Goal: Communication & Community: Participate in discussion

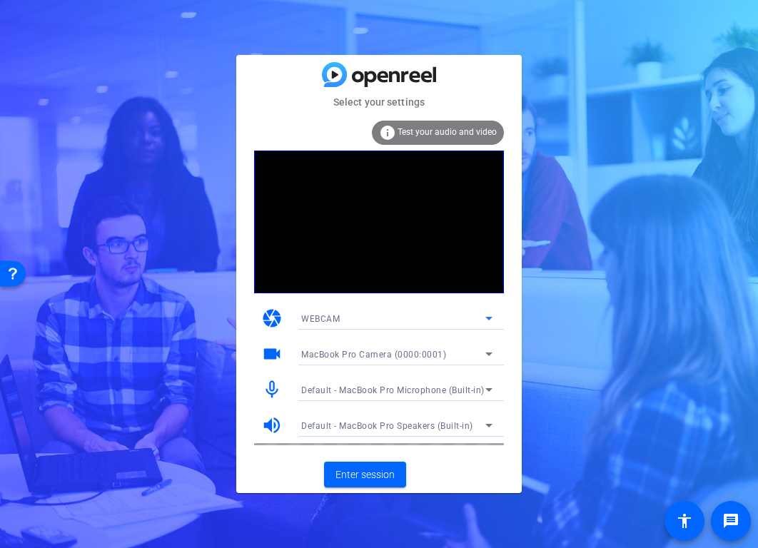
click at [491, 316] on icon at bounding box center [488, 318] width 17 height 17
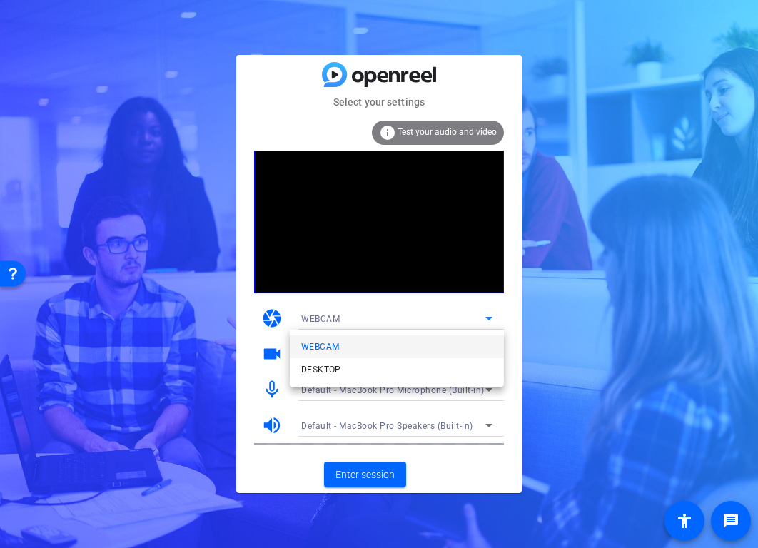
click at [377, 313] on div at bounding box center [379, 274] width 758 height 548
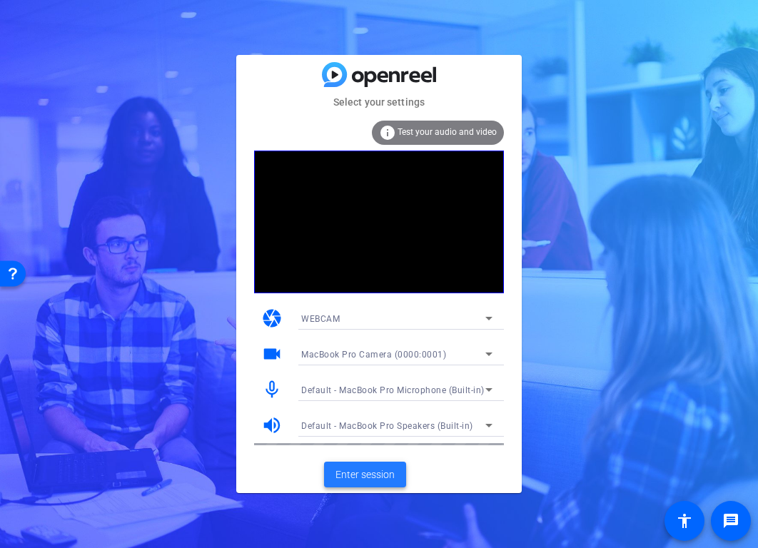
click at [350, 471] on span "Enter session" at bounding box center [364, 475] width 59 height 15
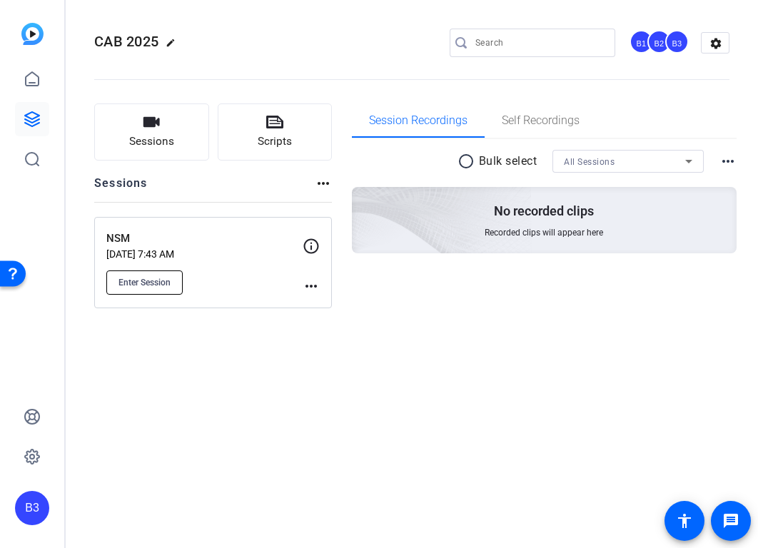
click at [128, 275] on button "Enter Session" at bounding box center [144, 283] width 76 height 24
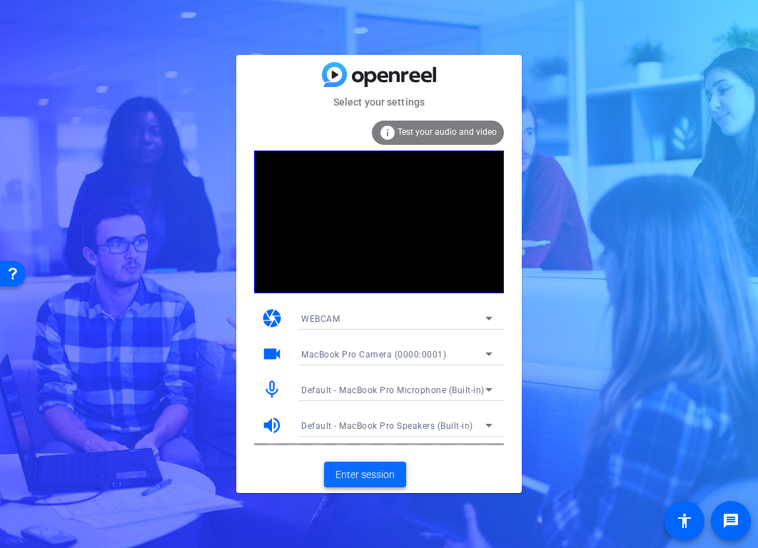
click at [376, 473] on span "Enter session" at bounding box center [364, 475] width 59 height 15
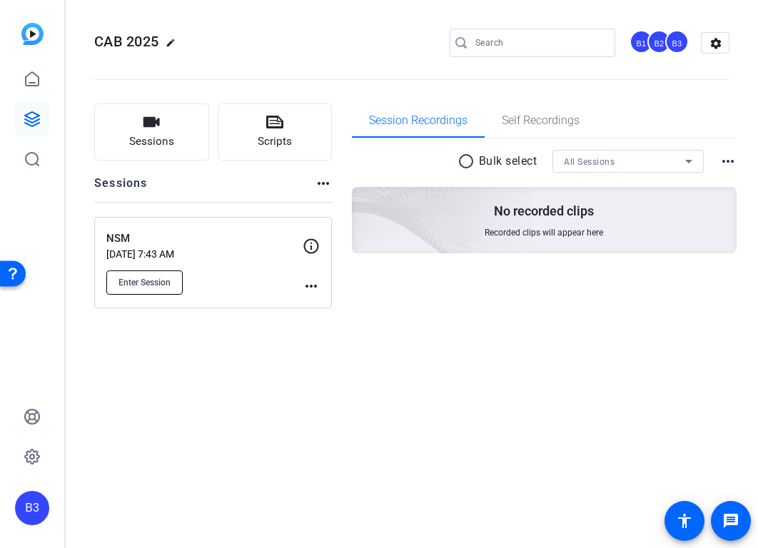
click at [128, 277] on span "Enter Session" at bounding box center [144, 282] width 52 height 11
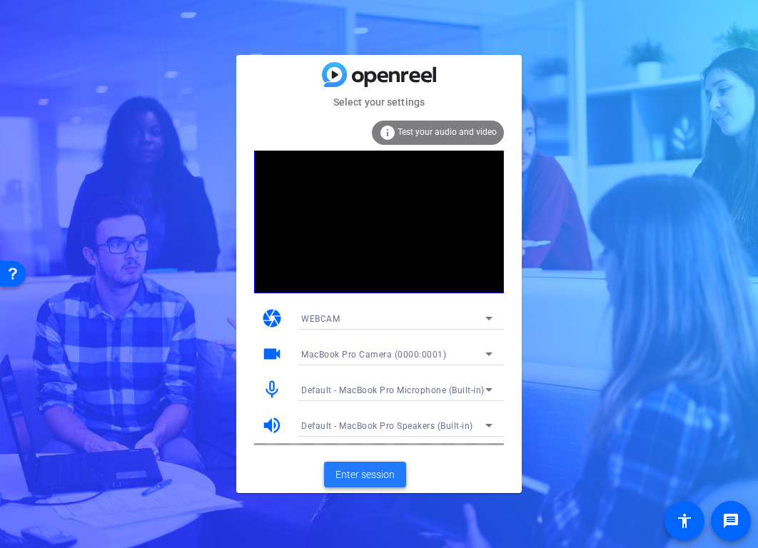
click at [385, 478] on span "Enter session" at bounding box center [364, 475] width 59 height 15
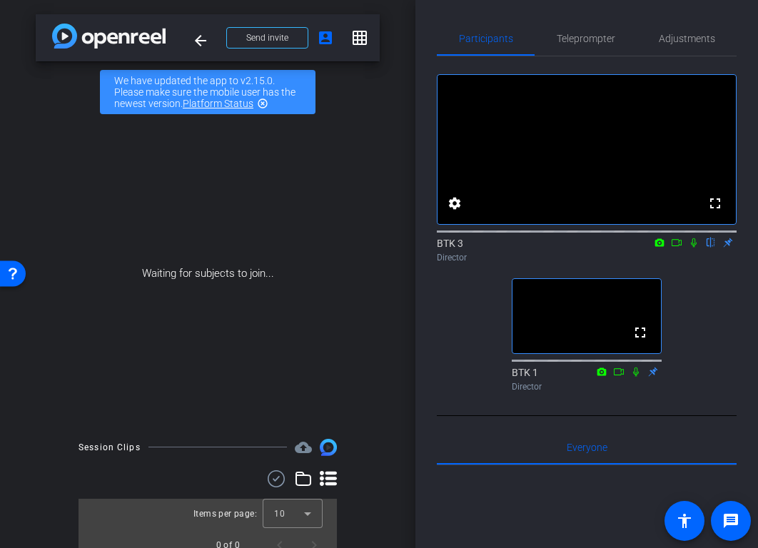
click at [446, 163] on video at bounding box center [587, 149] width 298 height 149
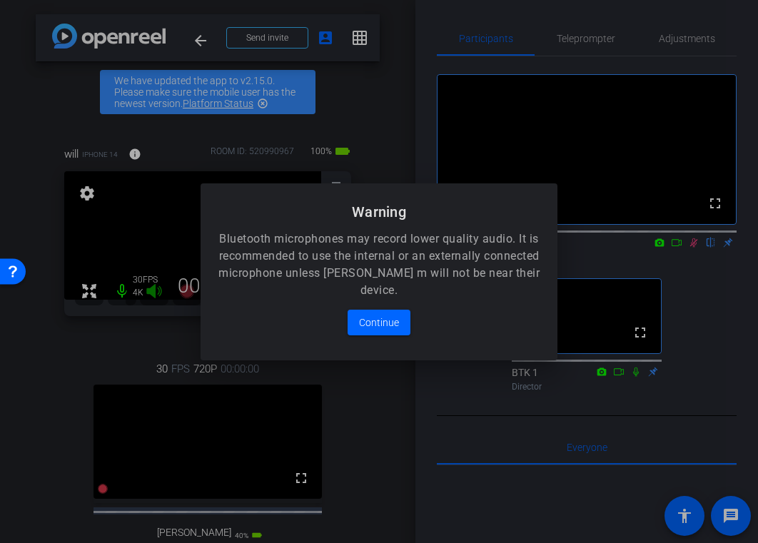
click at [232, 479] on div at bounding box center [379, 271] width 758 height 543
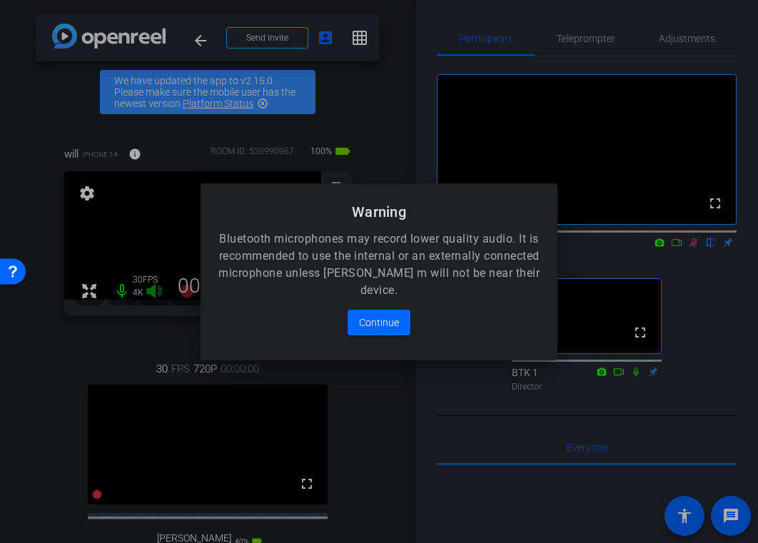
click at [232, 479] on div at bounding box center [379, 271] width 758 height 543
click at [694, 260] on div at bounding box center [379, 271] width 758 height 543
click at [692, 262] on div at bounding box center [379, 271] width 758 height 543
drag, startPoint x: 381, startPoint y: 320, endPoint x: 495, endPoint y: 295, distance: 116.2
click at [385, 319] on span "Continue" at bounding box center [379, 322] width 40 height 17
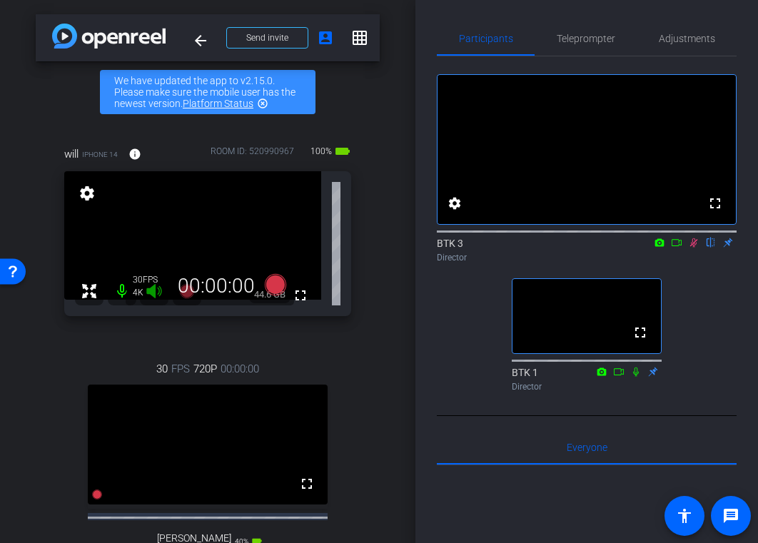
click at [692, 248] on icon at bounding box center [693, 243] width 11 height 10
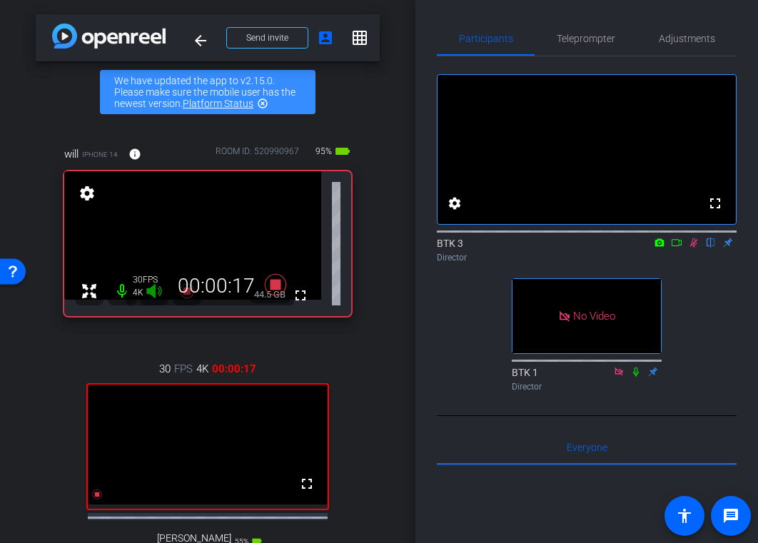
click at [678, 246] on icon at bounding box center [677, 242] width 10 height 7
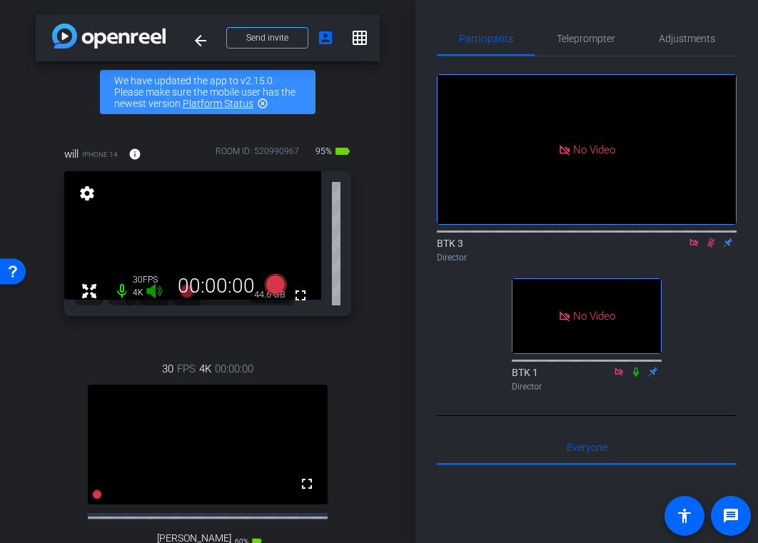
click at [710, 248] on icon at bounding box center [711, 242] width 8 height 9
click at [696, 248] on icon at bounding box center [693, 243] width 11 height 10
click at [675, 248] on icon at bounding box center [676, 243] width 11 height 10
click at [709, 248] on icon at bounding box center [711, 242] width 6 height 9
click at [709, 248] on icon at bounding box center [711, 242] width 8 height 9
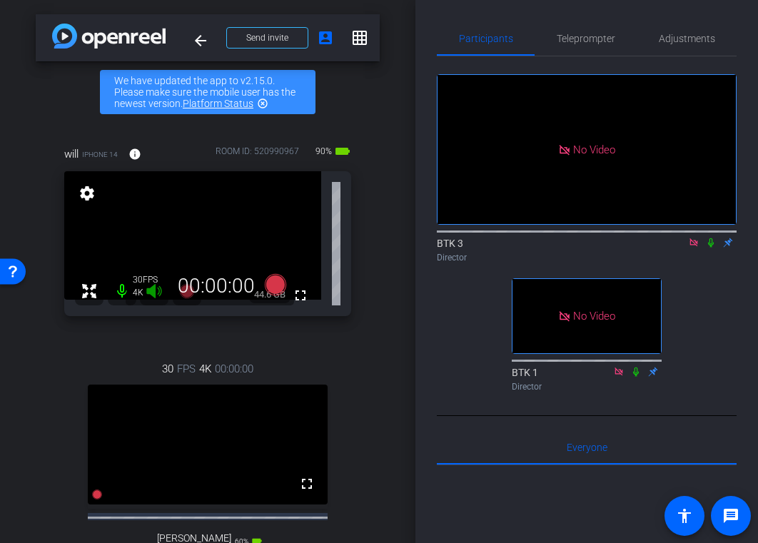
click at [691, 248] on icon at bounding box center [693, 243] width 11 height 10
click at [362, 46] on span at bounding box center [360, 38] width 34 height 34
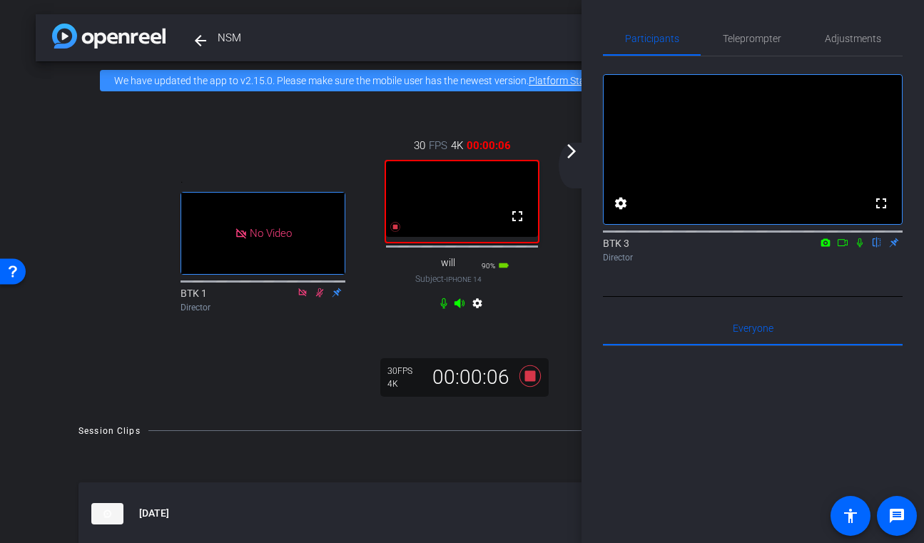
click at [757, 248] on icon at bounding box center [860, 242] width 6 height 9
click at [570, 163] on div "arrow_back_ios_new arrow_forward_ios" at bounding box center [574, 166] width 30 height 46
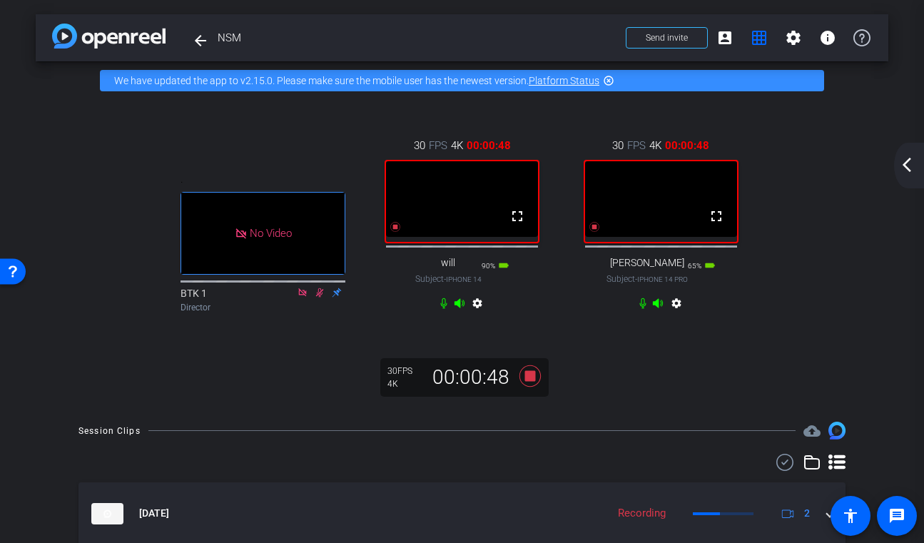
click at [757, 166] on mat-icon "arrow_back_ios_new" at bounding box center [907, 164] width 17 height 17
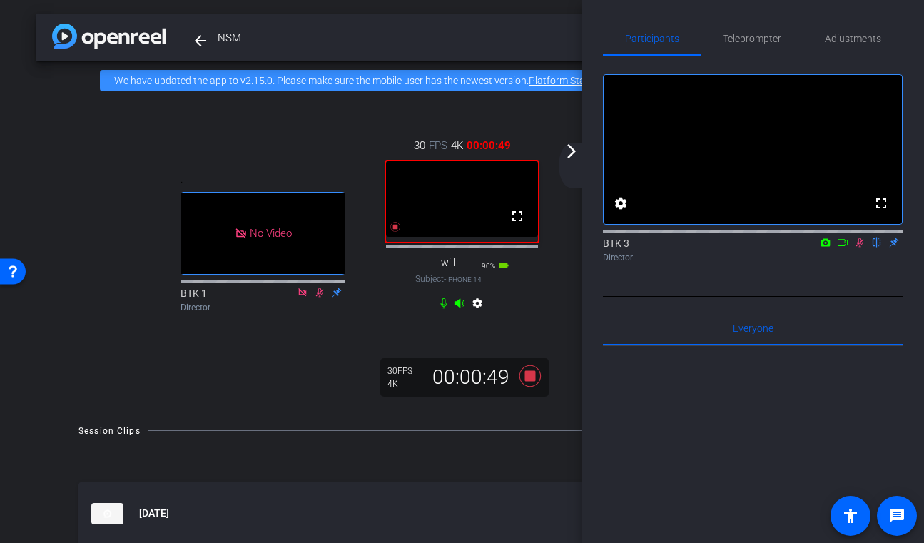
click at [757, 248] on icon at bounding box center [859, 243] width 11 height 10
click at [545, 297] on div "30 FPS 4K 00:00:50 fullscreen will Subject - iPhone 14 90% battery_std settings" at bounding box center [462, 226] width 199 height 224
click at [757, 249] on mat-icon at bounding box center [860, 242] width 17 height 13
click at [562, 320] on div "30 FPS 4K 00:01:09 fullscreen [PERSON_NAME] Subject - iPhone 14 Pro 65% battery…" at bounding box center [661, 226] width 199 height 224
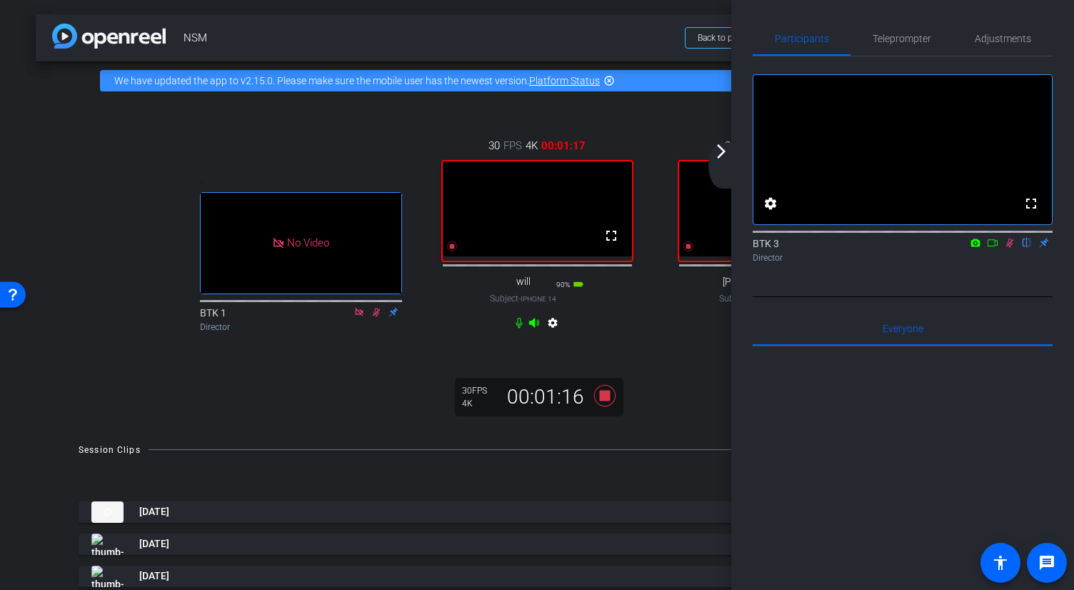
click at [757, 248] on icon at bounding box center [1009, 243] width 11 height 10
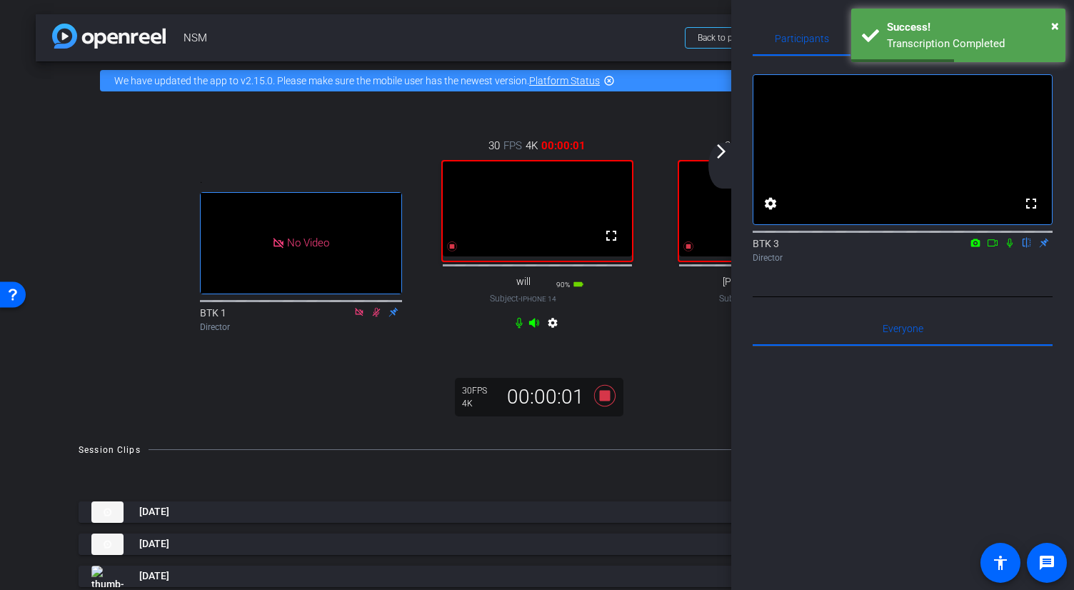
click at [757, 248] on icon at bounding box center [1009, 242] width 6 height 9
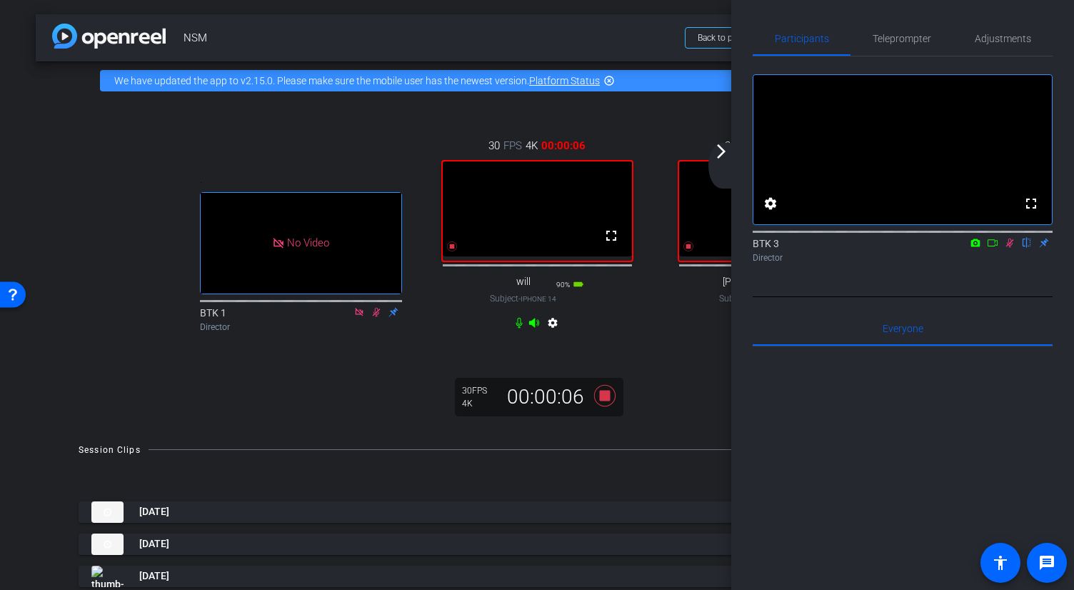
click at [724, 151] on mat-icon "arrow_forward_ios" at bounding box center [720, 151] width 17 height 17
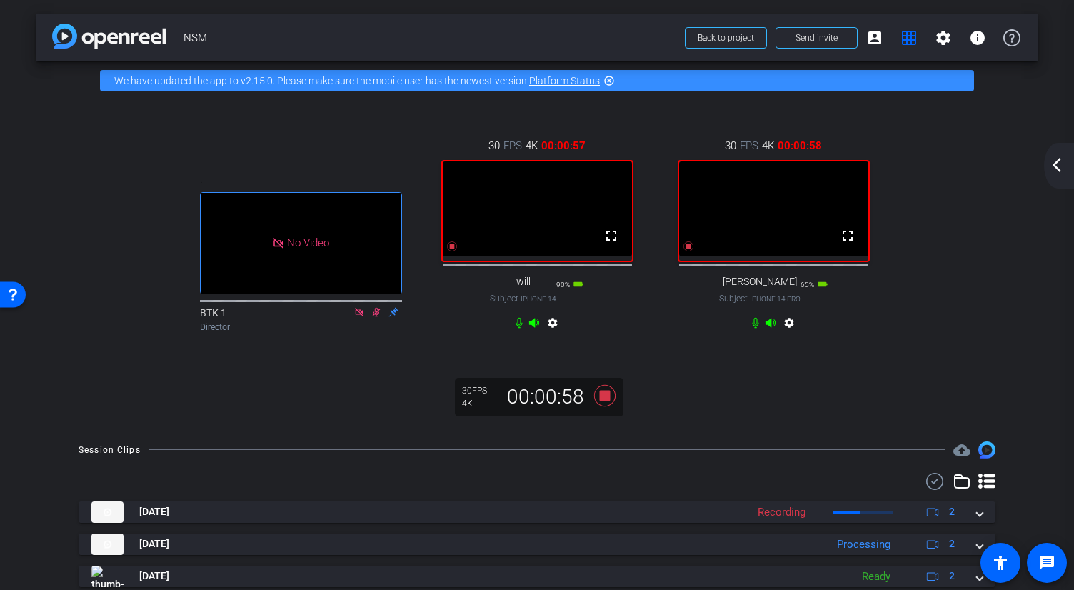
click at [757, 171] on mat-icon "arrow_back_ios_new" at bounding box center [1056, 164] width 17 height 17
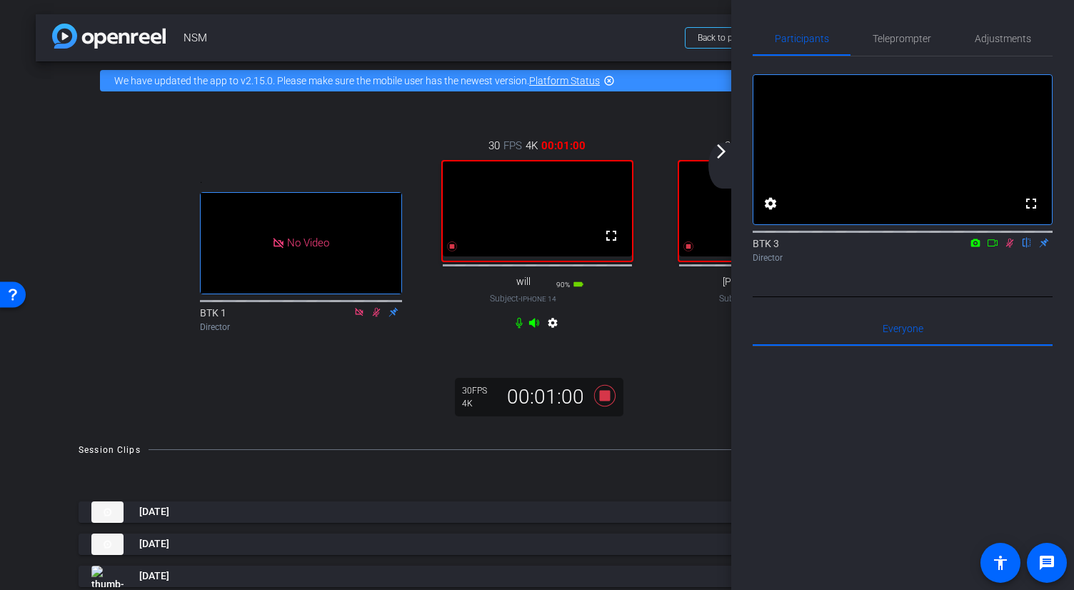
click at [757, 248] on icon at bounding box center [991, 243] width 11 height 10
click at [665, 344] on div "30 FPS 4K 00:01:02 fullscreen [PERSON_NAME] Subject - iPhone 14 Pro 65% battery…" at bounding box center [773, 235] width 236 height 243
click at [720, 150] on mat-icon "arrow_forward_ios" at bounding box center [720, 151] width 17 height 17
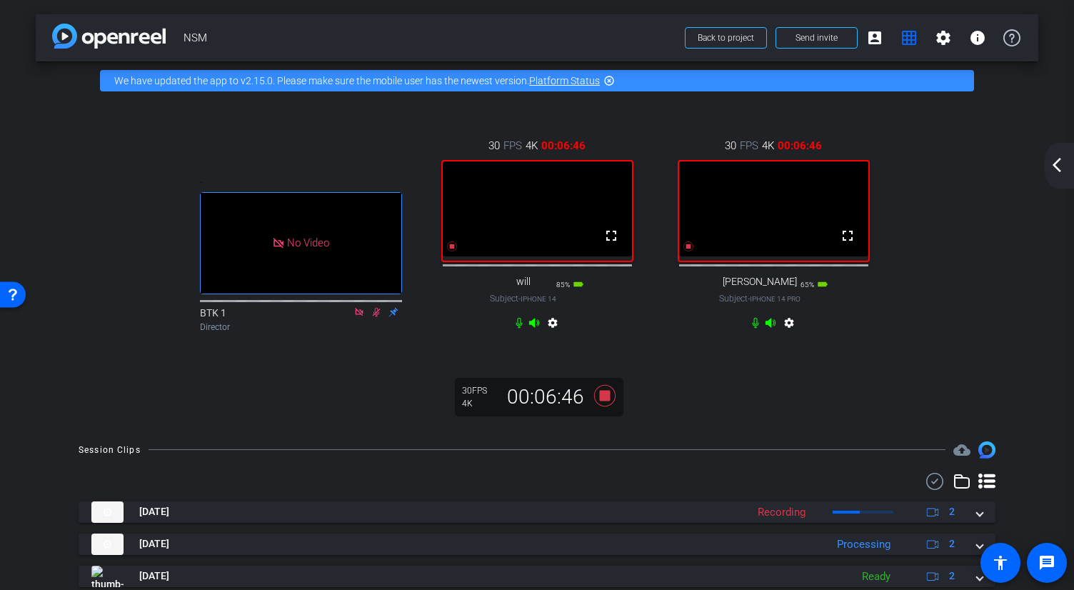
click at [757, 161] on mat-icon "arrow_back_ios_new" at bounding box center [1056, 164] width 17 height 17
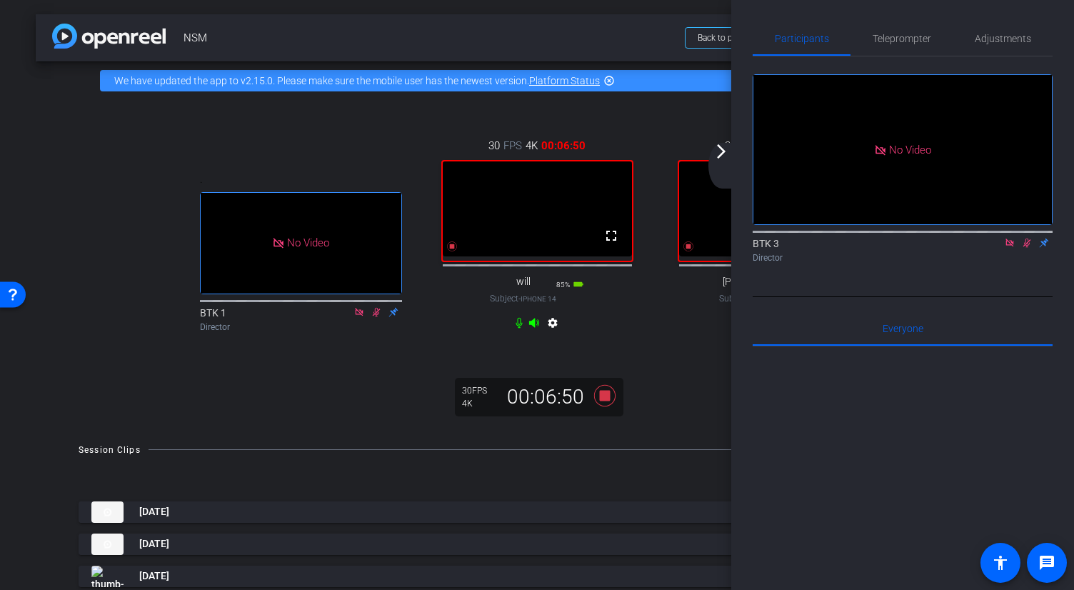
click at [675, 378] on div ". No Video BTK 1 Director 30 FPS 4K 00:06:50 fullscreen will Subject - iPhone 1…" at bounding box center [537, 263] width 1002 height 327
click at [674, 378] on div ". No Video BTK 1 Director 30 FPS 4K 00:06:51 fullscreen will Subject - iPhone 1…" at bounding box center [537, 263] width 1002 height 327
click at [724, 150] on mat-icon "arrow_forward_ios" at bounding box center [720, 151] width 17 height 17
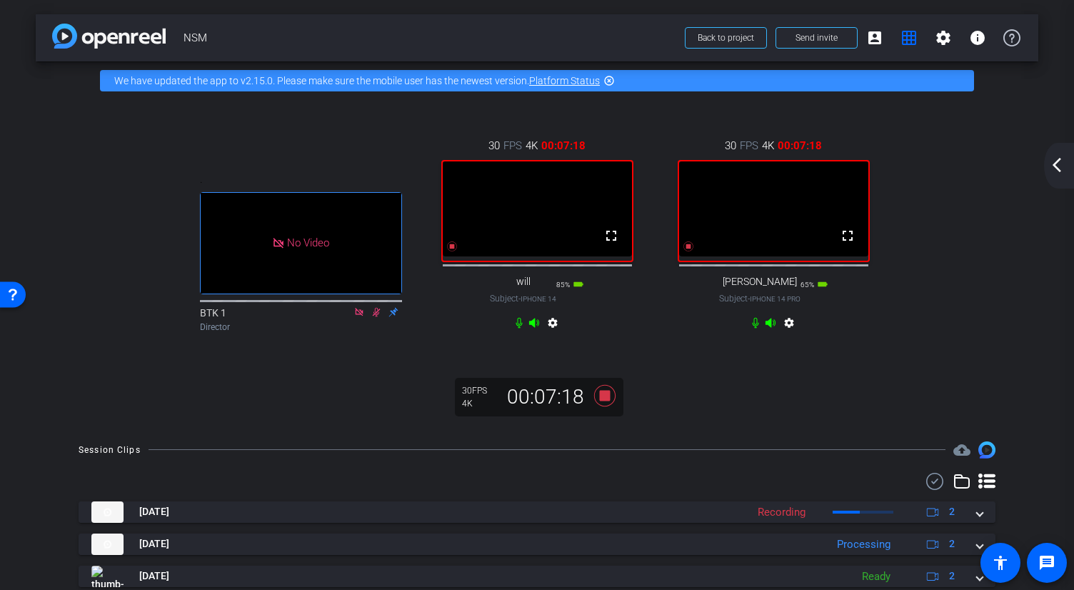
click at [757, 161] on mat-icon "arrow_back_ios_new" at bounding box center [1056, 164] width 17 height 17
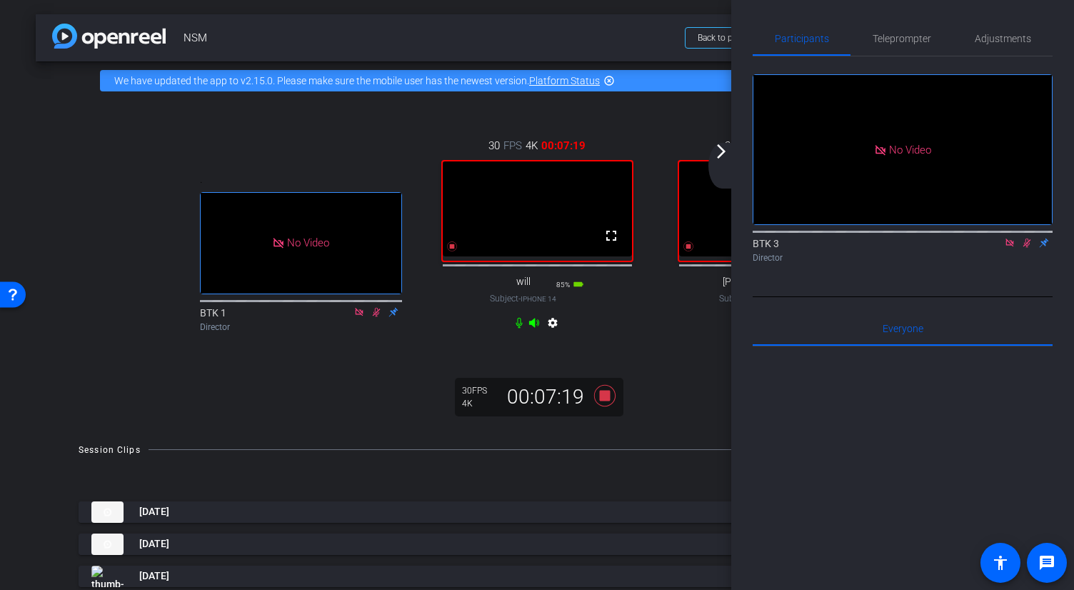
click at [757, 248] on icon at bounding box center [1026, 243] width 11 height 10
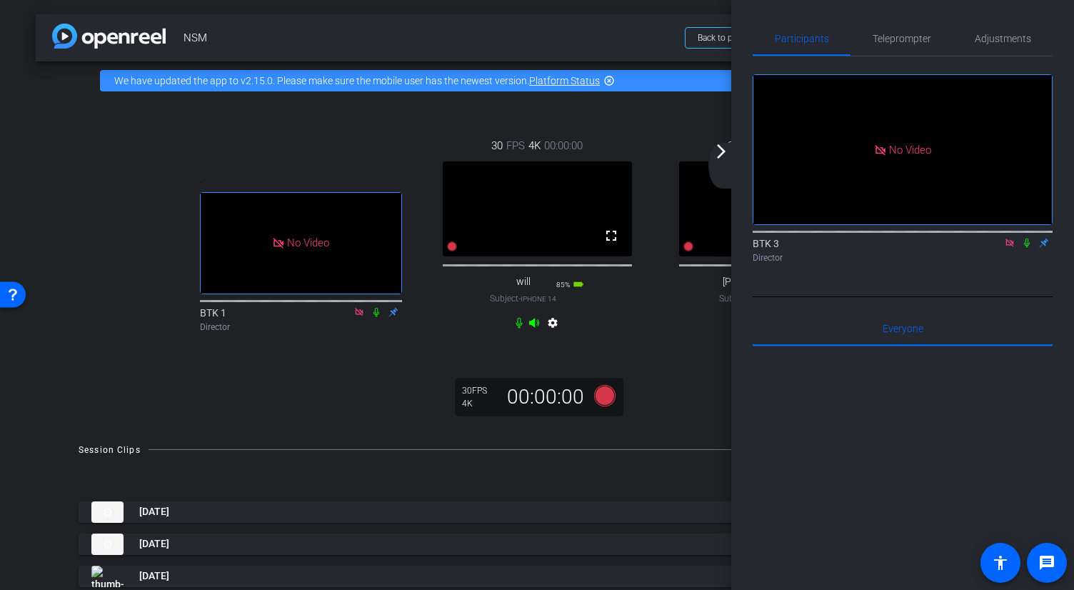
click at [720, 154] on mat-icon "arrow_forward_ios" at bounding box center [720, 151] width 17 height 17
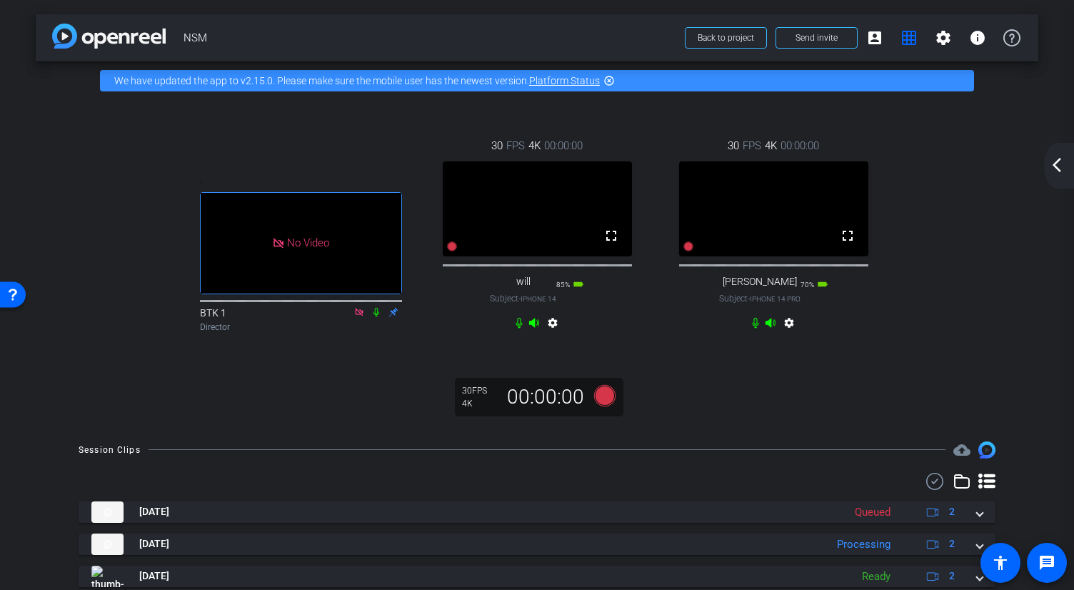
click at [757, 168] on mat-icon "arrow_back_ios_new" at bounding box center [1056, 164] width 17 height 17
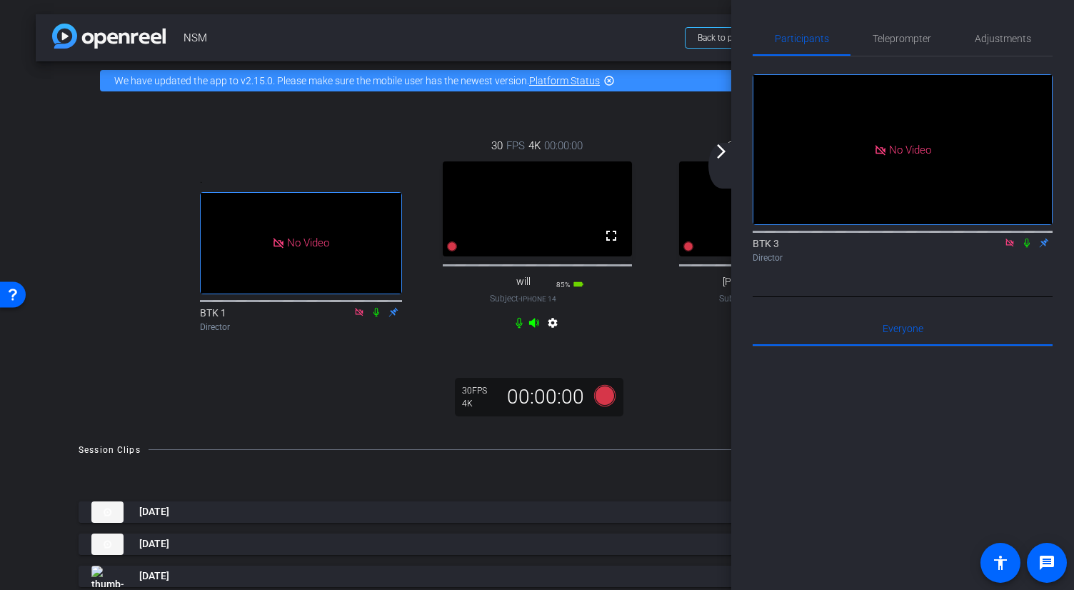
click at [757, 248] on icon at bounding box center [1027, 242] width 6 height 9
click at [757, 249] on mat-icon at bounding box center [1026, 242] width 17 height 13
click at [699, 358] on div "30 FPS 4K 00:00:00 fullscreen [PERSON_NAME] Subject - iPhone 14 Pro 70% battery…" at bounding box center [773, 235] width 236 height 243
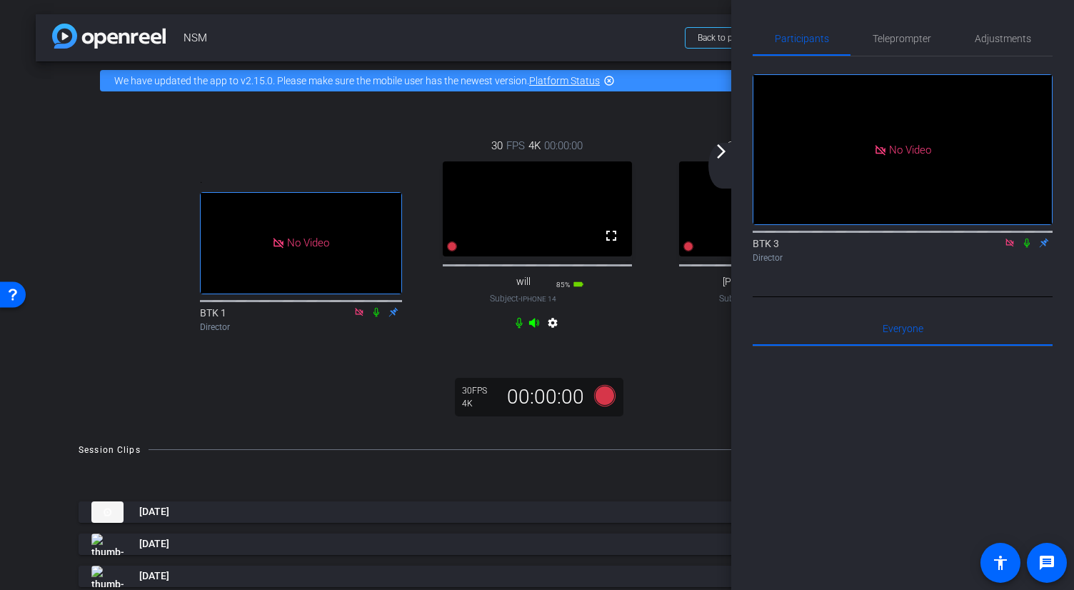
click at [722, 153] on mat-icon "arrow_forward_ios" at bounding box center [720, 151] width 17 height 17
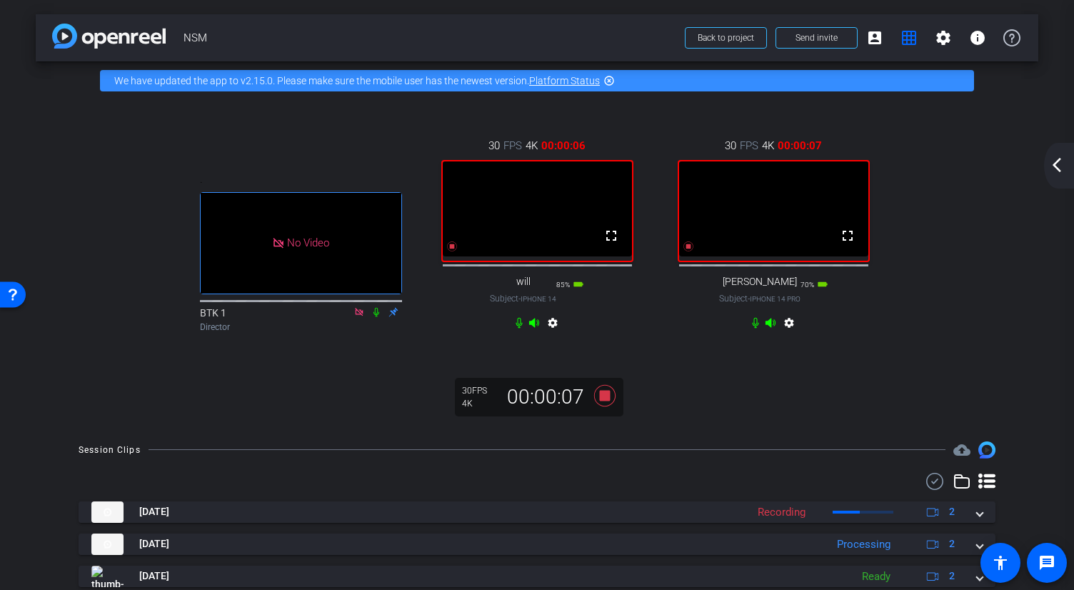
click at [757, 172] on mat-icon "arrow_back_ios_new" at bounding box center [1056, 164] width 17 height 17
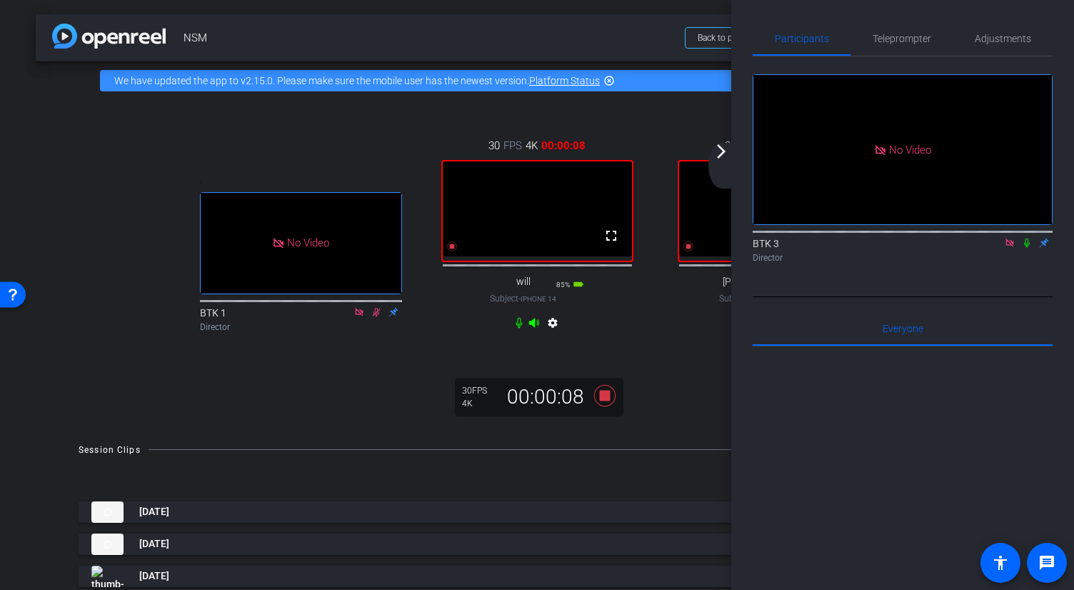
click at [757, 248] on icon at bounding box center [1026, 243] width 11 height 10
click at [724, 161] on div "arrow_back_ios_new arrow_forward_ios" at bounding box center [723, 166] width 30 height 46
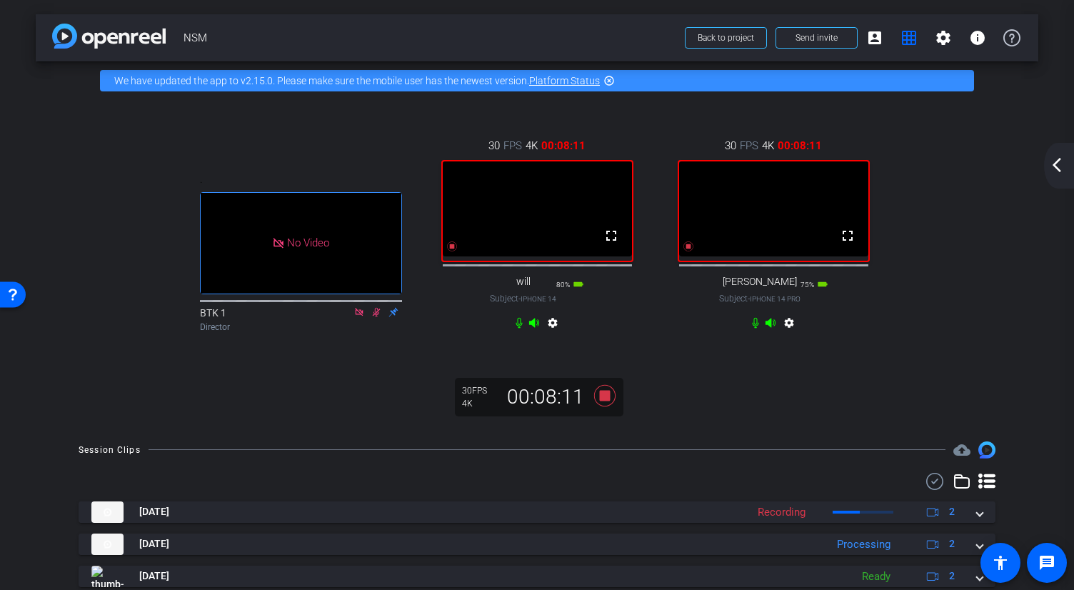
click at [757, 183] on div "arrow_back_ios_new arrow_forward_ios" at bounding box center [1059, 166] width 30 height 46
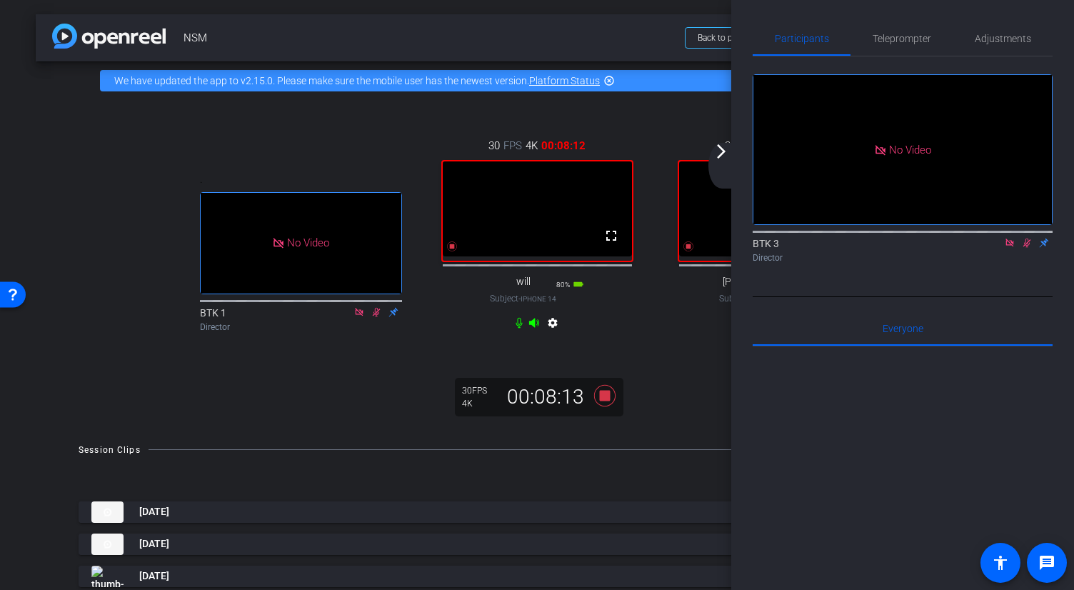
click at [757, 248] on icon at bounding box center [1027, 242] width 8 height 9
click at [624, 378] on div ". No Video BTK 1 Director 30 FPS 4K 00:08:14 fullscreen will Subject - iPhone 1…" at bounding box center [537, 263] width 1002 height 327
click at [717, 152] on mat-icon "arrow_forward_ios" at bounding box center [720, 151] width 17 height 17
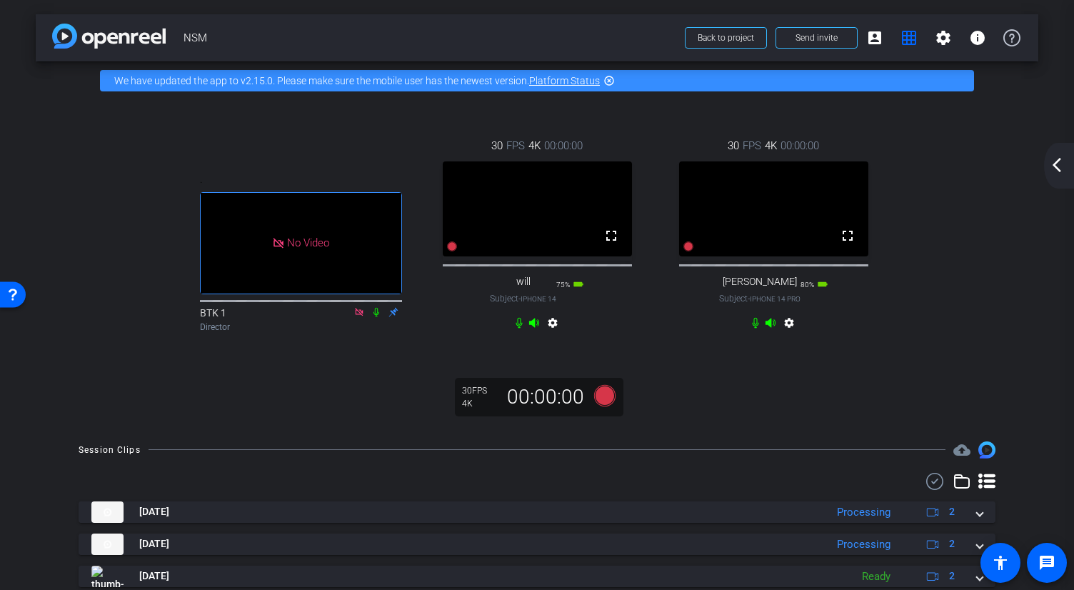
click at [757, 163] on mat-icon "arrow_back_ios_new" at bounding box center [1056, 164] width 17 height 17
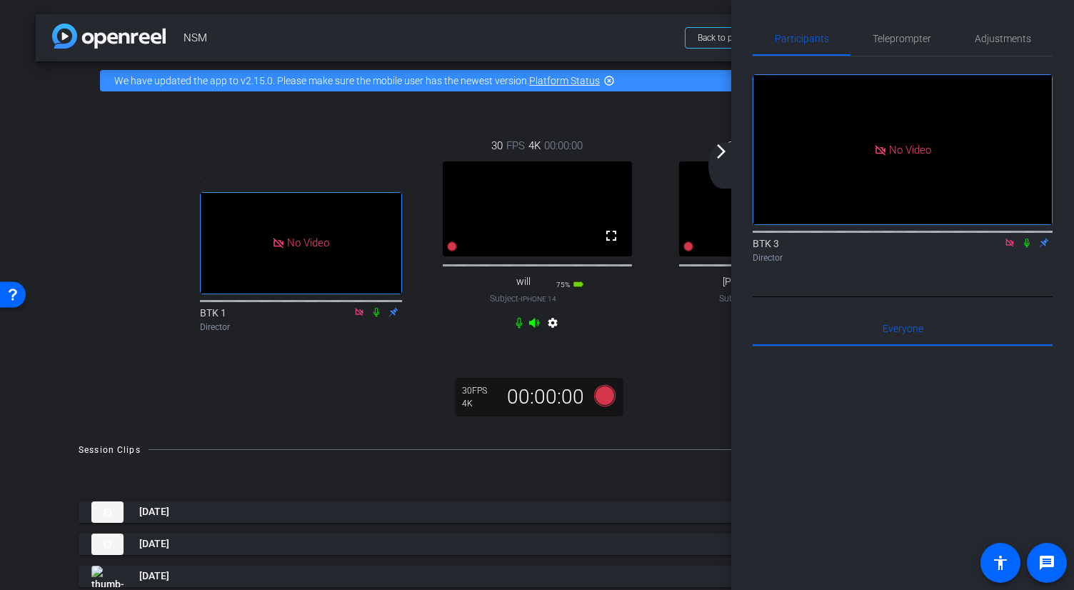
click at [720, 151] on mat-icon "arrow_forward_ios" at bounding box center [720, 151] width 17 height 17
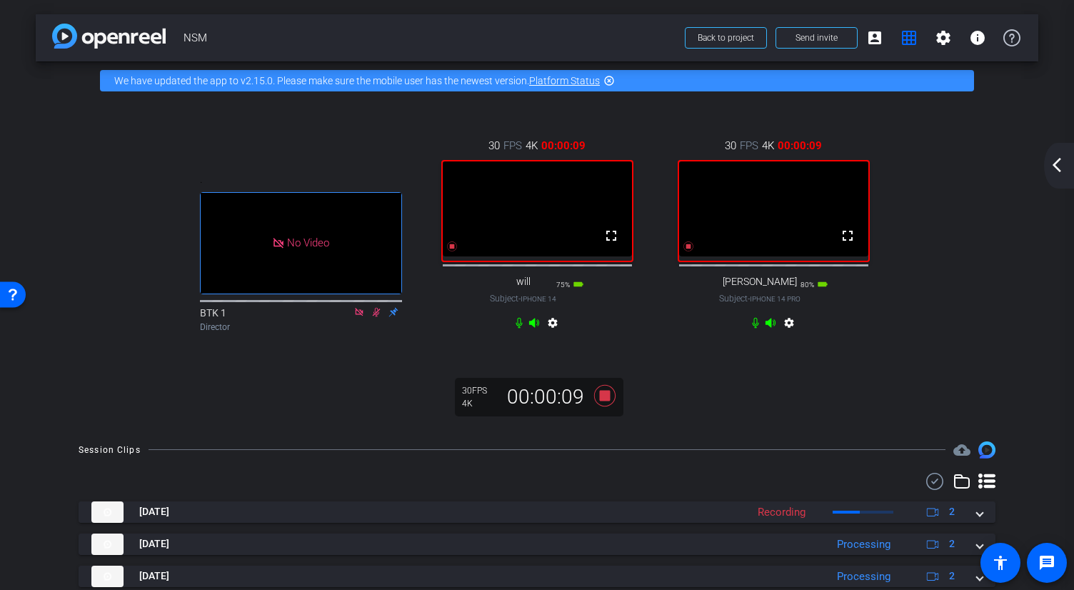
click at [757, 167] on mat-icon "arrow_back_ios_new" at bounding box center [1056, 164] width 17 height 17
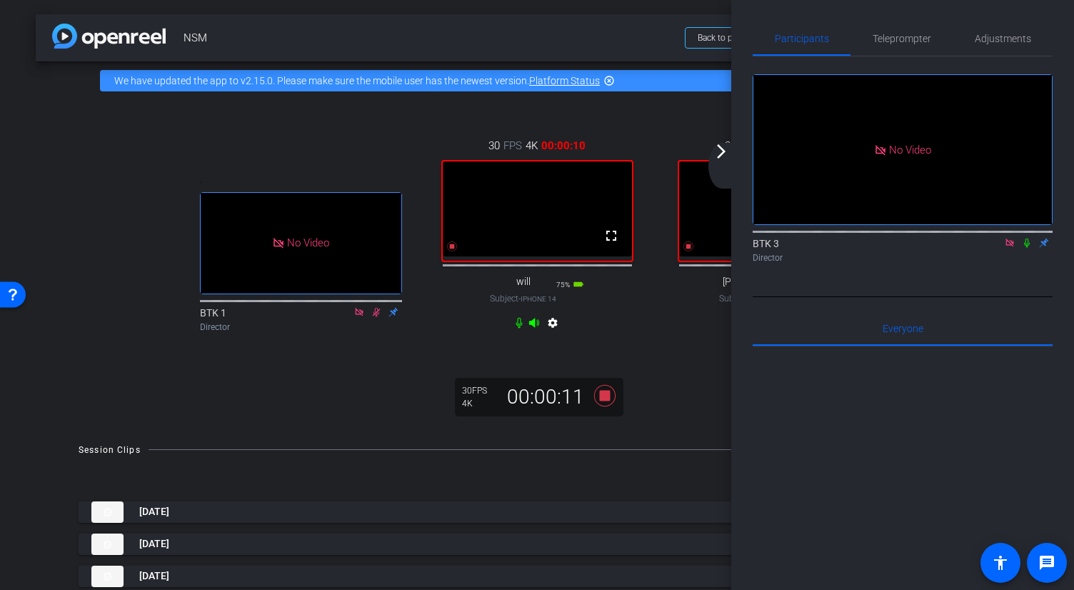
click at [757, 248] on icon at bounding box center [1027, 242] width 6 height 9
click at [757, 248] on icon at bounding box center [1026, 243] width 11 height 10
click at [691, 338] on div "30 FPS 4K 00:00:36 fullscreen [PERSON_NAME] Subject - iPhone 14 Pro 80% battery…" at bounding box center [773, 235] width 236 height 243
click at [757, 248] on icon at bounding box center [1026, 243] width 11 height 10
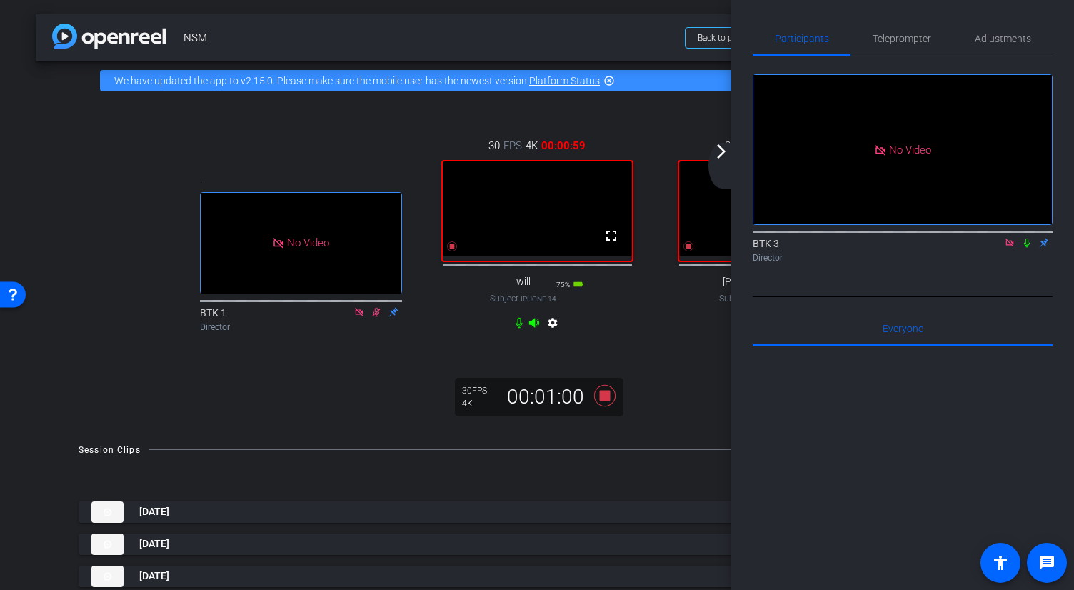
click at [757, 248] on icon at bounding box center [1026, 243] width 11 height 10
click at [722, 153] on mat-icon "arrow_forward_ios" at bounding box center [720, 151] width 17 height 17
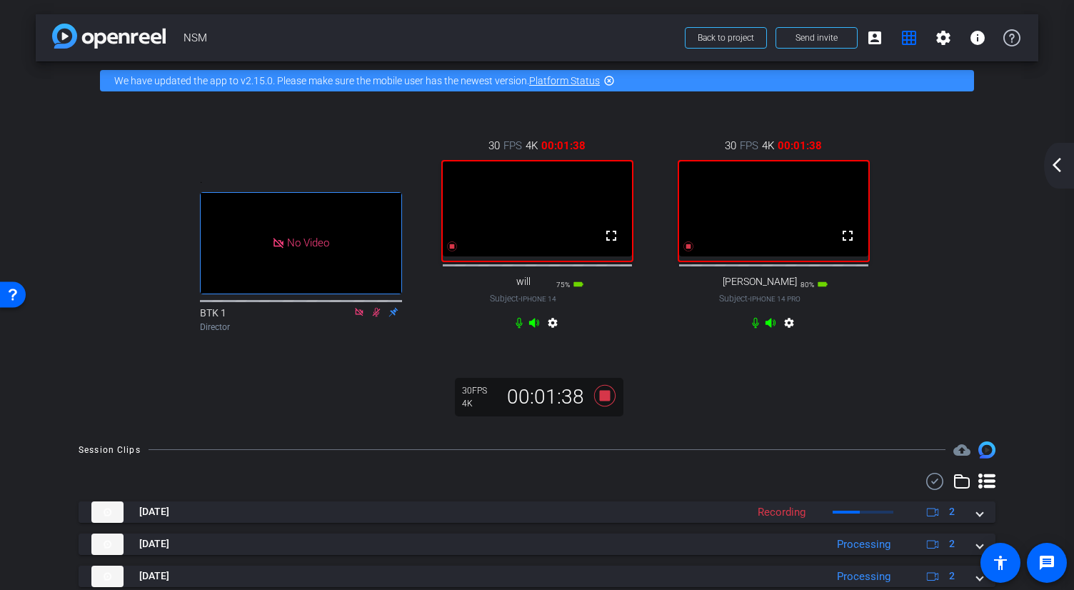
click at [757, 172] on mat-icon "arrow_back_ios_new" at bounding box center [1056, 164] width 17 height 17
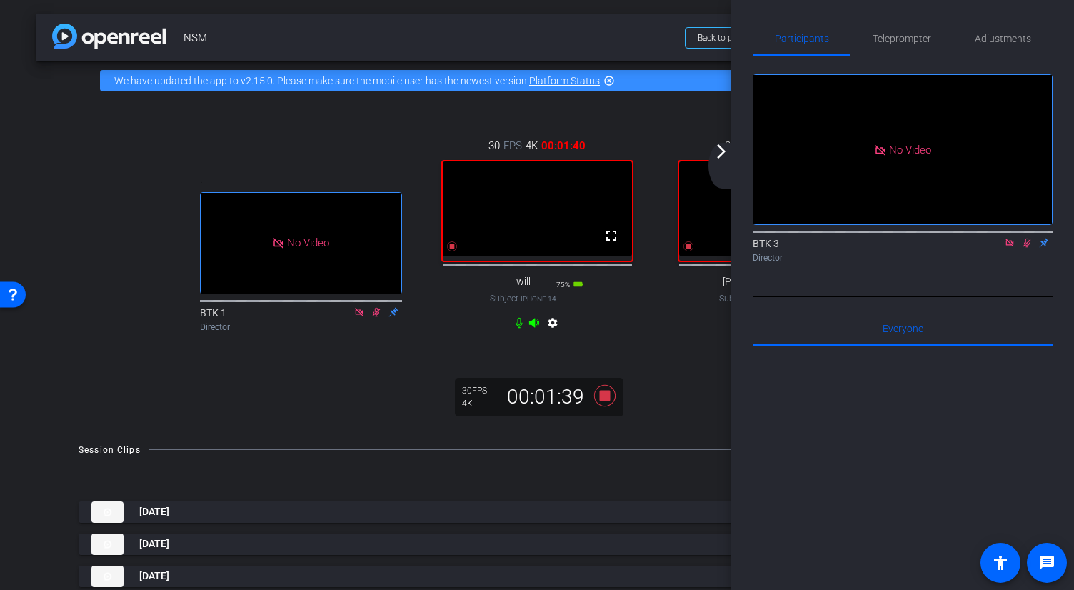
click at [757, 248] on icon at bounding box center [1026, 243] width 11 height 10
click at [719, 153] on mat-icon "arrow_forward_ios" at bounding box center [720, 151] width 17 height 17
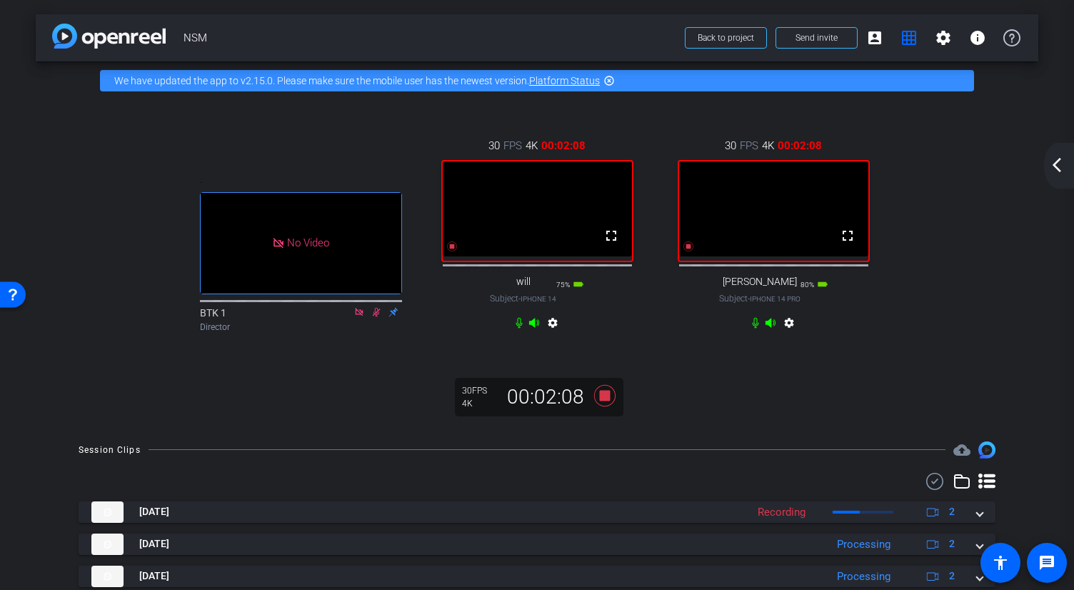
click at [757, 167] on mat-icon "arrow_back_ios_new" at bounding box center [1056, 164] width 17 height 17
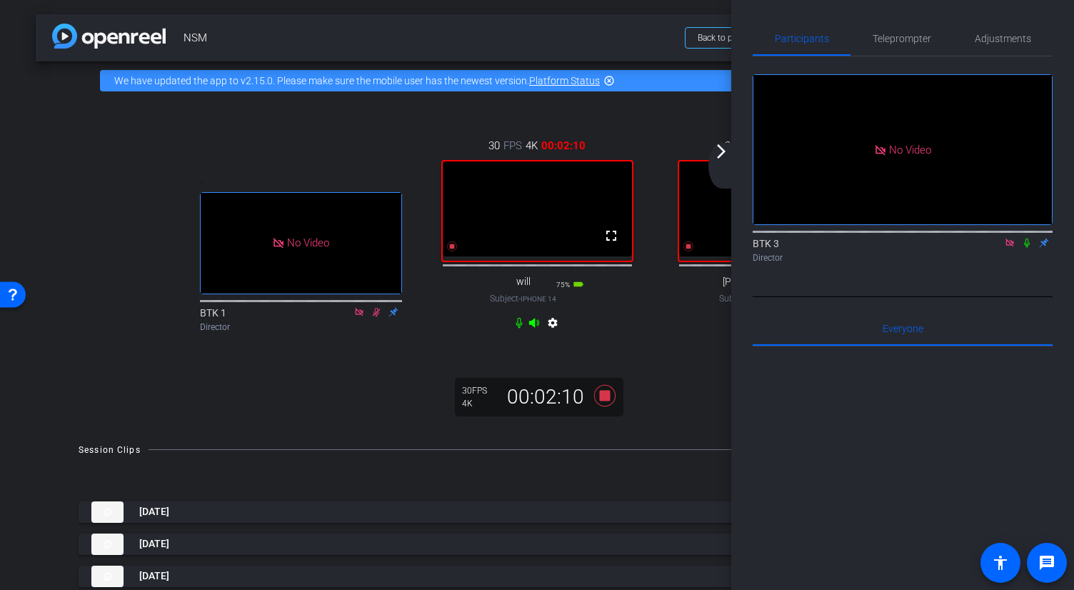
click at [757, 248] on icon at bounding box center [1027, 242] width 6 height 9
click at [675, 346] on div "30 FPS 4K 00:02:11 fullscreen [PERSON_NAME] Subject - iPhone 14 Pro 80% battery…" at bounding box center [773, 235] width 236 height 243
click at [757, 248] on icon at bounding box center [1026, 243] width 11 height 10
click at [757, 248] on icon at bounding box center [1027, 242] width 6 height 9
click at [674, 337] on div "30 FPS 4K 00:02:21 fullscreen [PERSON_NAME] Subject - iPhone 14 Pro 80% battery…" at bounding box center [773, 235] width 236 height 243
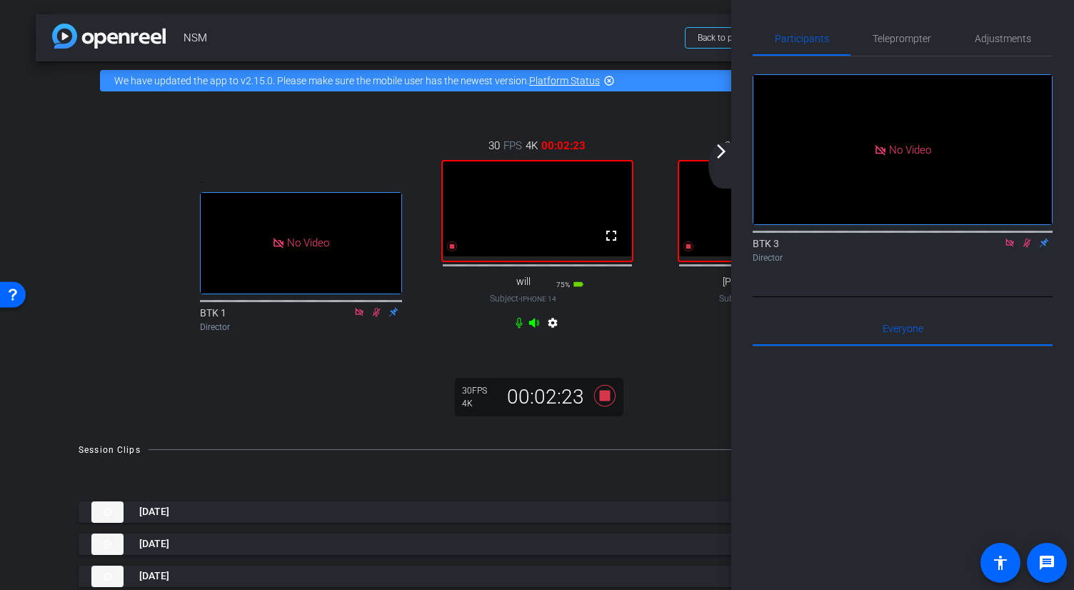
click at [719, 158] on mat-icon "arrow_forward_ios" at bounding box center [720, 151] width 17 height 17
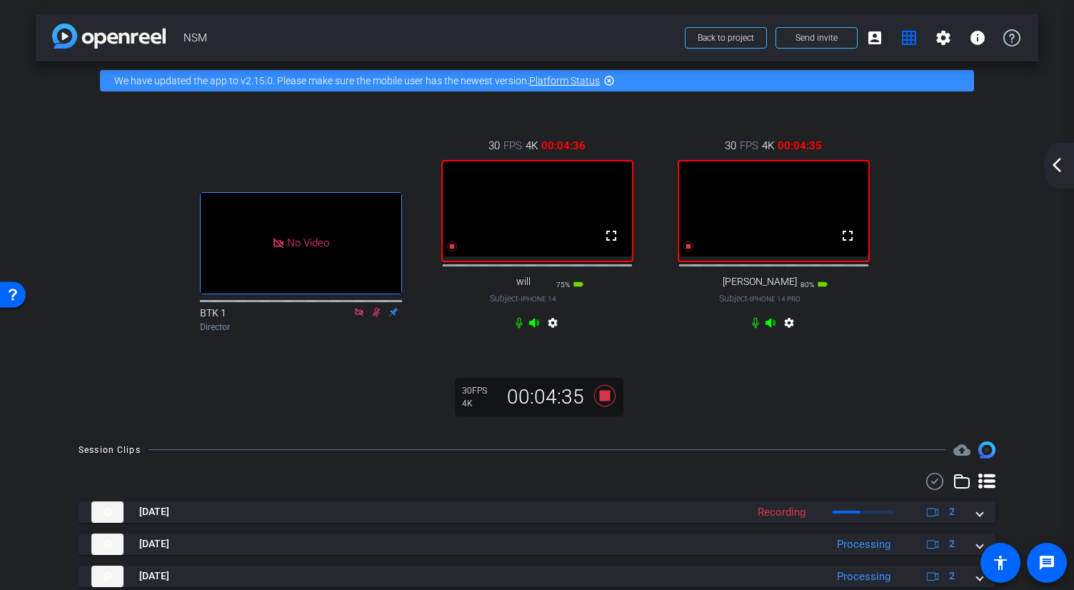
click at [757, 162] on mat-icon "arrow_back_ios_new" at bounding box center [1056, 164] width 17 height 17
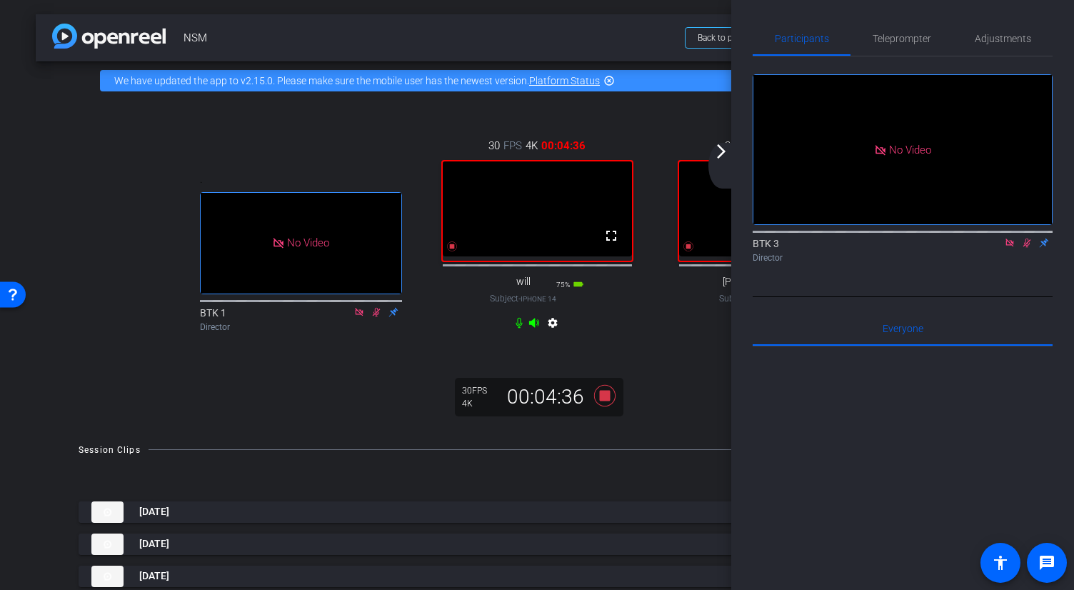
click at [757, 248] on icon at bounding box center [1026, 243] width 11 height 10
click at [717, 157] on mat-icon "arrow_forward_ios" at bounding box center [720, 151] width 17 height 17
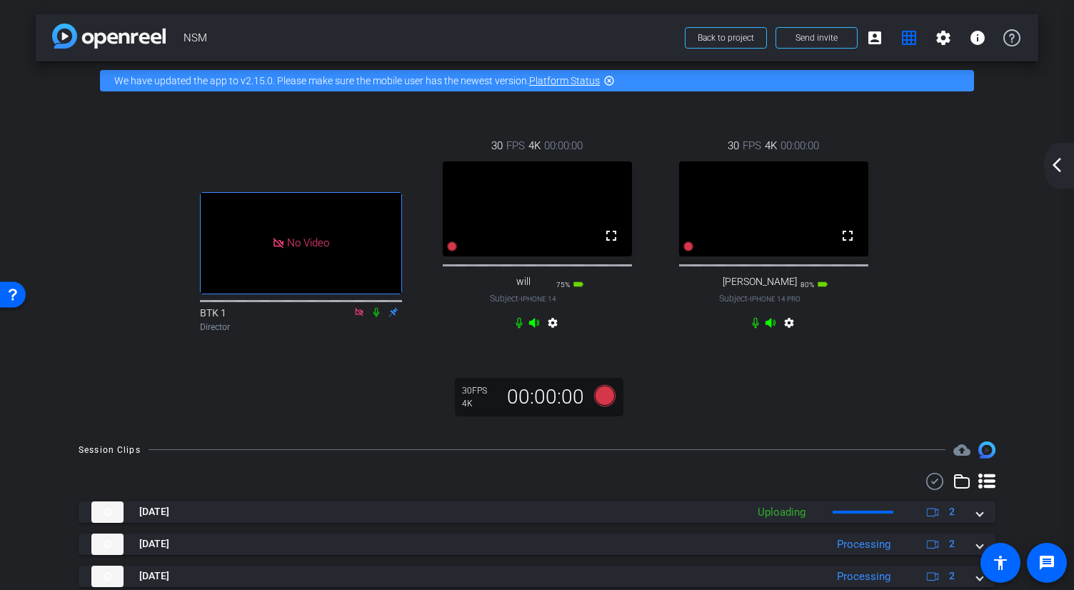
drag, startPoint x: 1058, startPoint y: 167, endPoint x: 1024, endPoint y: 219, distance: 62.4
click at [757, 219] on div "arrow_back NSM Back to project Send invite account_box grid_on settings info We…" at bounding box center [537, 295] width 1074 height 590
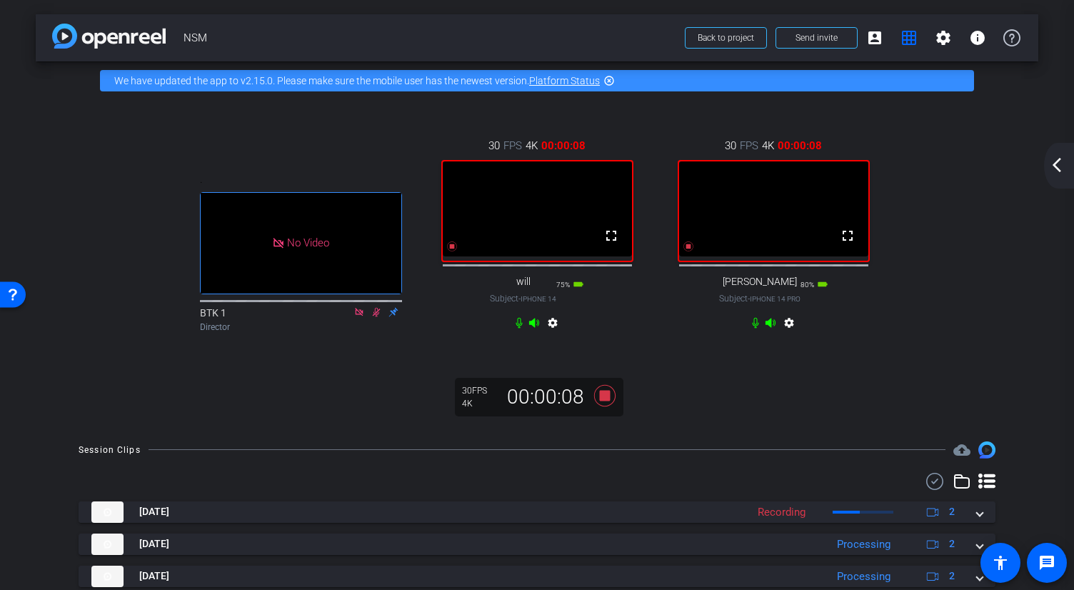
click at [757, 169] on mat-icon "arrow_back_ios_new" at bounding box center [1056, 164] width 17 height 17
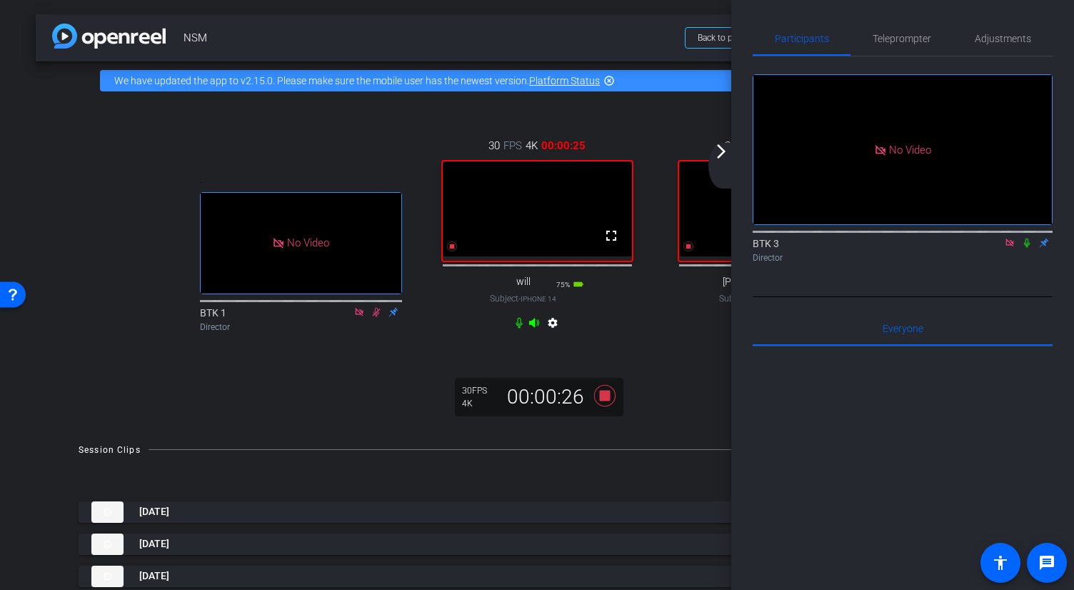
click at [757, 248] on icon at bounding box center [1027, 242] width 6 height 9
click at [712, 358] on div "30 FPS 4K 00:00:27 fullscreen [PERSON_NAME] Subject - iPhone 14 Pro 80% battery…" at bounding box center [773, 235] width 236 height 243
click at [722, 151] on mat-icon "arrow_forward_ios" at bounding box center [720, 151] width 17 height 17
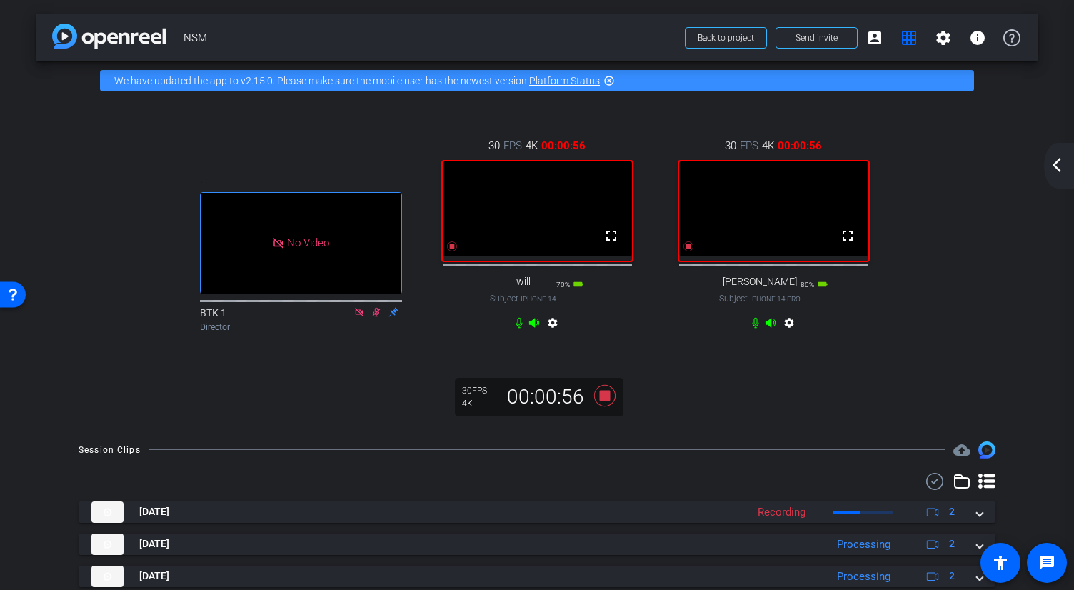
click at [757, 166] on mat-icon "arrow_back_ios_new" at bounding box center [1056, 164] width 17 height 17
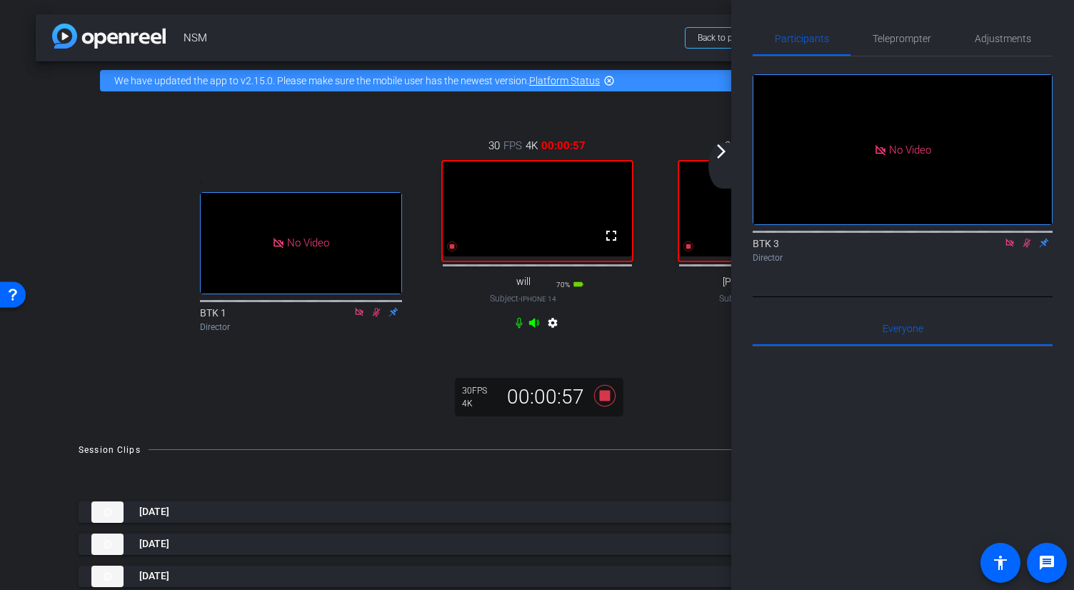
click at [757, 248] on icon at bounding box center [1026, 243] width 11 height 10
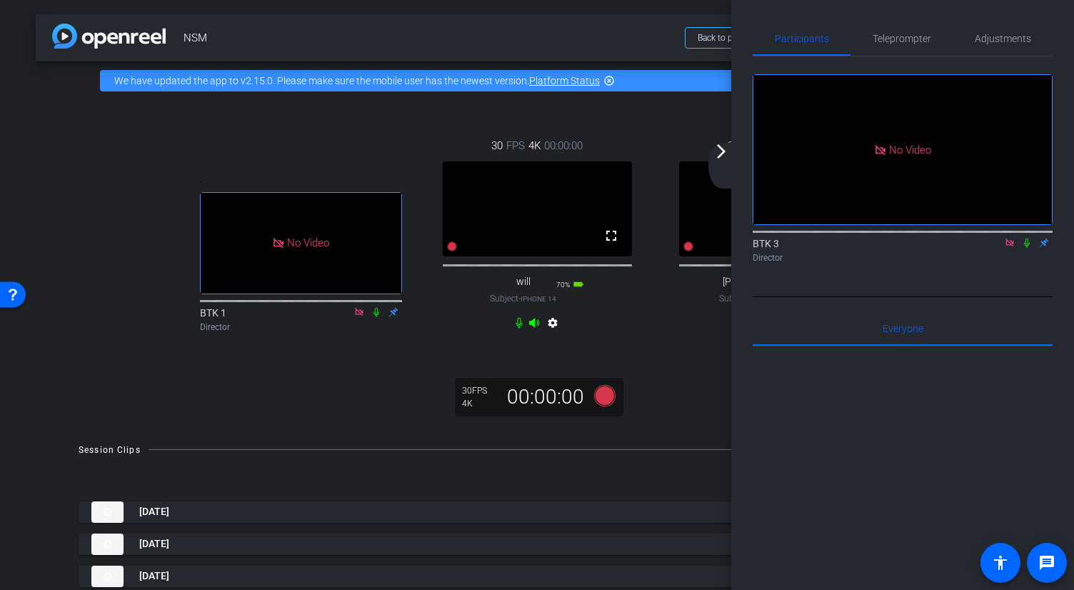
click at [757, 248] on icon at bounding box center [1027, 242] width 6 height 9
click at [757, 248] on icon at bounding box center [1027, 242] width 8 height 9
click at [692, 334] on div "30 FPS 4K 00:00:00 fullscreen [PERSON_NAME] Subject - iPhone 14 Pro 80% battery…" at bounding box center [773, 235] width 236 height 243
drag, startPoint x: 745, startPoint y: 228, endPoint x: 746, endPoint y: 282, distance: 53.5
click at [744, 268] on div "Participants Teleprompter Adjustments No Video BTK 3 Director Everyone 0 Mark a…" at bounding box center [902, 295] width 343 height 590
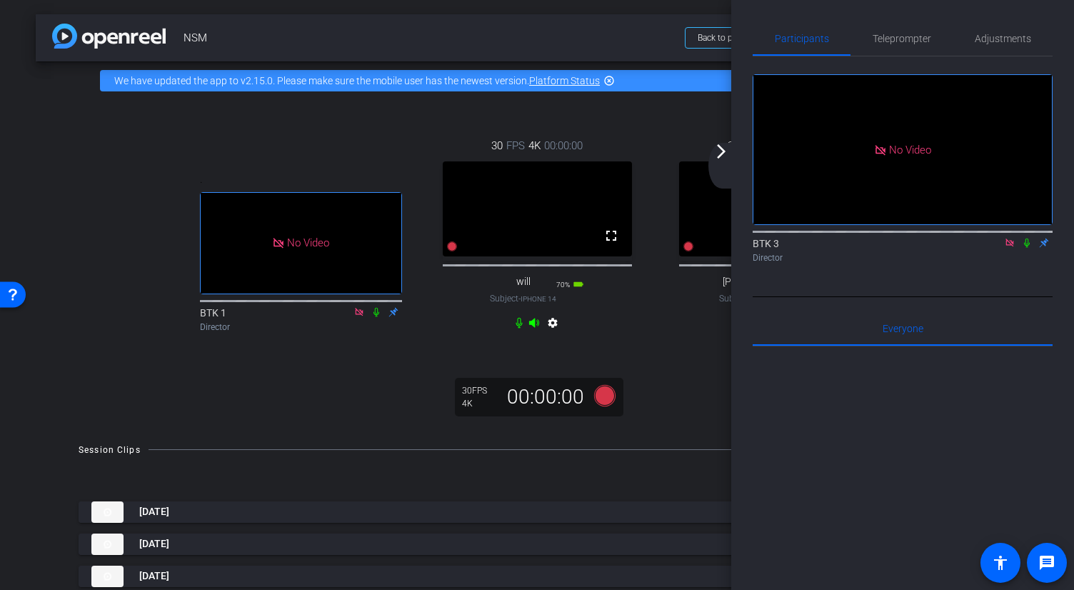
click at [685, 370] on div ". No Video BTK 1 Director 30 FPS 4K 00:00:00 fullscreen will Subject - iPhone 1…" at bounding box center [537, 263] width 1002 height 327
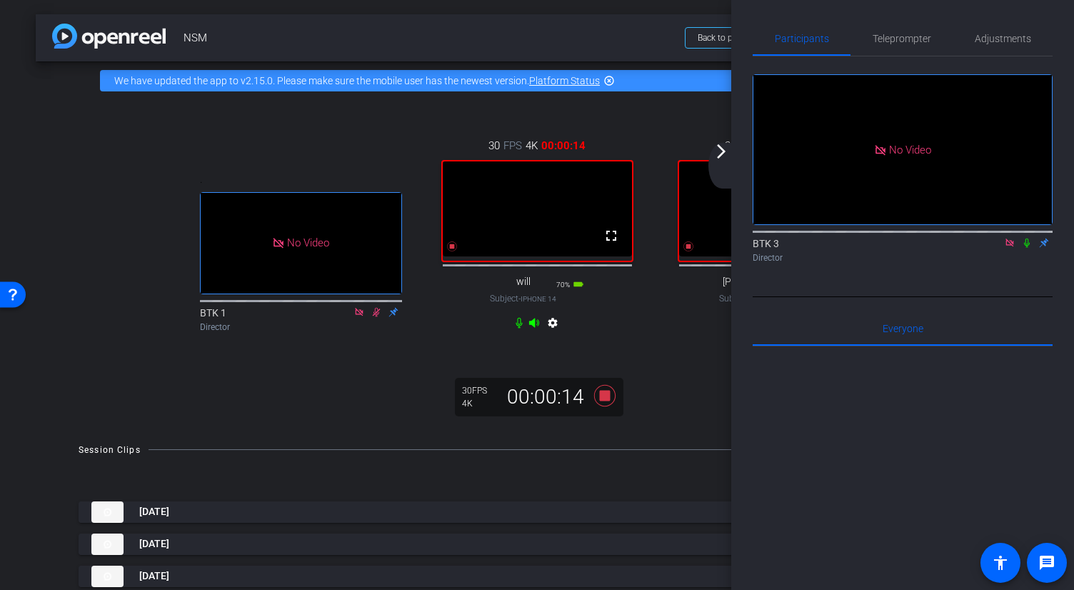
click at [757, 248] on icon at bounding box center [1026, 243] width 11 height 10
click at [699, 354] on div "30 FPS 4K 00:00:16 fullscreen [PERSON_NAME] Subject - iPhone 14 Pro 80% battery…" at bounding box center [773, 235] width 236 height 243
click at [723, 156] on mat-icon "arrow_forward_ios" at bounding box center [720, 151] width 17 height 17
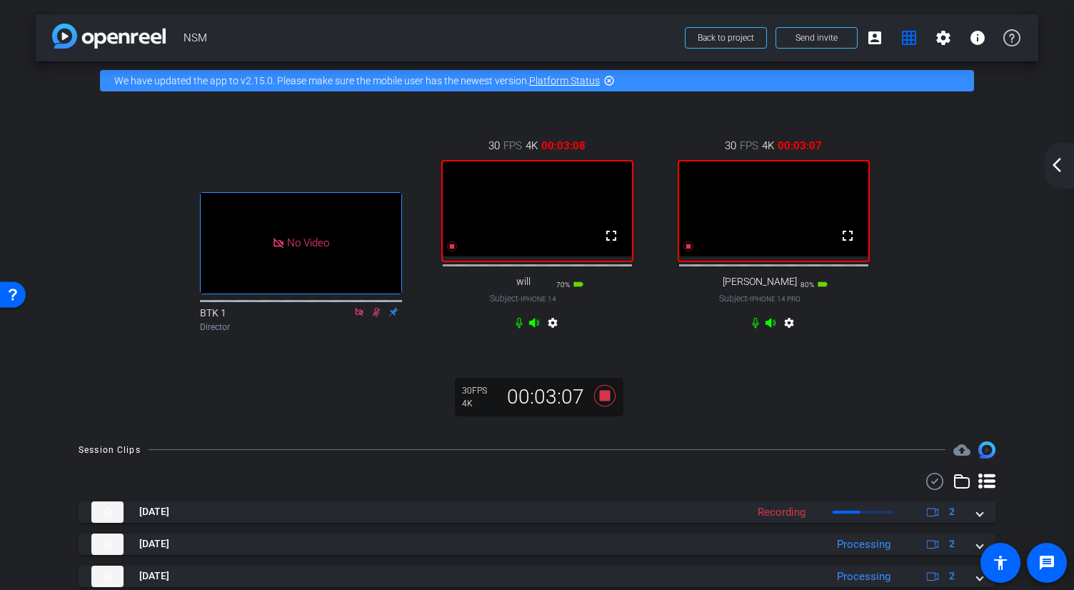
click at [757, 171] on mat-icon "arrow_back_ios_new" at bounding box center [1056, 164] width 17 height 17
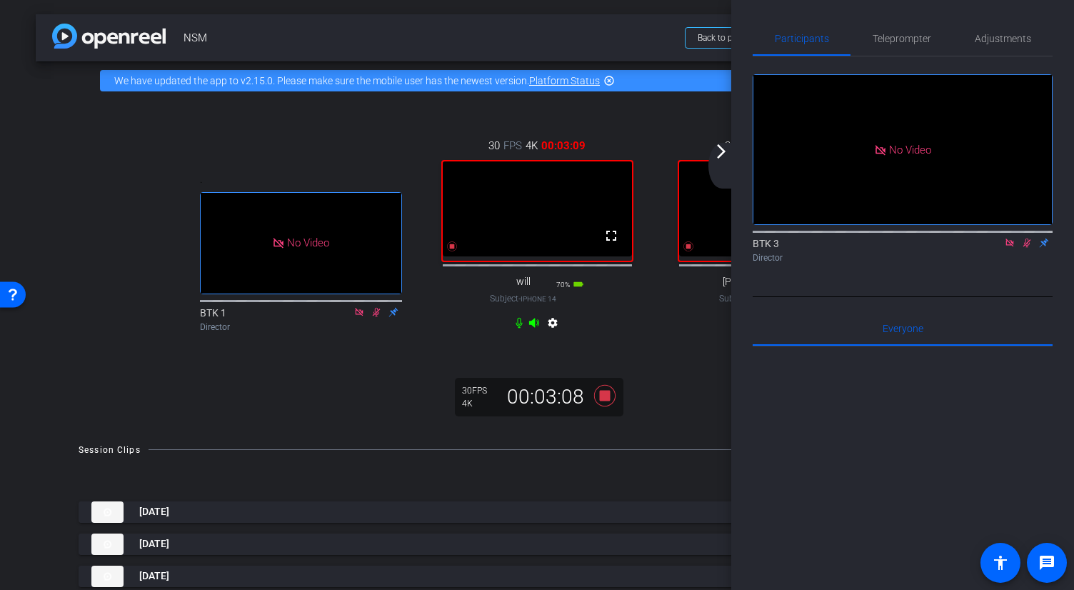
click at [757, 248] on icon at bounding box center [1027, 242] width 8 height 9
click at [689, 358] on div "30 FPS 4K 00:03:09 fullscreen [PERSON_NAME] Subject - iPhone 14 Pro 80% battery…" at bounding box center [773, 235] width 236 height 243
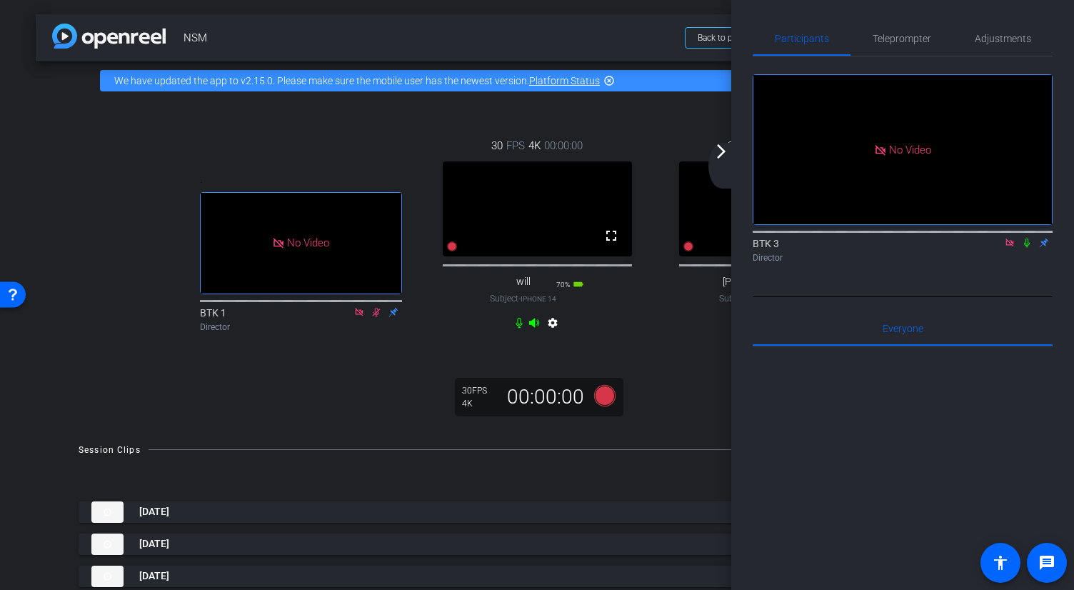
click at [692, 388] on div ". No Video BTK 1 Director 30 FPS 4K 00:00:00 fullscreen will Subject - iPhone 1…" at bounding box center [537, 263] width 1002 height 327
click at [724, 156] on mat-icon "arrow_forward_ios" at bounding box center [720, 151] width 17 height 17
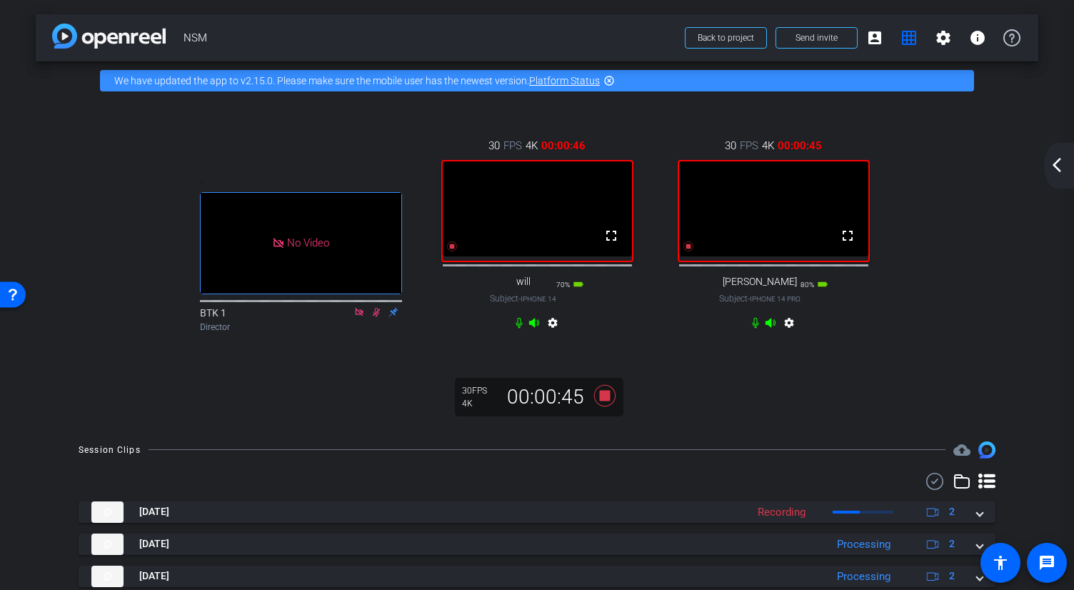
click at [757, 162] on mat-icon "arrow_back_ios_new" at bounding box center [1056, 164] width 17 height 17
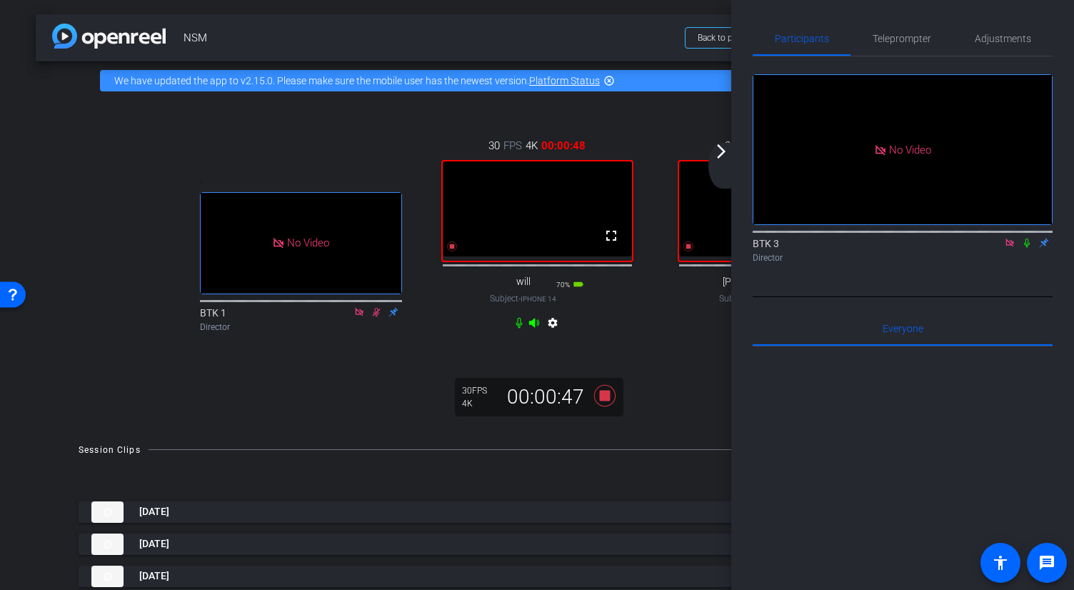
click at [757, 248] on icon at bounding box center [1026, 243] width 11 height 10
click at [719, 151] on mat-icon "arrow_forward_ios" at bounding box center [720, 151] width 17 height 17
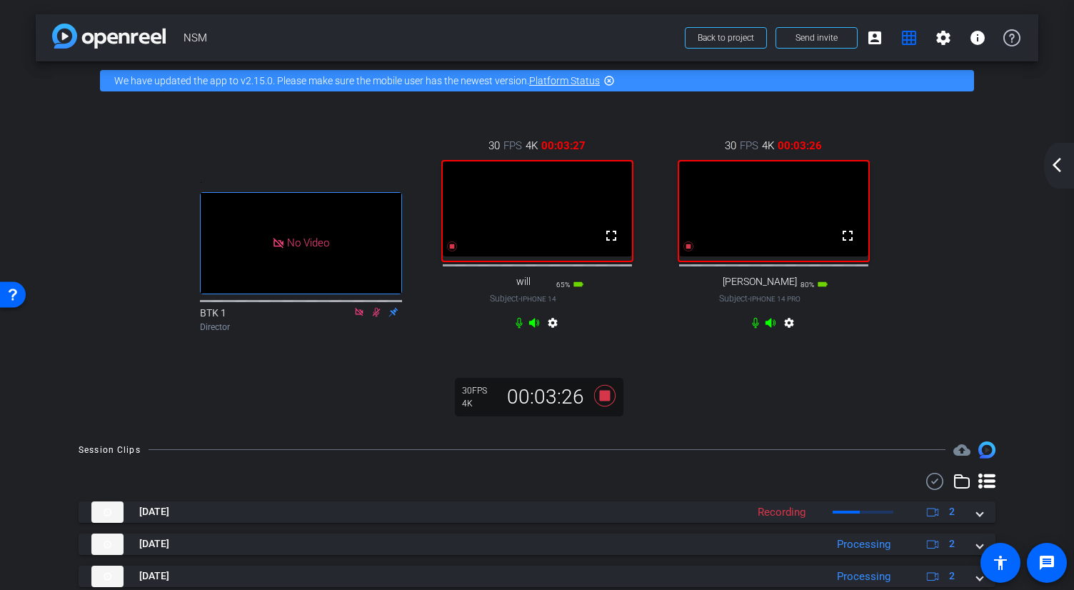
scroll to position [15, 0]
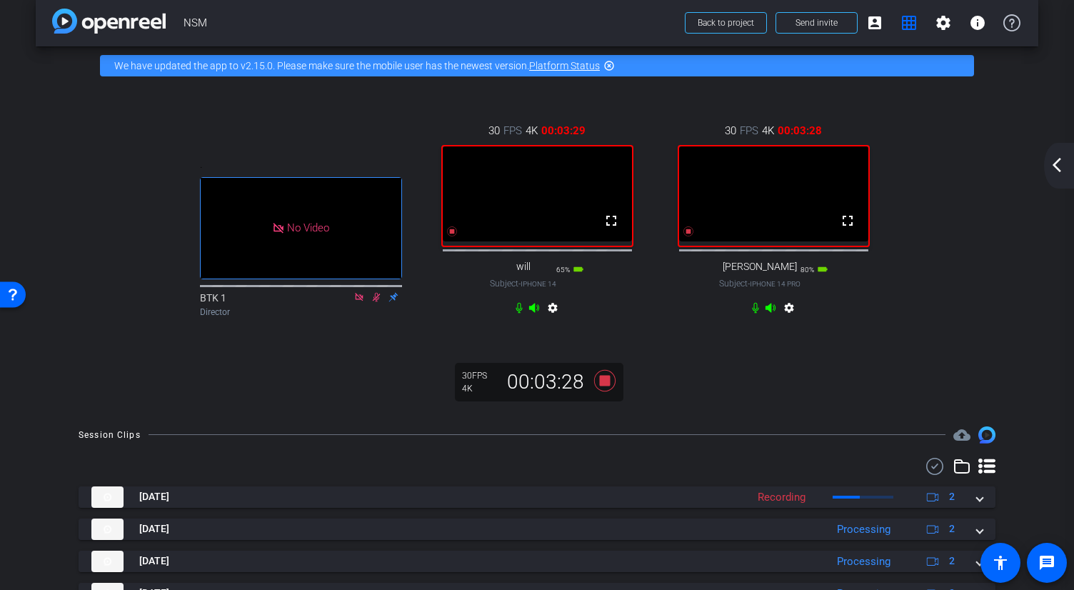
click at [757, 167] on mat-icon "arrow_back_ios_new" at bounding box center [1056, 164] width 17 height 17
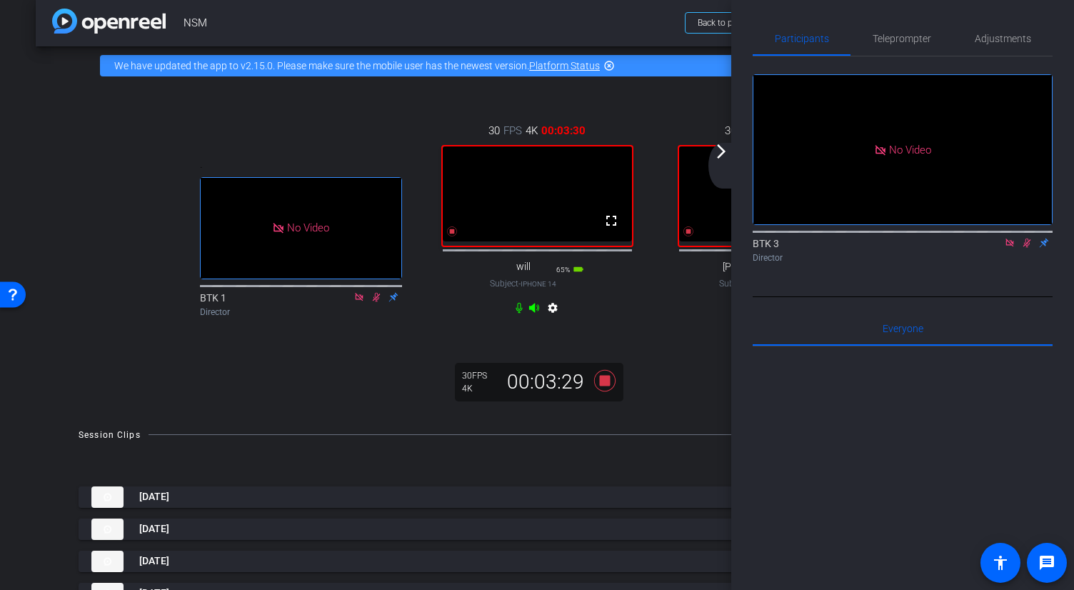
click at [757, 248] on icon at bounding box center [1026, 243] width 11 height 10
click at [675, 340] on div "30 FPS 4K 00:03:31 fullscreen [PERSON_NAME] Subject - iPhone 14 Pro 80% battery…" at bounding box center [773, 220] width 236 height 243
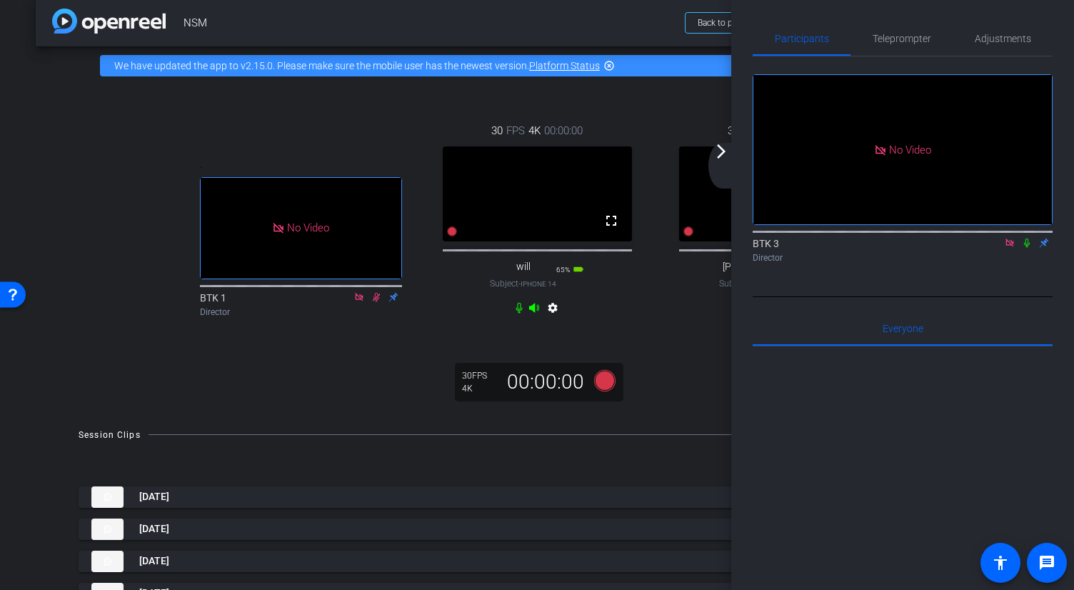
click at [719, 153] on mat-icon "arrow_forward_ios" at bounding box center [720, 151] width 17 height 17
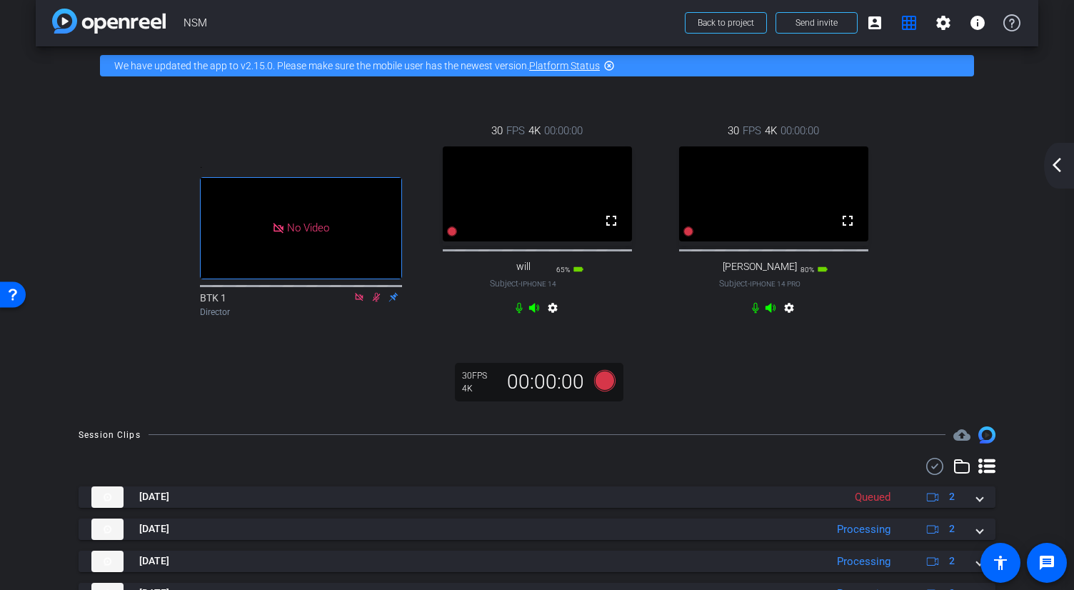
click at [757, 162] on mat-icon "arrow_back_ios_new" at bounding box center [1056, 164] width 17 height 17
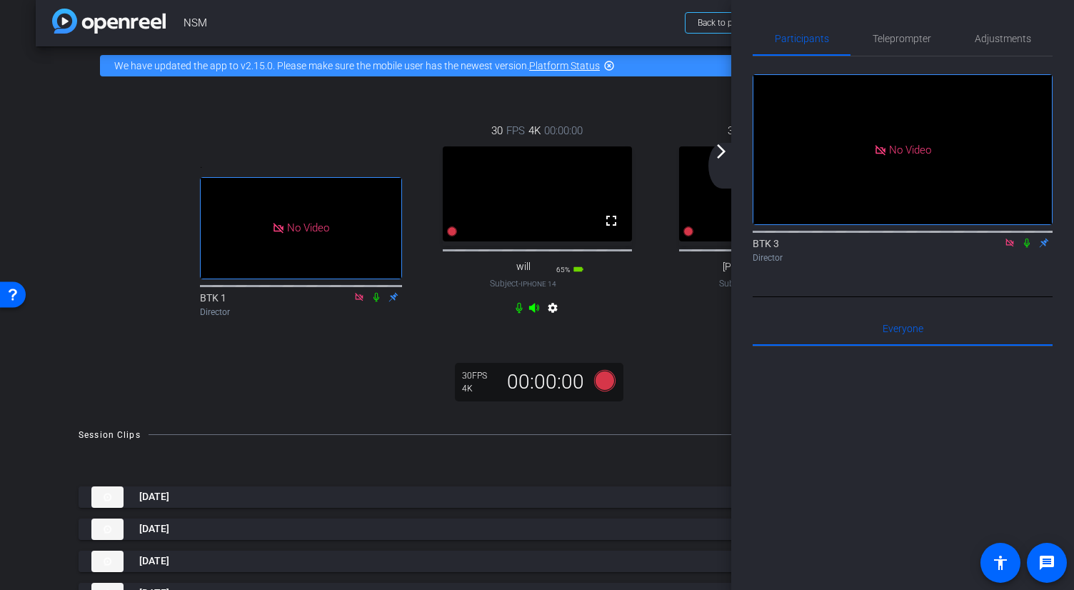
click at [757, 246] on icon at bounding box center [1009, 242] width 8 height 8
click at [651, 311] on div "30 FPS 4K 00:00:00 fullscreen will Subject - iPhone 14 65% battery_std settings" at bounding box center [537, 220] width 236 height 243
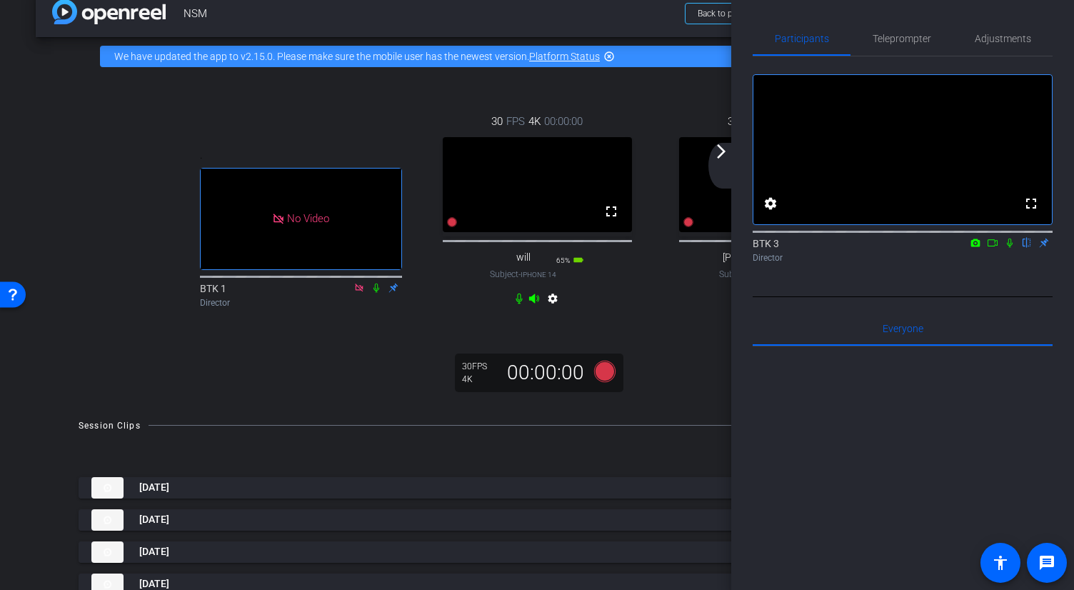
scroll to position [0, 0]
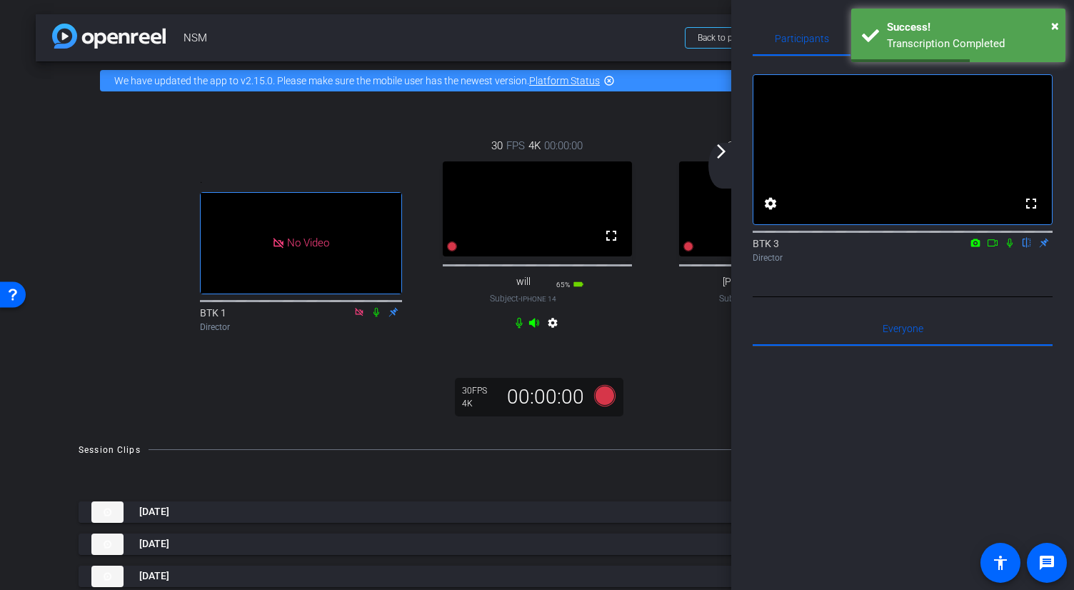
click at [683, 335] on div "30 FPS 4K 00:00:00 fullscreen [PERSON_NAME] Subject - iPhone 14 Pro 80% battery…" at bounding box center [773, 235] width 236 height 243
click at [719, 157] on mat-icon "arrow_forward_ios" at bounding box center [720, 151] width 17 height 17
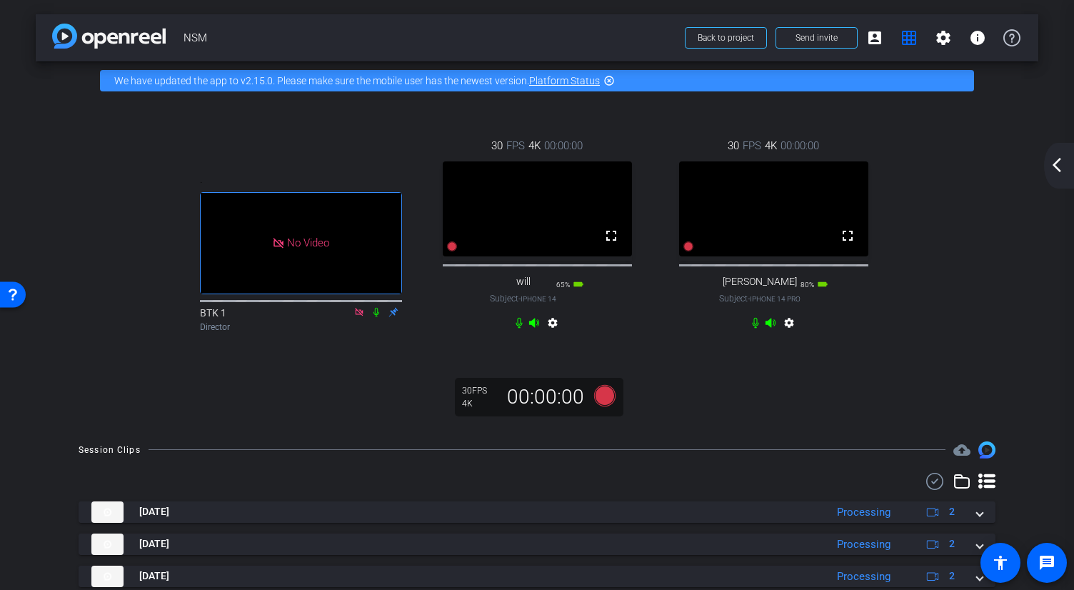
click at [757, 166] on mat-icon "arrow_back_ios_new" at bounding box center [1056, 164] width 17 height 17
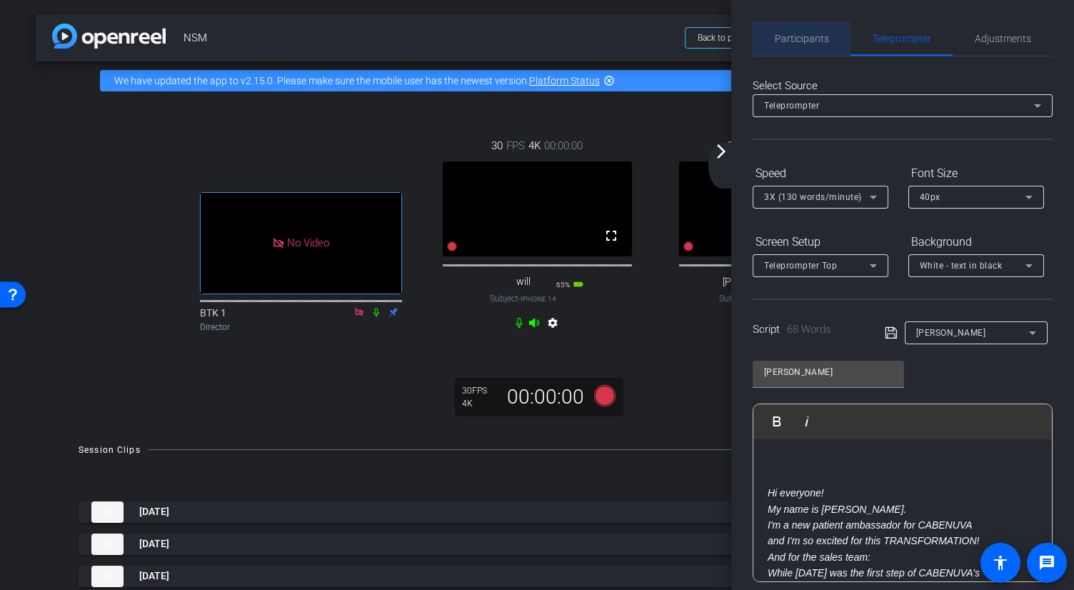
click at [757, 44] on div "Participants" at bounding box center [801, 38] width 98 height 34
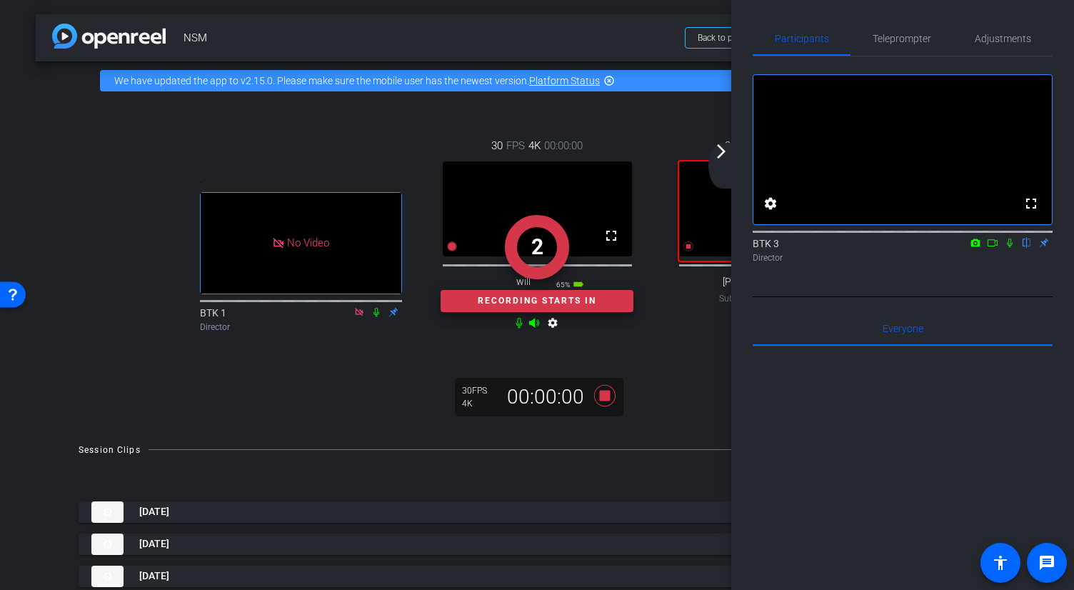
click at [757, 248] on icon at bounding box center [991, 243] width 11 height 10
click at [757, 248] on icon at bounding box center [1026, 243] width 11 height 10
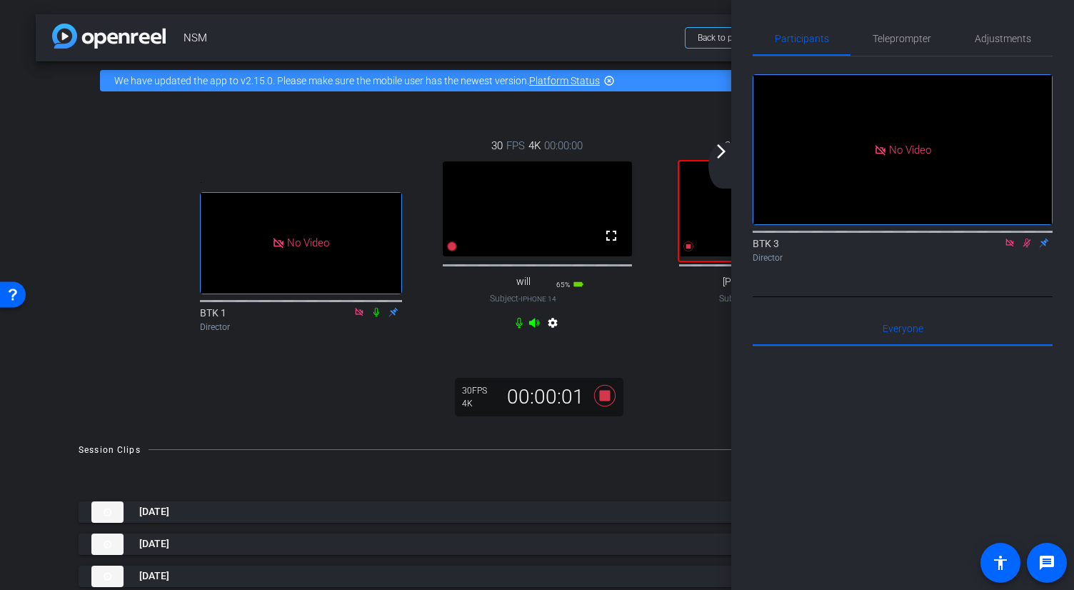
click at [703, 234] on video at bounding box center [773, 208] width 189 height 95
click at [721, 152] on mat-icon "arrow_forward_ios" at bounding box center [720, 151] width 17 height 17
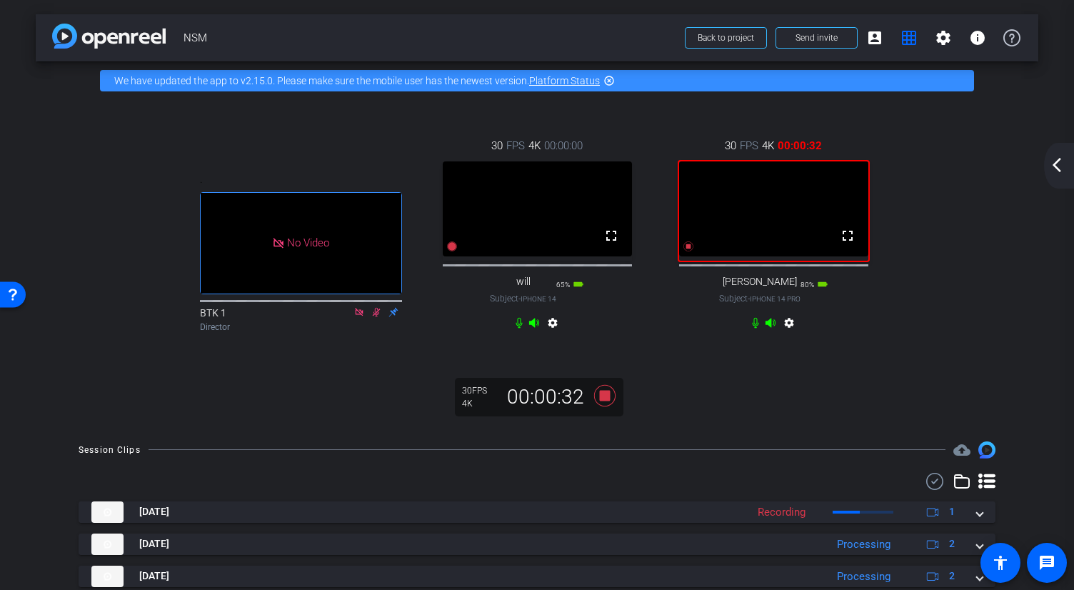
click at [757, 177] on div "arrow_back_ios_new arrow_forward_ios" at bounding box center [1059, 166] width 30 height 46
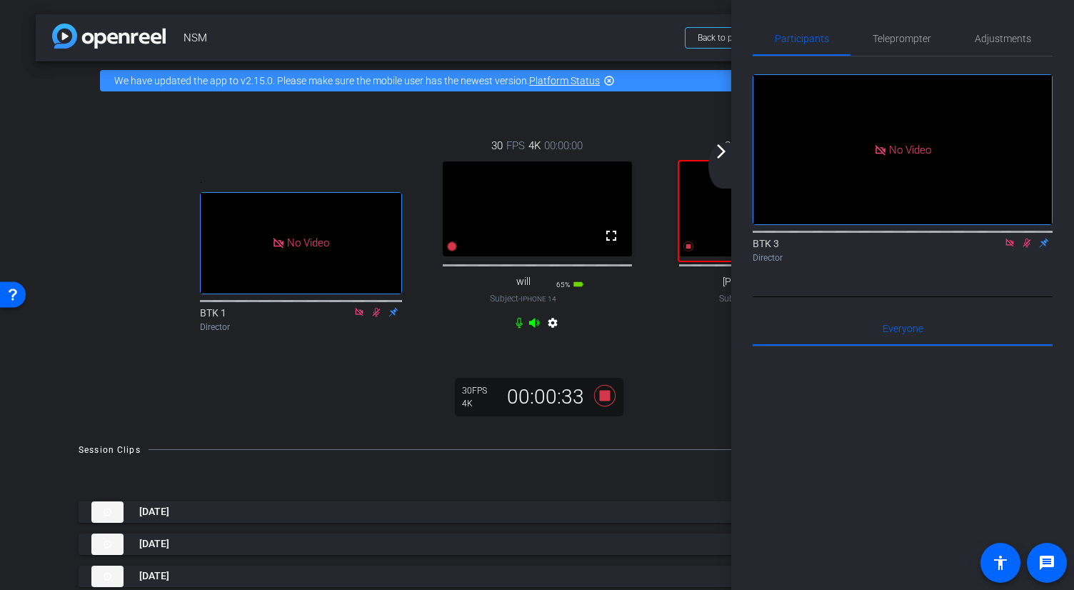
click at [757, 248] on icon at bounding box center [1026, 243] width 11 height 10
click at [719, 154] on mat-icon "arrow_forward_ios" at bounding box center [720, 151] width 17 height 17
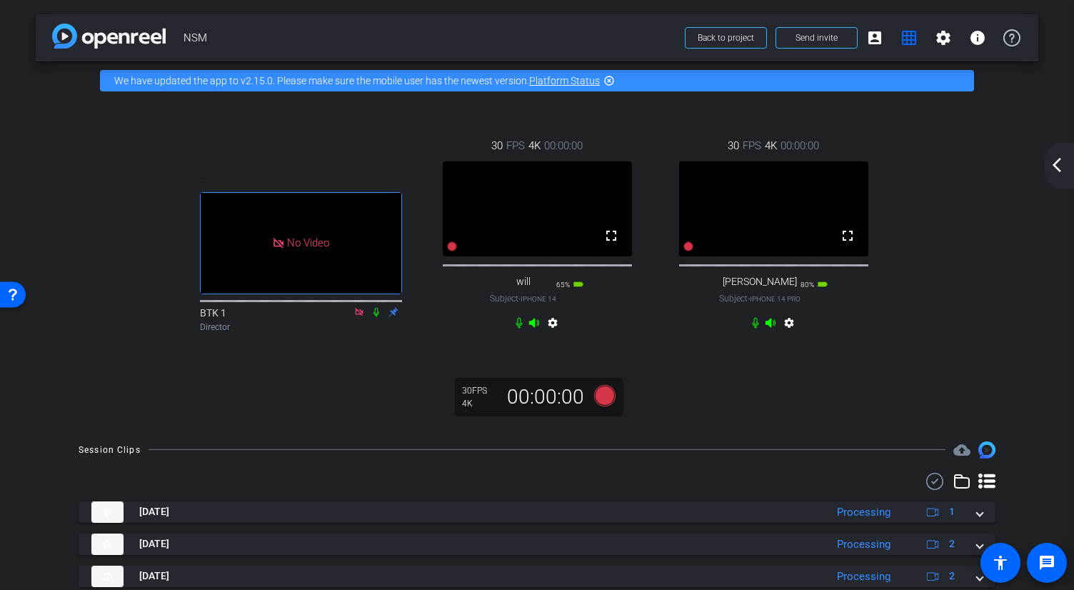
click at [757, 172] on mat-icon "arrow_back_ios_new" at bounding box center [1056, 164] width 17 height 17
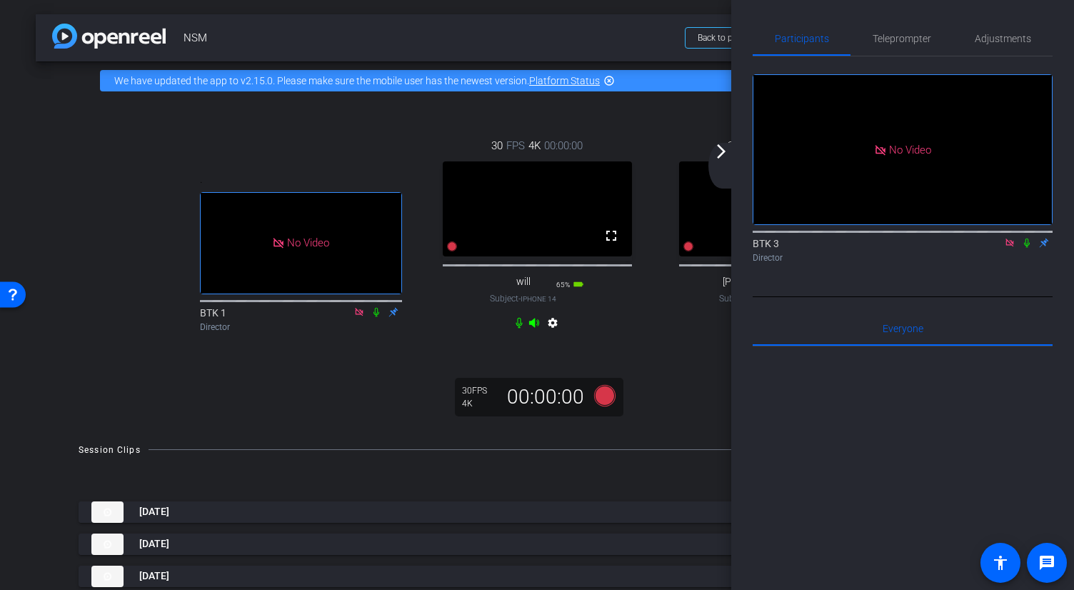
click at [668, 345] on div "30 FPS 4K 00:00:00 fullscreen [PERSON_NAME] Subject - iPhone 14 Pro 80% battery…" at bounding box center [773, 235] width 236 height 243
click at [716, 150] on mat-icon "arrow_forward_ios" at bounding box center [720, 151] width 17 height 17
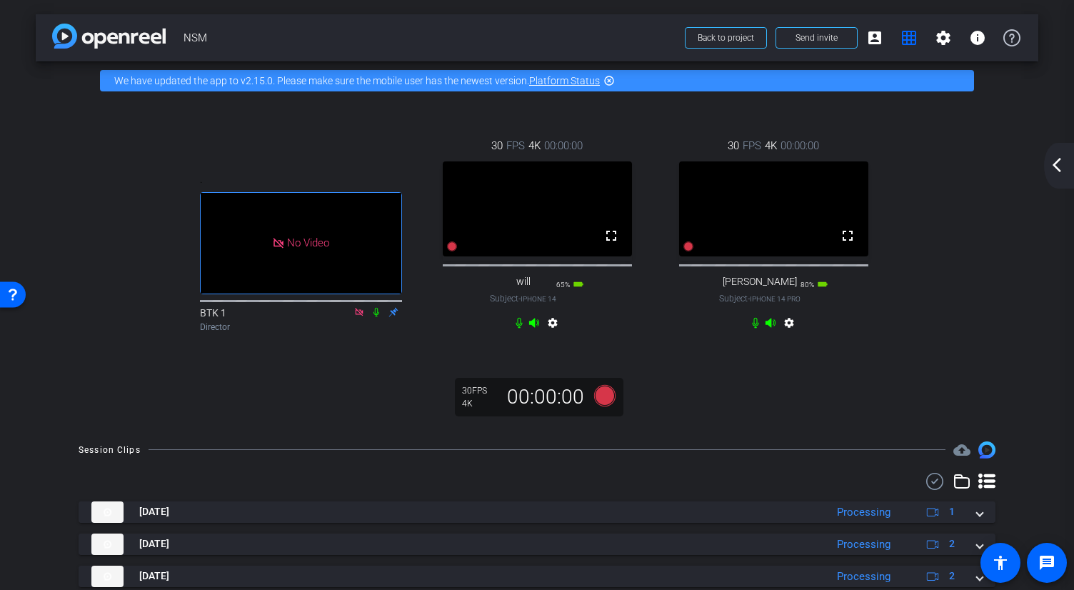
click at [757, 165] on mat-icon "arrow_back_ios_new" at bounding box center [1056, 164] width 17 height 17
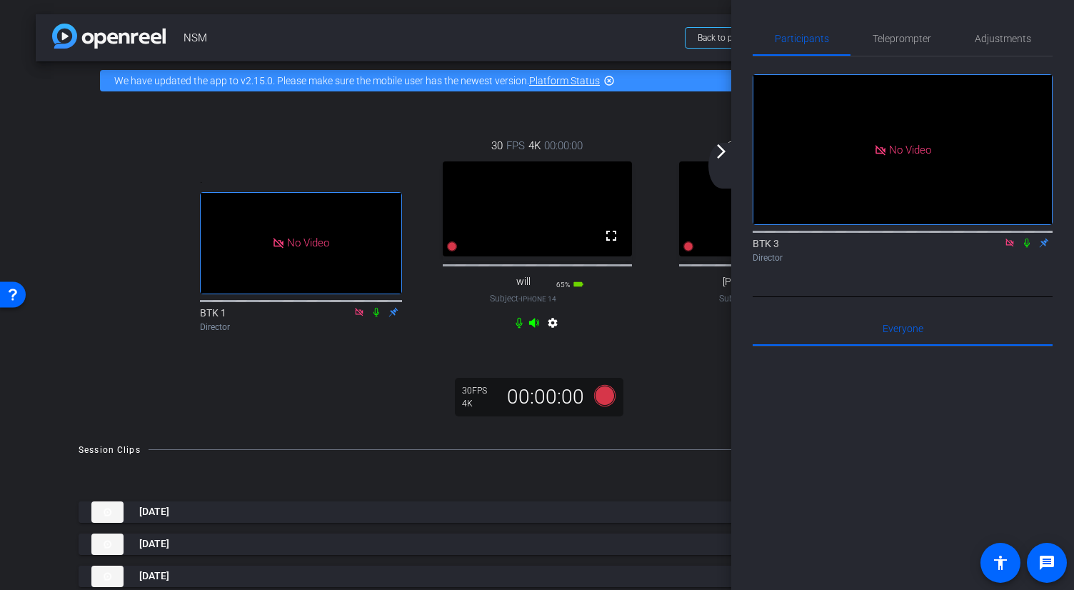
click at [757, 248] on icon at bounding box center [1026, 243] width 11 height 10
click at [757, 248] on icon at bounding box center [1027, 242] width 8 height 9
click at [757, 248] on icon at bounding box center [1026, 243] width 11 height 10
click at [704, 256] on video at bounding box center [773, 208] width 189 height 95
click at [721, 155] on mat-icon "arrow_forward_ios" at bounding box center [720, 151] width 17 height 17
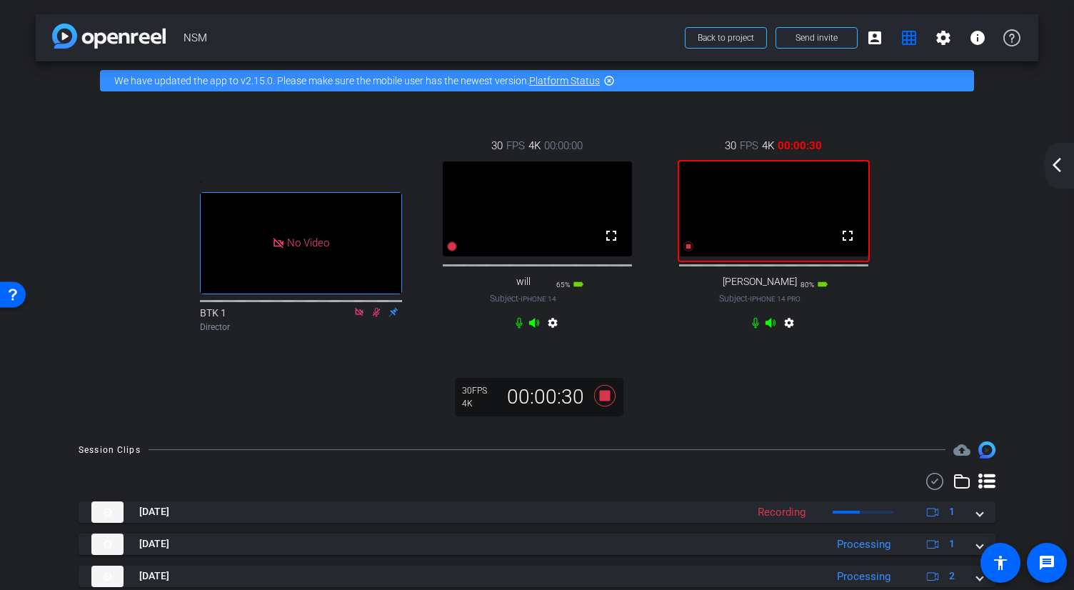
click at [757, 161] on mat-icon "arrow_back_ios_new" at bounding box center [1056, 164] width 17 height 17
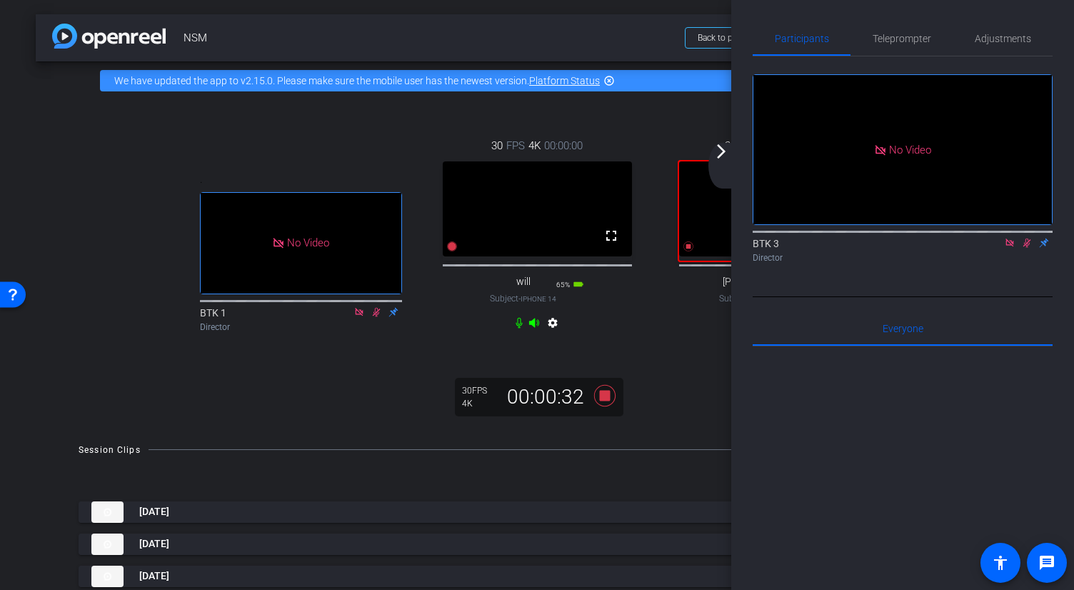
click at [757, 248] on icon at bounding box center [1026, 243] width 11 height 10
click at [655, 340] on div "30 FPS 4K 00:00:34 fullscreen [PERSON_NAME] Subject - iPhone 14 Pro 80% battery…" at bounding box center [773, 235] width 236 height 243
click at [719, 148] on mat-icon "arrow_forward_ios" at bounding box center [720, 151] width 17 height 17
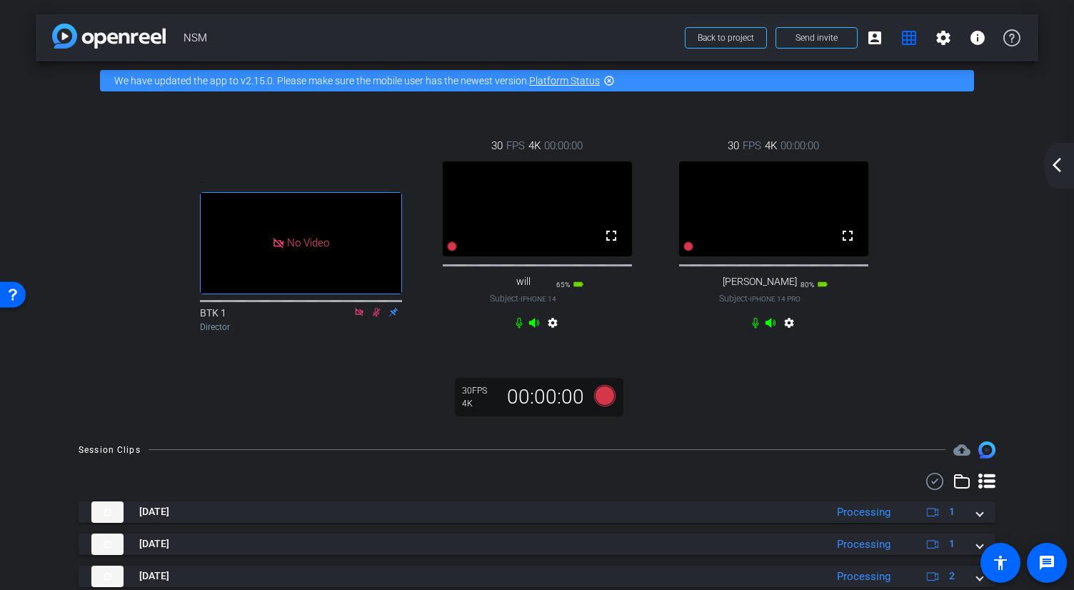
click at [757, 164] on mat-icon "arrow_back_ios_new" at bounding box center [1056, 164] width 17 height 17
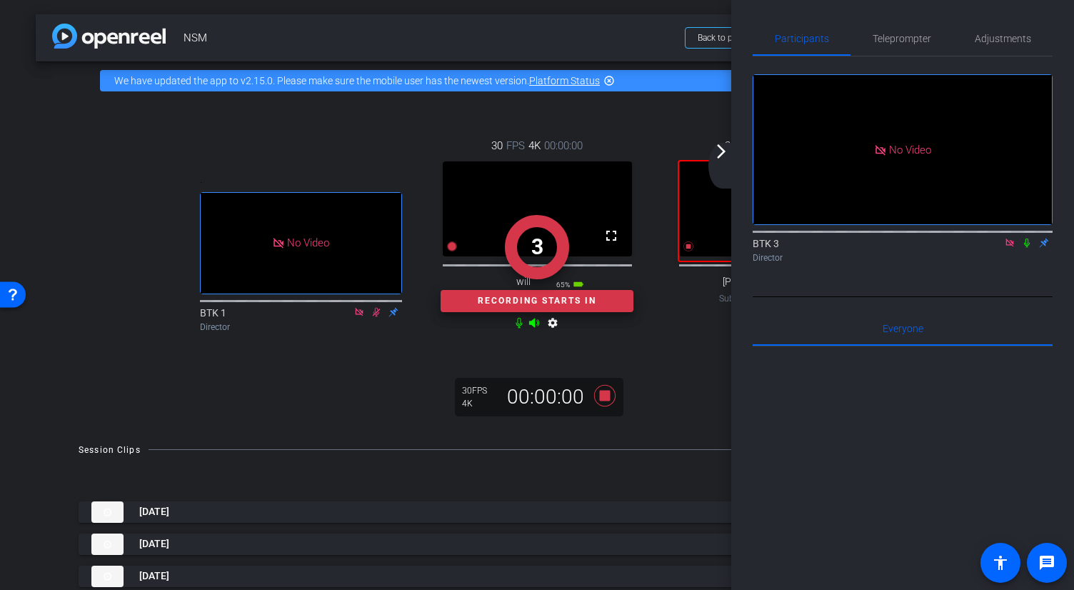
click at [757, 248] on icon at bounding box center [1026, 243] width 11 height 10
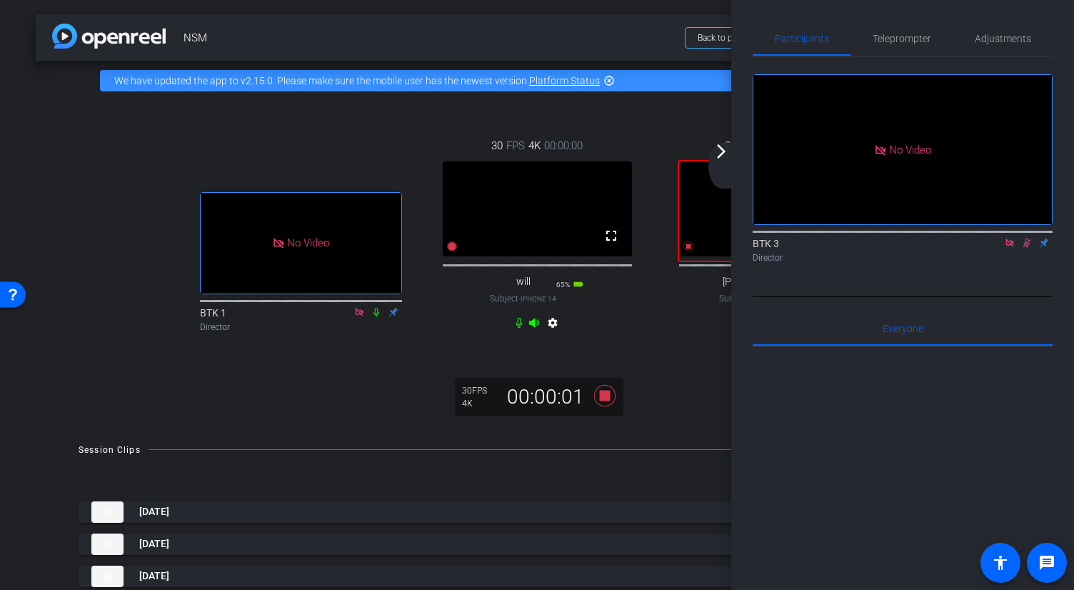
click at [721, 151] on mat-icon "arrow_forward_ios" at bounding box center [720, 151] width 17 height 17
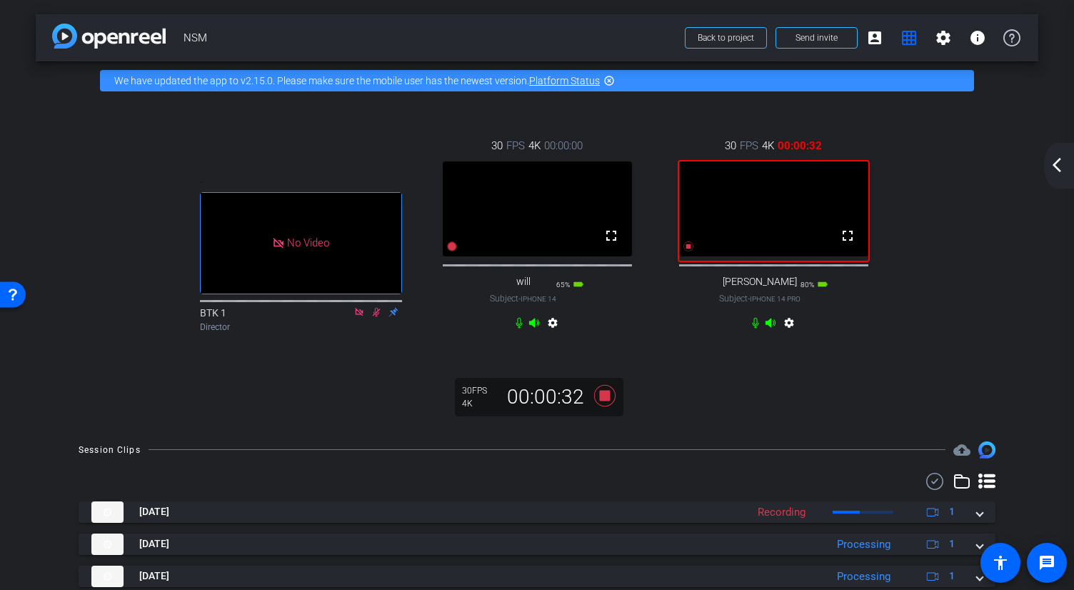
click at [757, 173] on div "arrow_back_ios_new arrow_forward_ios" at bounding box center [1059, 166] width 30 height 46
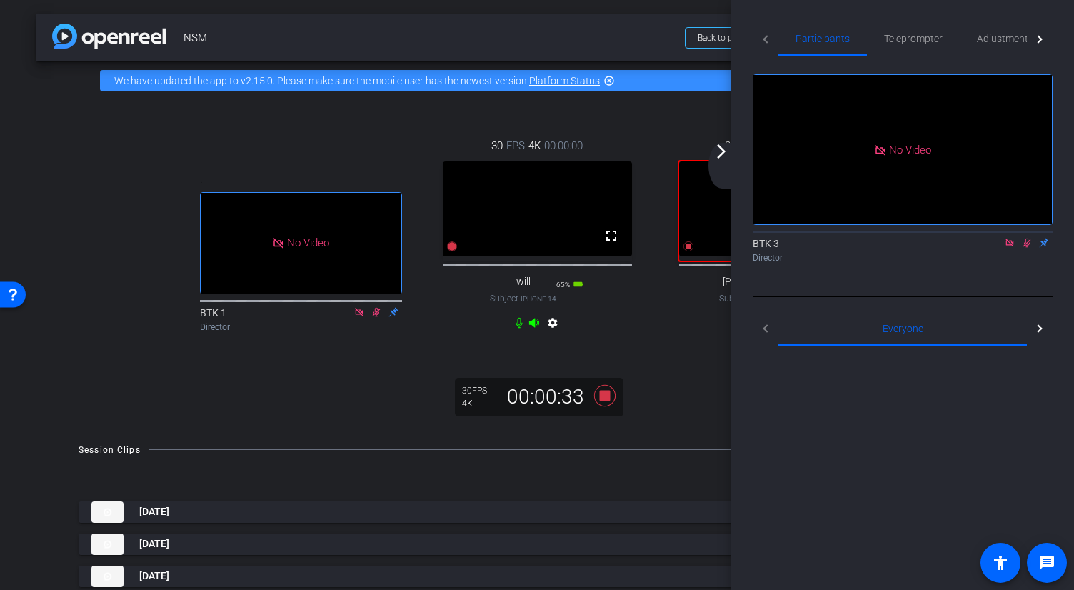
click at [757, 173] on div "arrow_back NSM Back to project Send invite account_box grid_on settings info We…" at bounding box center [537, 295] width 1074 height 590
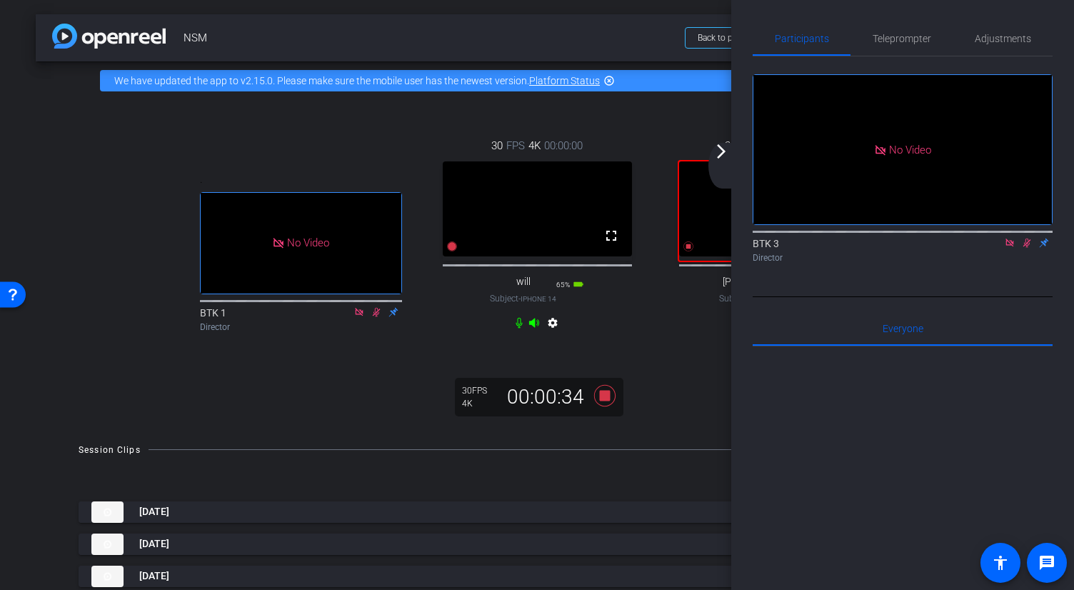
click at [757, 248] on icon at bounding box center [1026, 243] width 11 height 10
click at [724, 153] on mat-icon "arrow_forward_ios" at bounding box center [720, 151] width 17 height 17
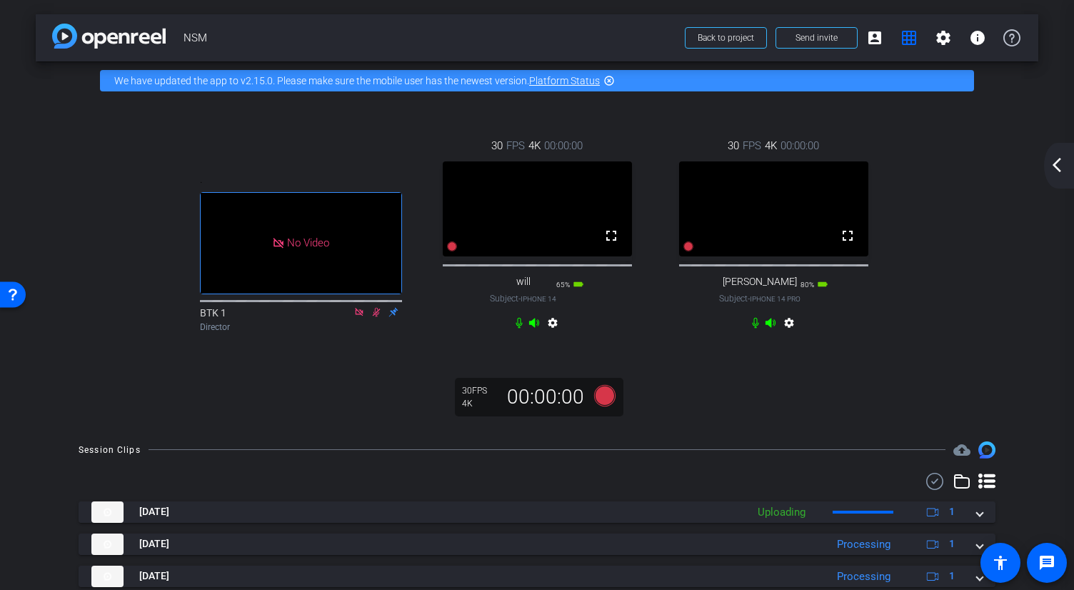
click at [757, 340] on div "30 FPS 4K 00:00:00 fullscreen [PERSON_NAME] Subject - iPhone 14 Pro 80% battery…" at bounding box center [773, 235] width 236 height 243
click at [757, 163] on mat-icon "arrow_back_ios_new" at bounding box center [1056, 164] width 17 height 17
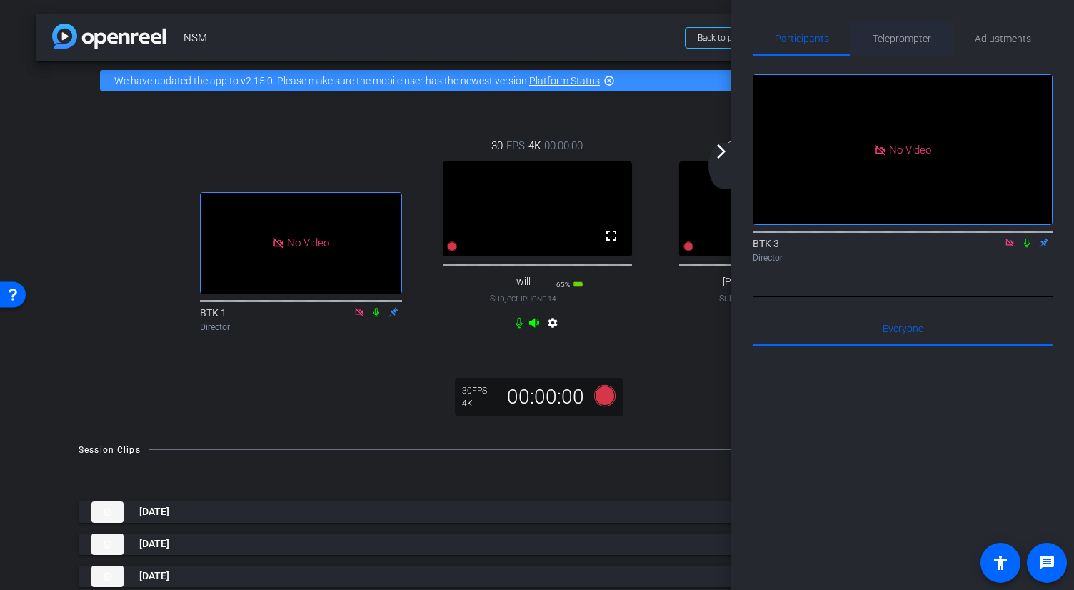
click at [757, 38] on span "Teleprompter" at bounding box center [901, 39] width 59 height 10
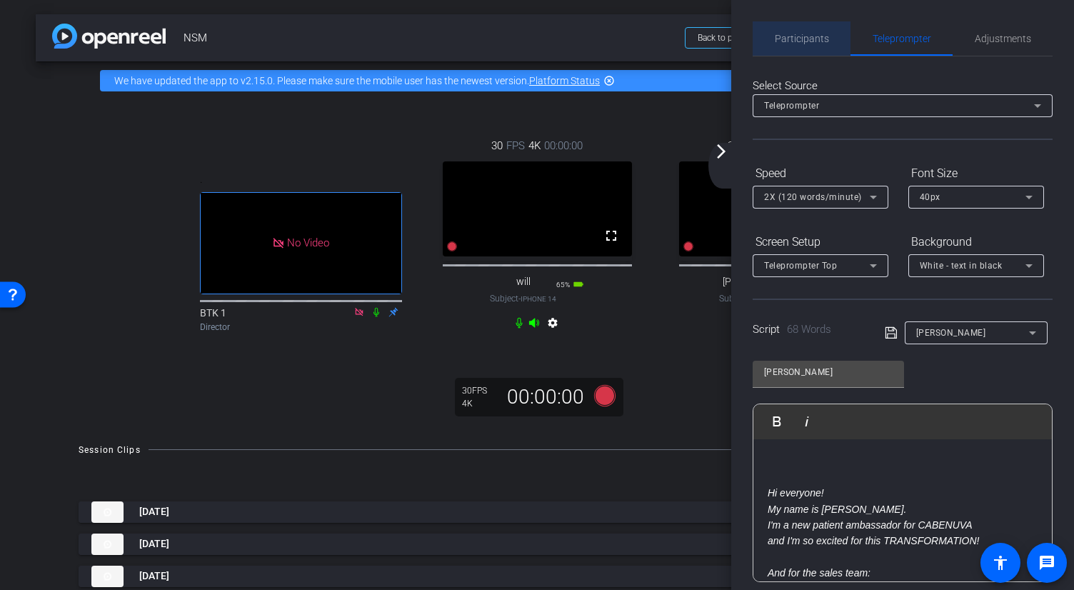
click at [757, 35] on span "Participants" at bounding box center [801, 39] width 54 height 10
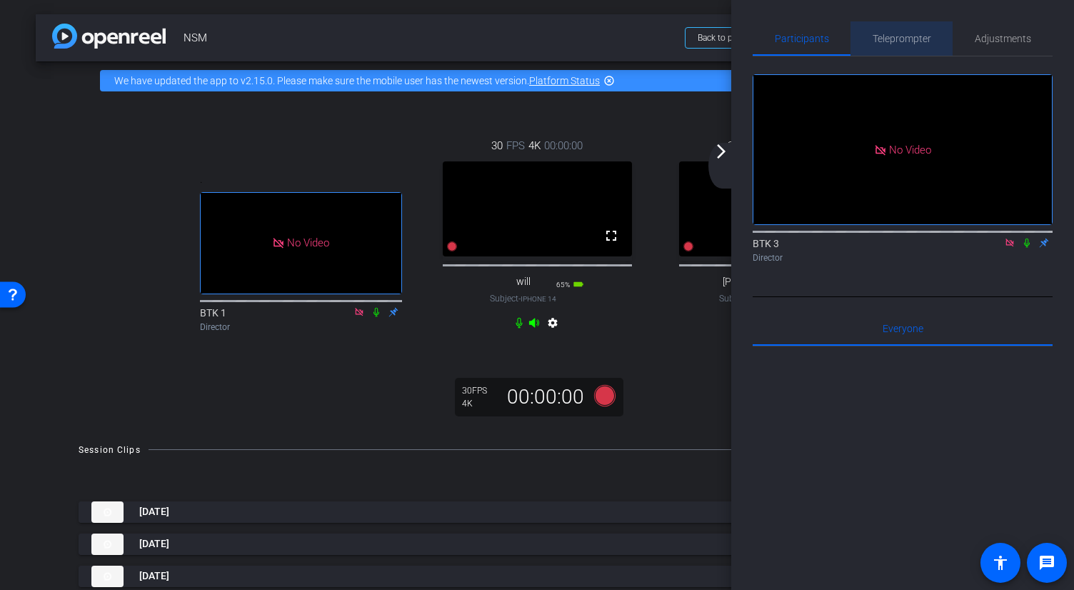
click at [757, 41] on span "Teleprompter" at bounding box center [901, 39] width 59 height 10
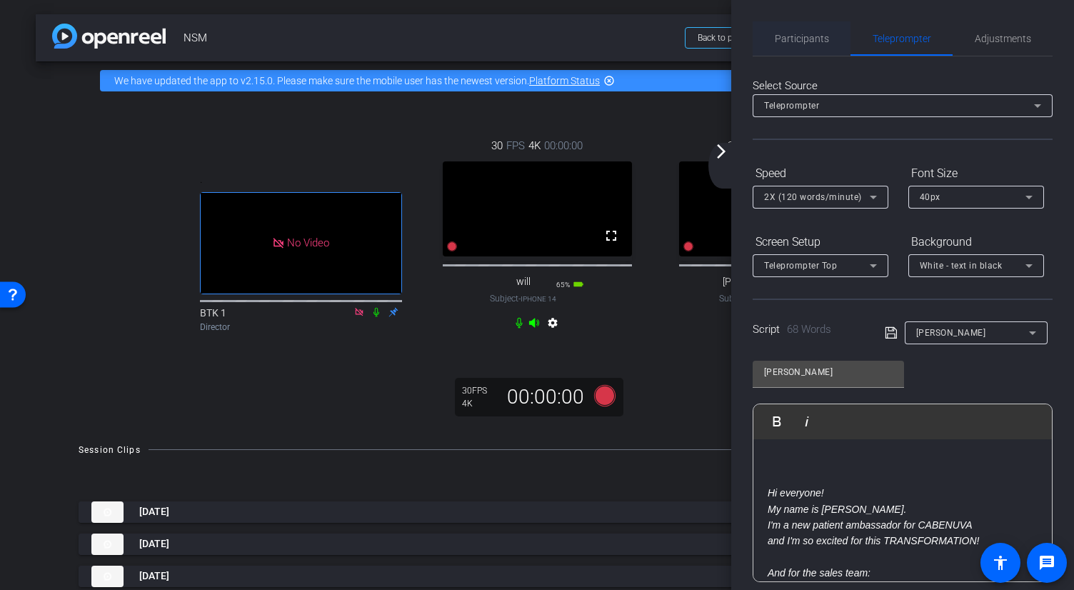
click at [757, 36] on span "Participants" at bounding box center [801, 39] width 54 height 10
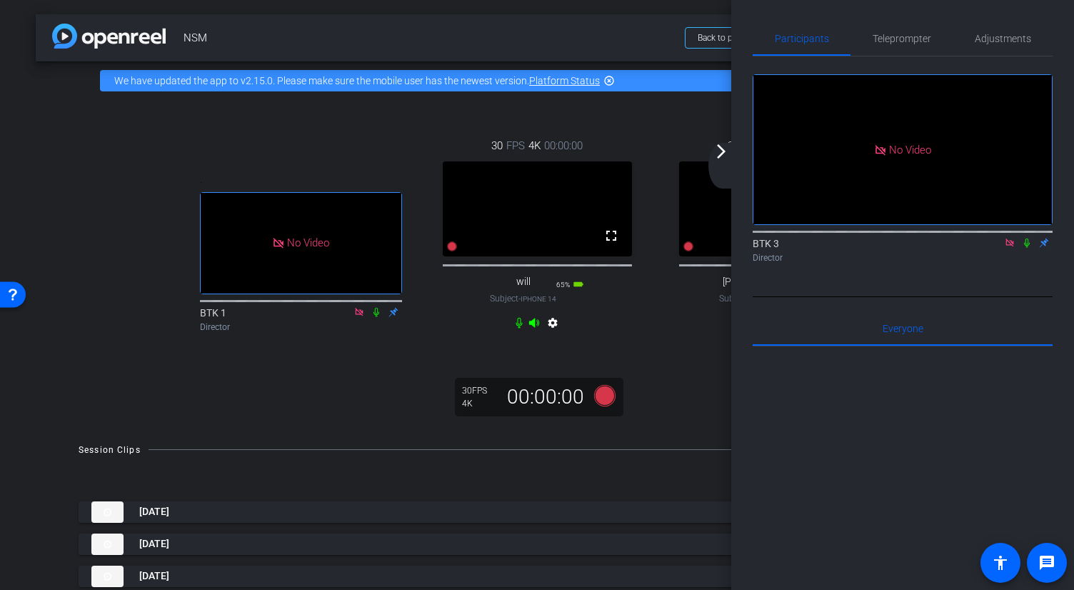
click at [670, 300] on div "30 FPS 4K 00:00:00 fullscreen [PERSON_NAME] Subject - iPhone 14 Pro 80% battery…" at bounding box center [773, 235] width 236 height 243
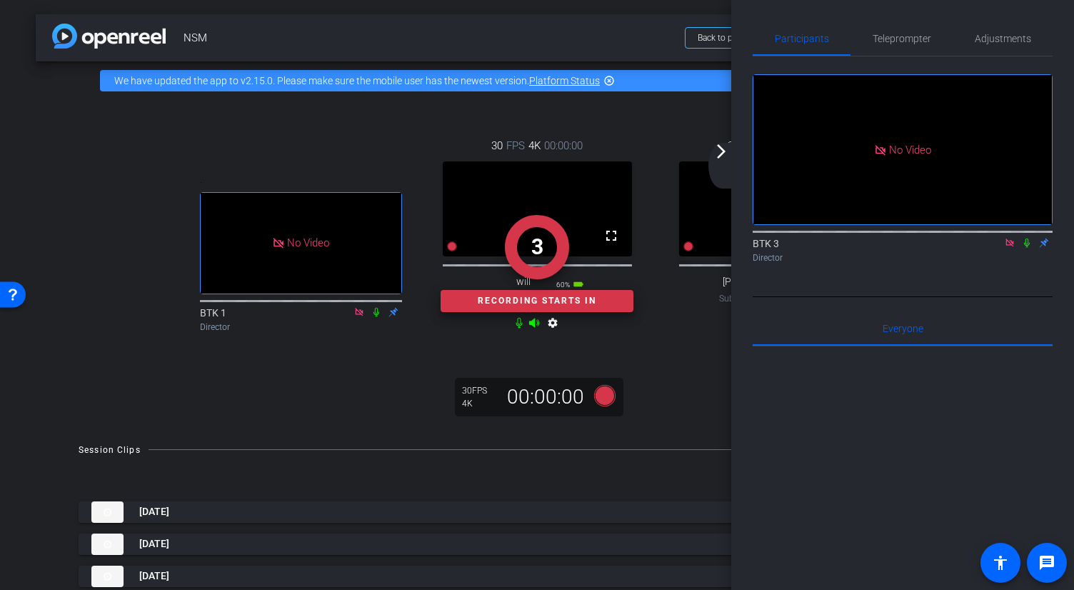
click at [757, 238] on icon at bounding box center [1027, 242] width 6 height 9
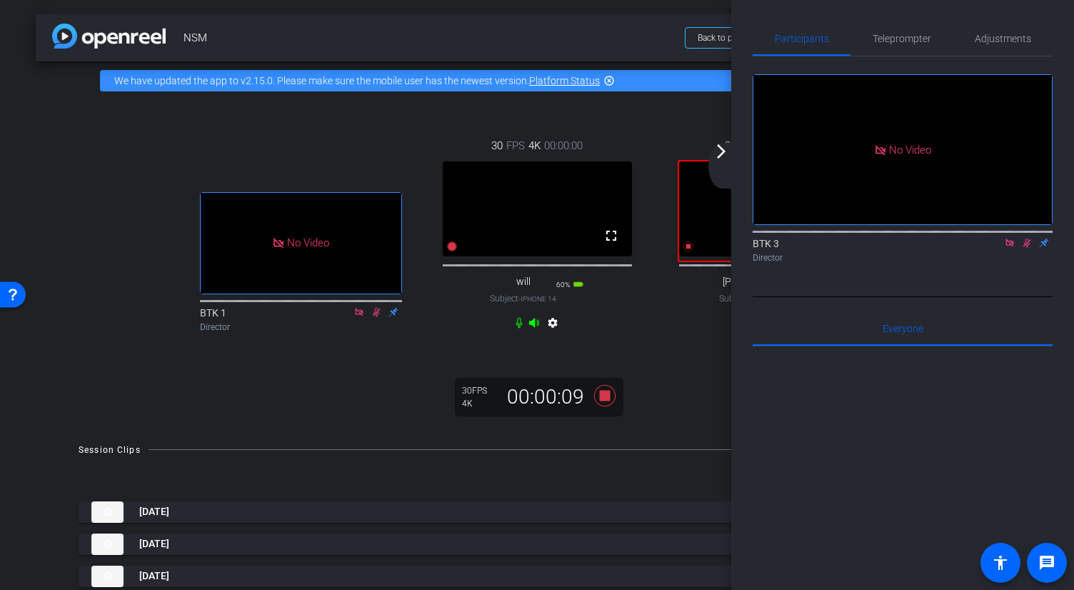
click at [521, 328] on icon at bounding box center [518, 322] width 6 height 11
click at [717, 150] on mat-icon "arrow_forward_ios" at bounding box center [720, 151] width 17 height 17
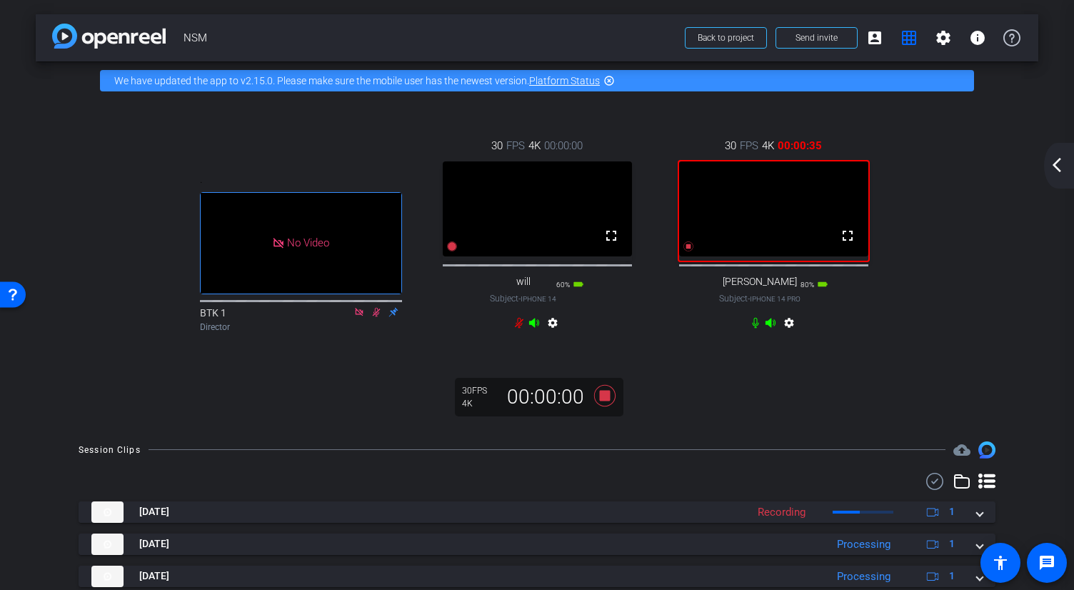
click at [757, 165] on mat-icon "arrow_back_ios_new" at bounding box center [1056, 164] width 17 height 17
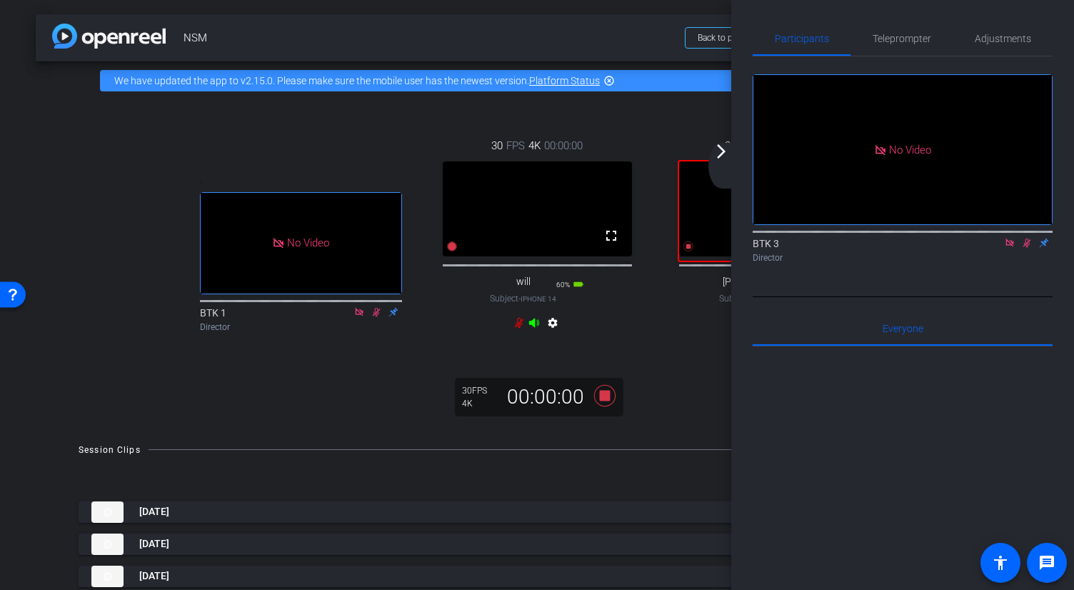
click at [757, 238] on icon at bounding box center [1026, 243] width 11 height 10
click at [672, 317] on div "30 FPS 4K 00:00:00 fullscreen [PERSON_NAME] Subject - iPhone 14 Pro 80% battery…" at bounding box center [773, 235] width 236 height 243
click at [757, 34] on span "Teleprompter" at bounding box center [901, 39] width 59 height 10
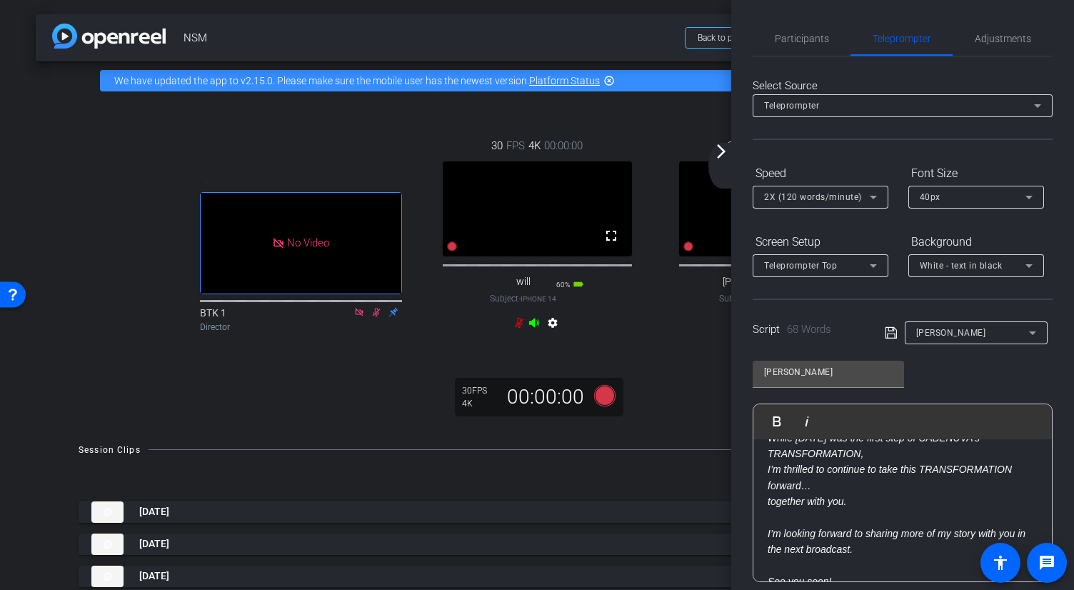
scroll to position [148, 0]
click at [721, 153] on mat-icon "arrow_forward_ios" at bounding box center [720, 151] width 17 height 17
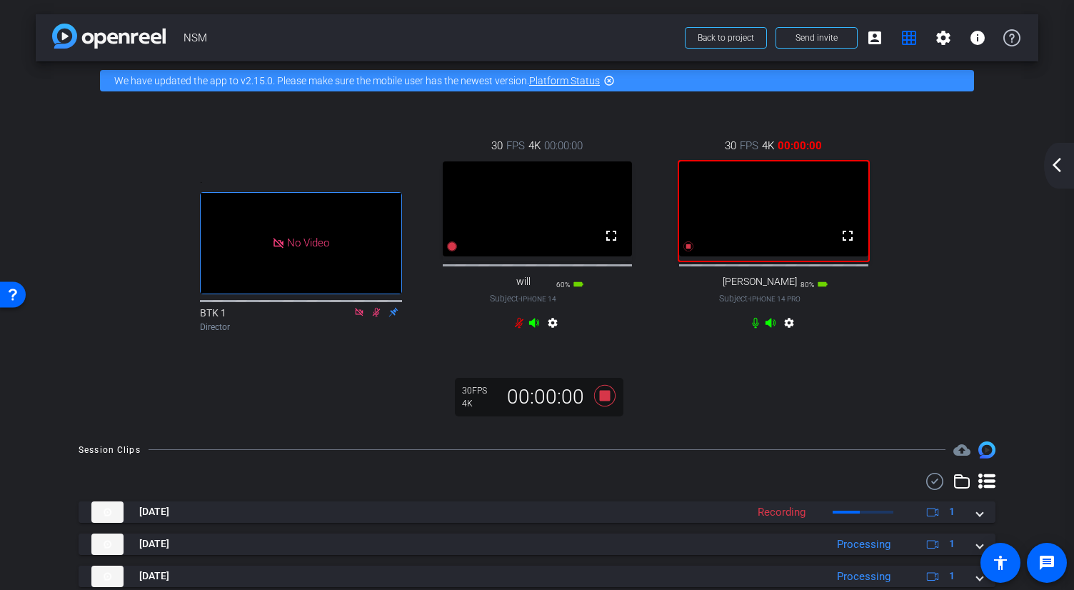
click at [757, 167] on mat-icon "arrow_back_ios_new" at bounding box center [1056, 164] width 17 height 17
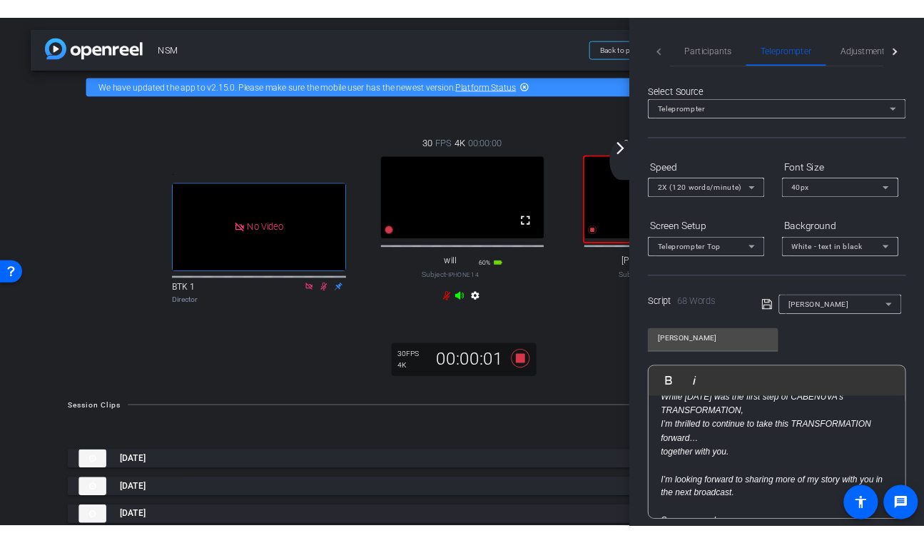
scroll to position [100, 0]
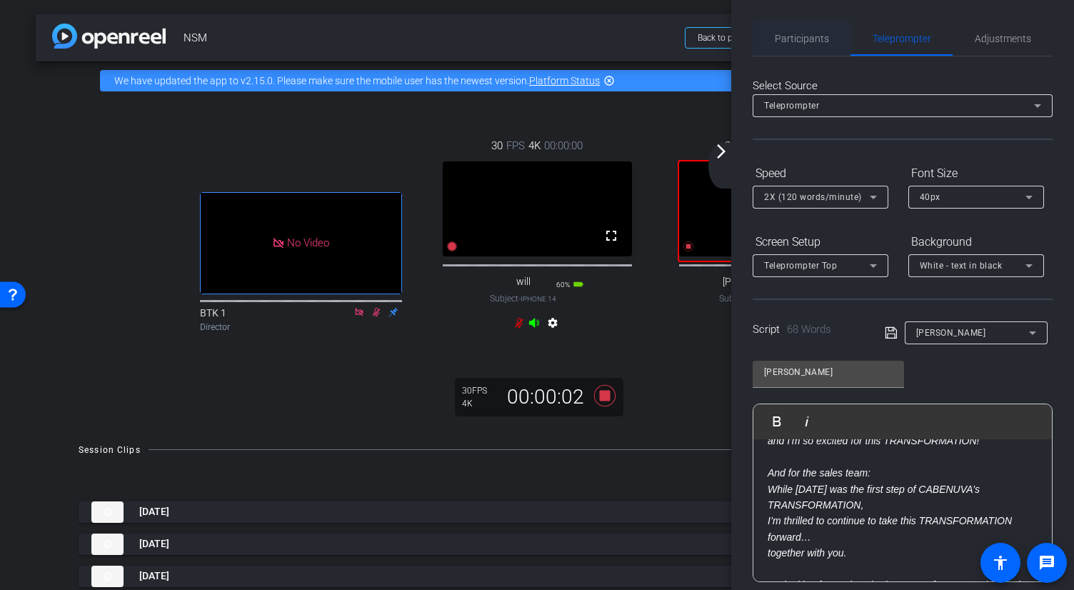
click at [757, 38] on span "Participants" at bounding box center [801, 39] width 54 height 10
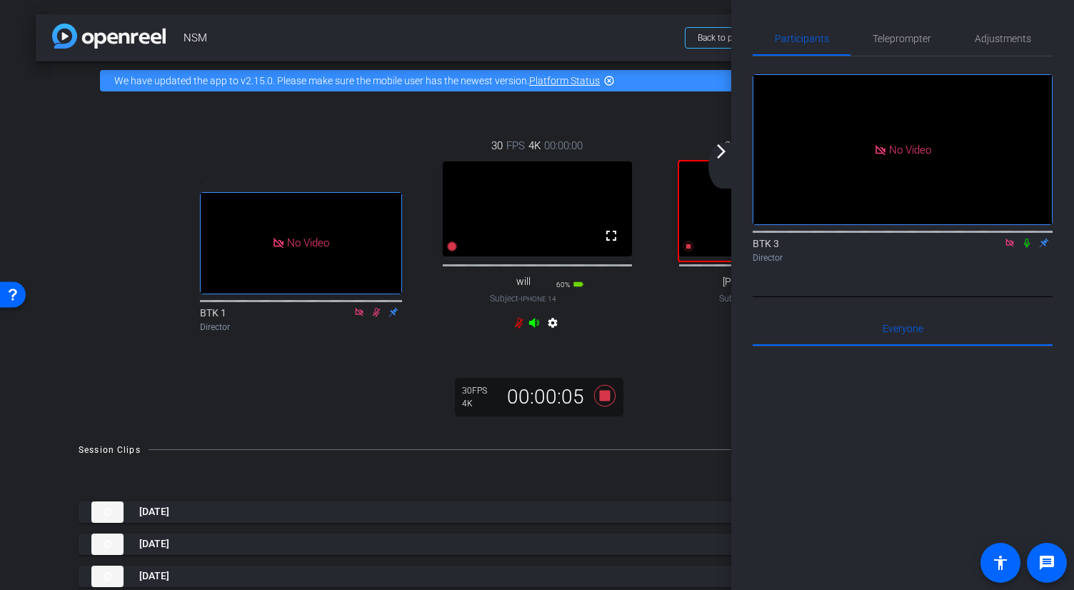
click at [757, 238] on icon at bounding box center [1026, 243] width 11 height 10
click at [667, 338] on div "30 FPS 4K 00:00:06 fullscreen [PERSON_NAME] Subject - iPhone 14 Pro 80% battery…" at bounding box center [773, 235] width 236 height 243
click at [721, 159] on mat-icon "arrow_forward_ios" at bounding box center [720, 151] width 17 height 17
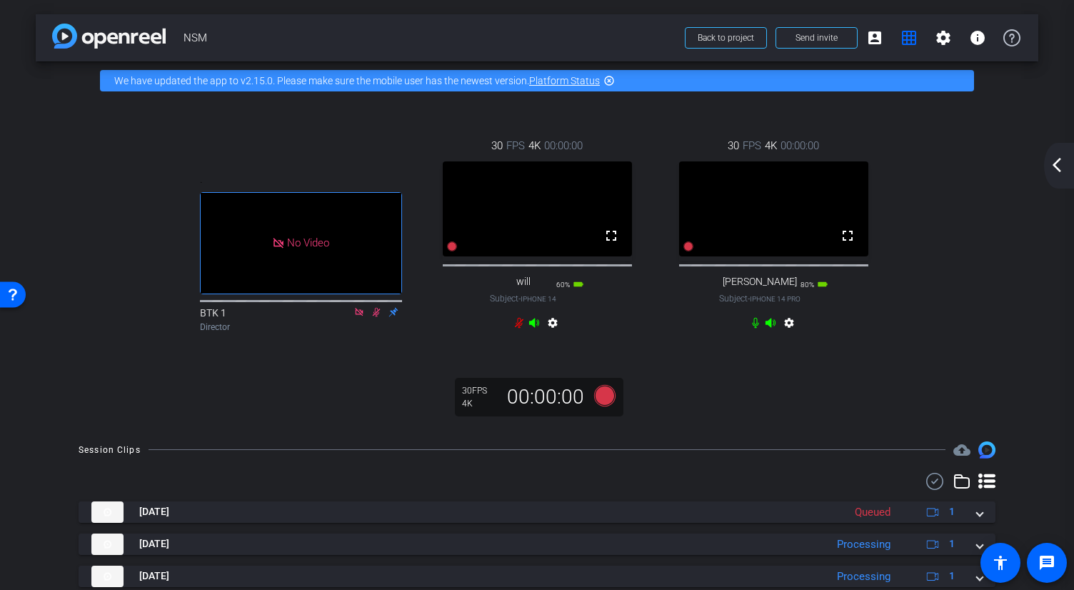
click at [757, 157] on mat-icon "arrow_back_ios_new" at bounding box center [1056, 164] width 17 height 17
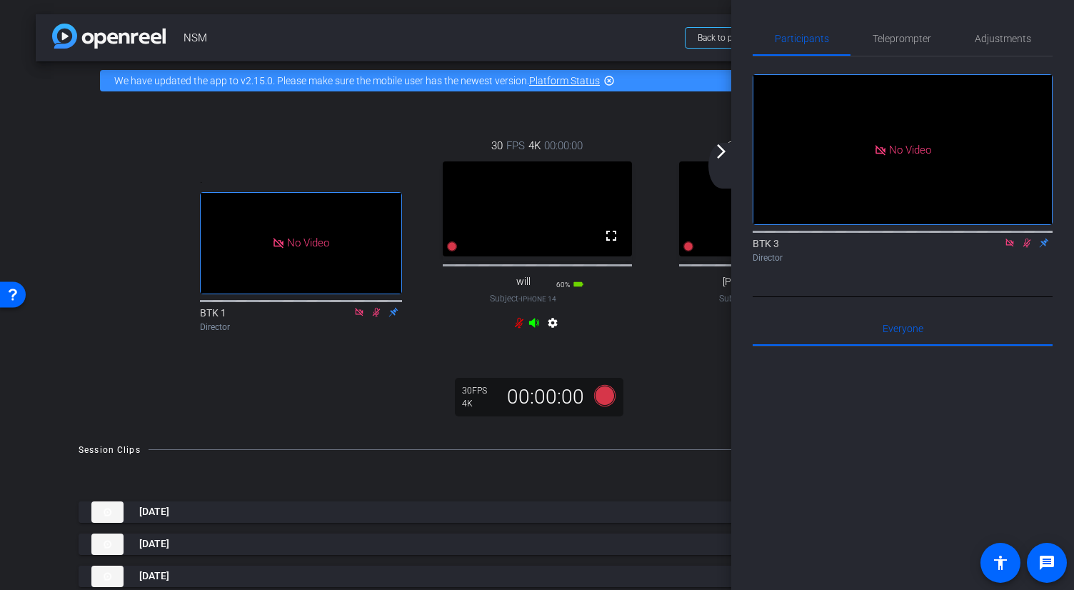
click at [757, 238] on icon at bounding box center [1026, 243] width 11 height 10
click at [723, 151] on mat-icon "arrow_forward_ios" at bounding box center [720, 151] width 17 height 17
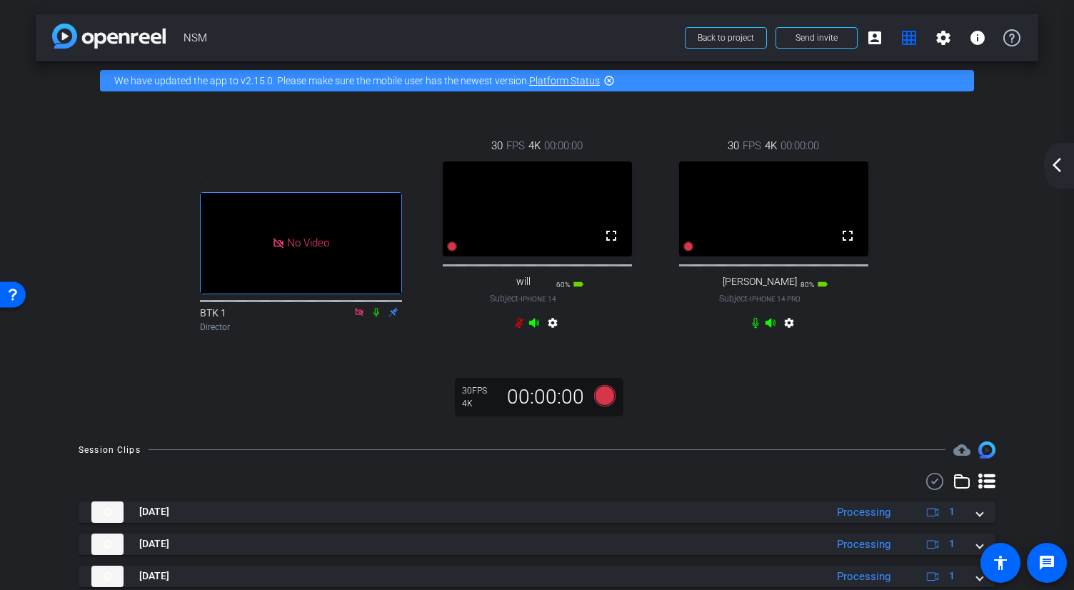
click at [757, 166] on mat-icon "arrow_back_ios_new" at bounding box center [1056, 164] width 17 height 17
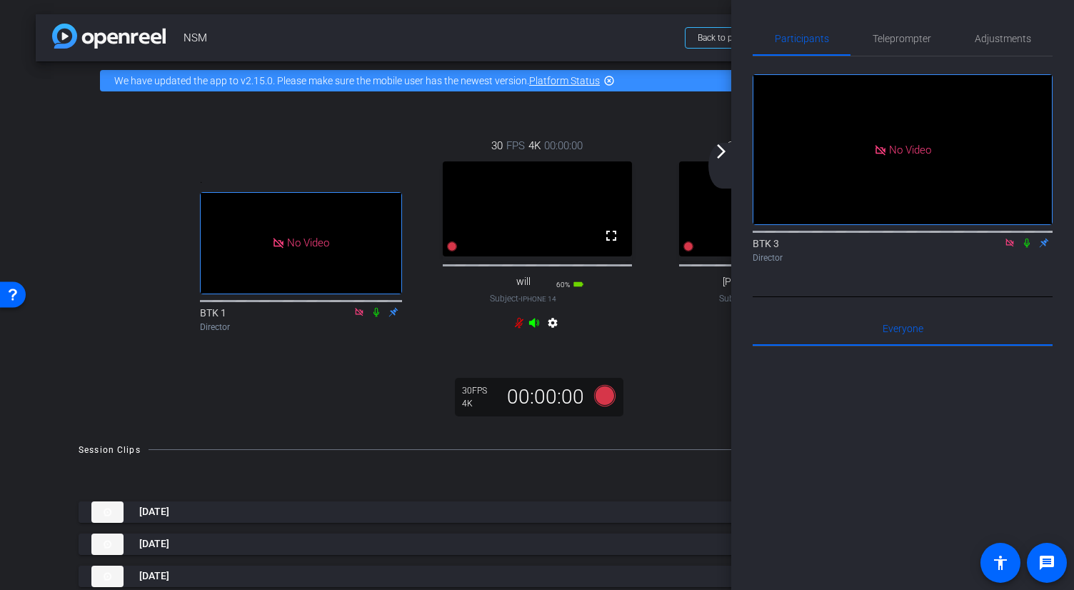
click at [757, 238] on icon at bounding box center [1026, 243] width 11 height 10
click at [678, 124] on div "30 FPS 4K 00:00:00 fullscreen [PERSON_NAME] Subject - iPhone 14 Pro 80% battery…" at bounding box center [773, 235] width 236 height 243
click at [719, 35] on span "Back to project" at bounding box center [725, 38] width 56 height 10
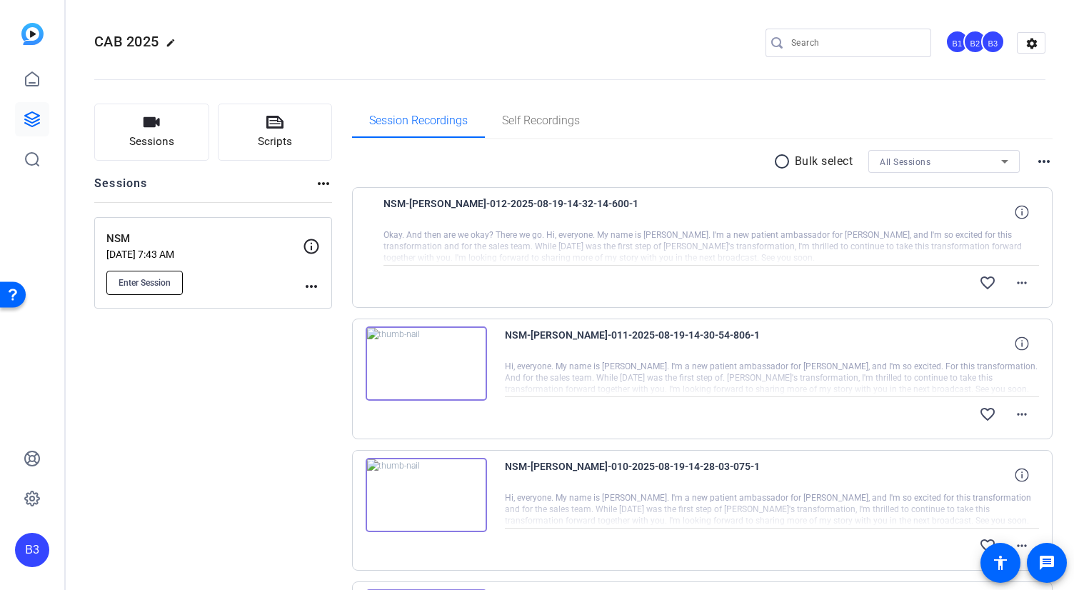
click at [126, 273] on button "Enter Session" at bounding box center [144, 283] width 76 height 24
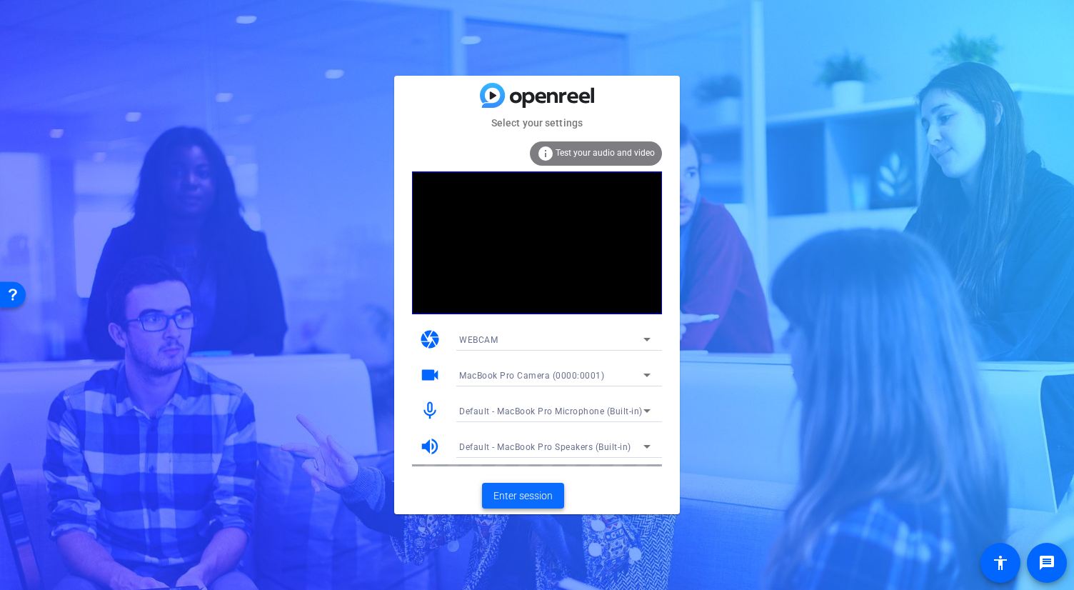
click at [529, 496] on span "Enter session" at bounding box center [522, 495] width 59 height 15
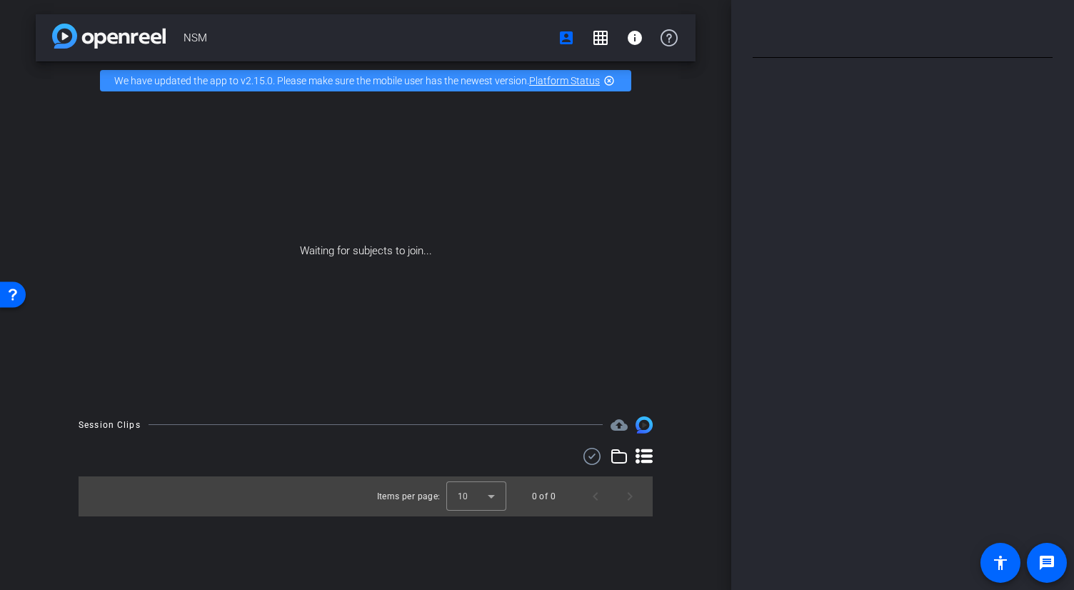
type input "[PERSON_NAME]"
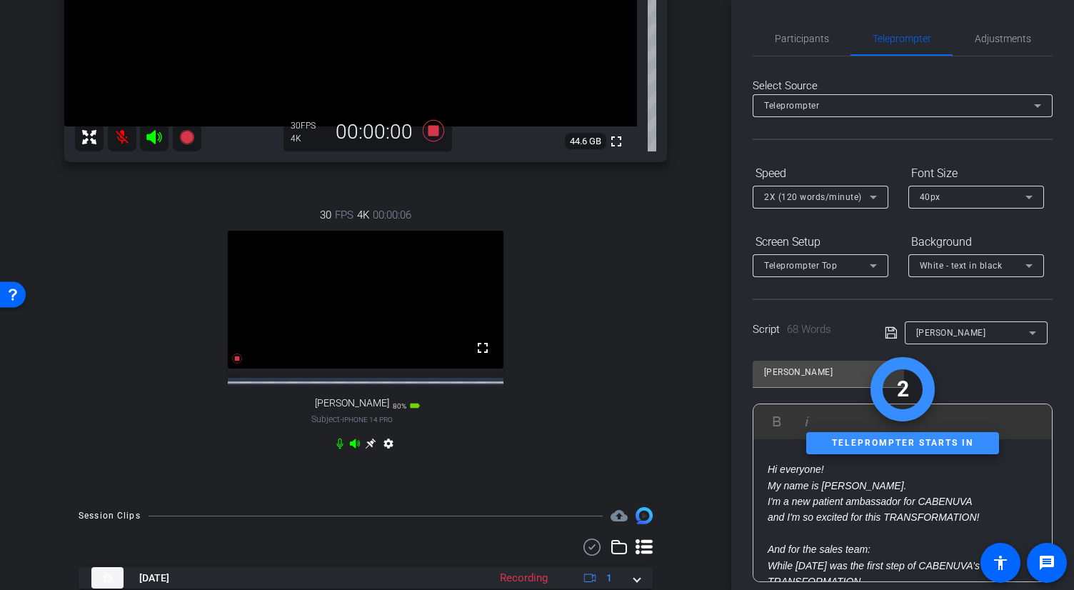
scroll to position [16, 0]
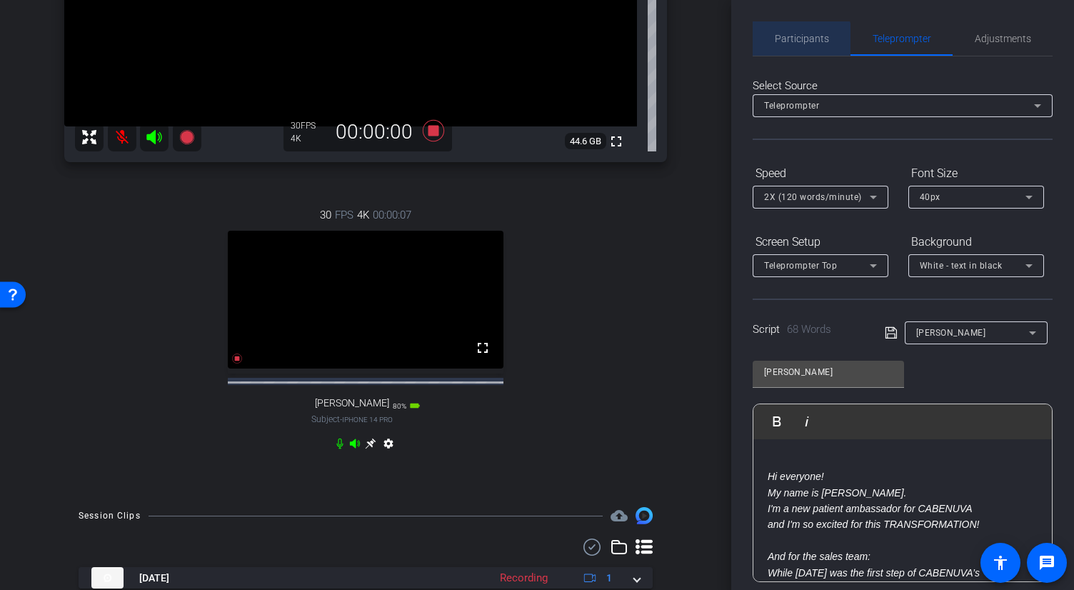
click at [799, 41] on span "Participants" at bounding box center [801, 39] width 54 height 10
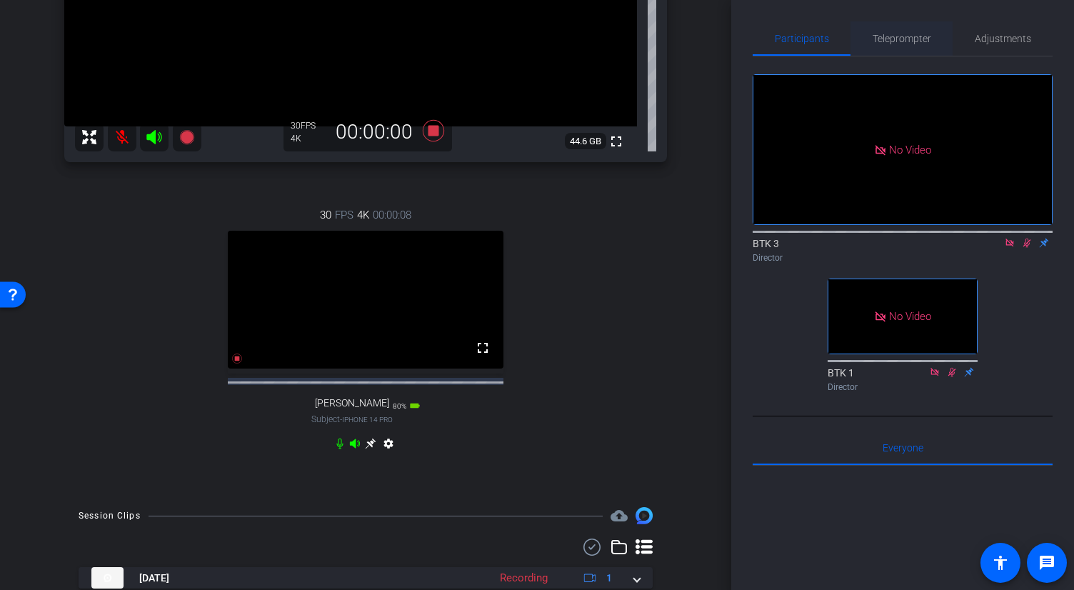
click at [874, 40] on span "Teleprompter" at bounding box center [901, 39] width 59 height 10
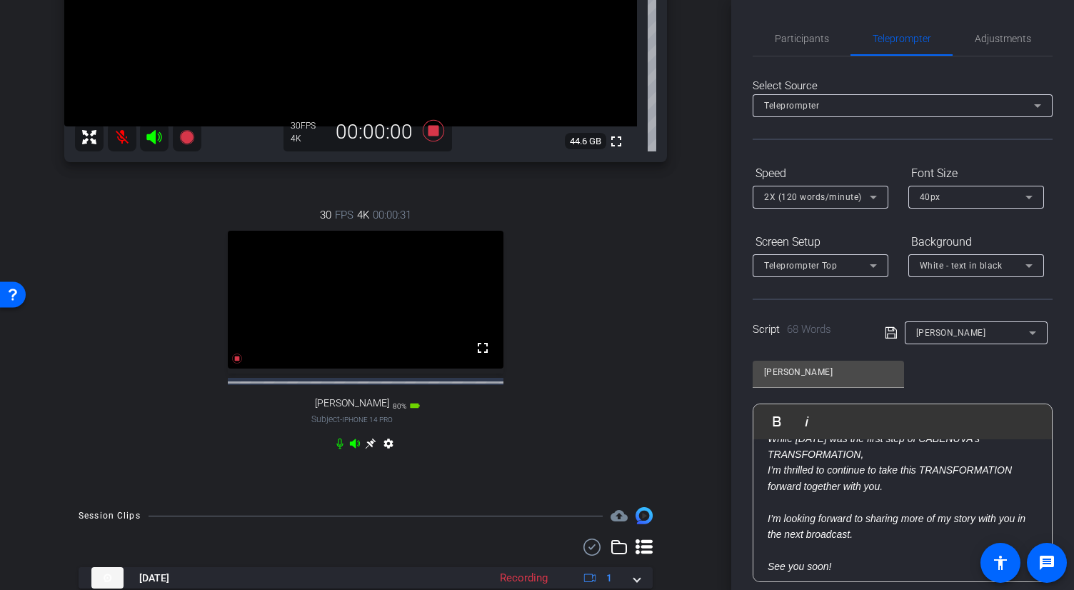
scroll to position [146, 0]
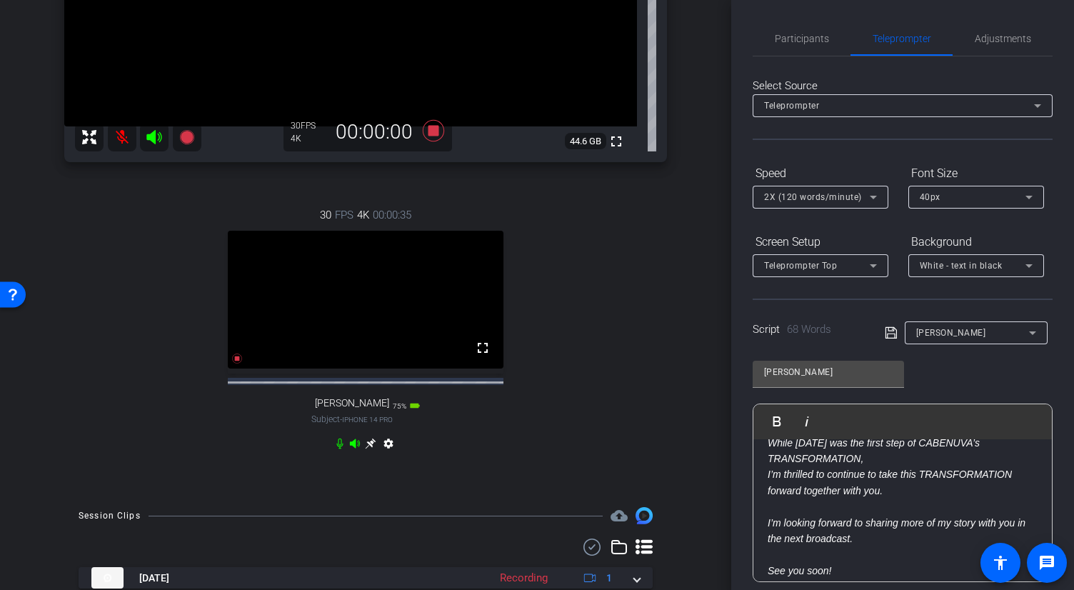
click at [670, 417] on div "will iPhone 14 info ROOM ID: 520990967 60% battery_std fullscreen settings 44.6…" at bounding box center [366, 142] width 660 height 701
click at [804, 31] on span "Participants" at bounding box center [801, 38] width 54 height 34
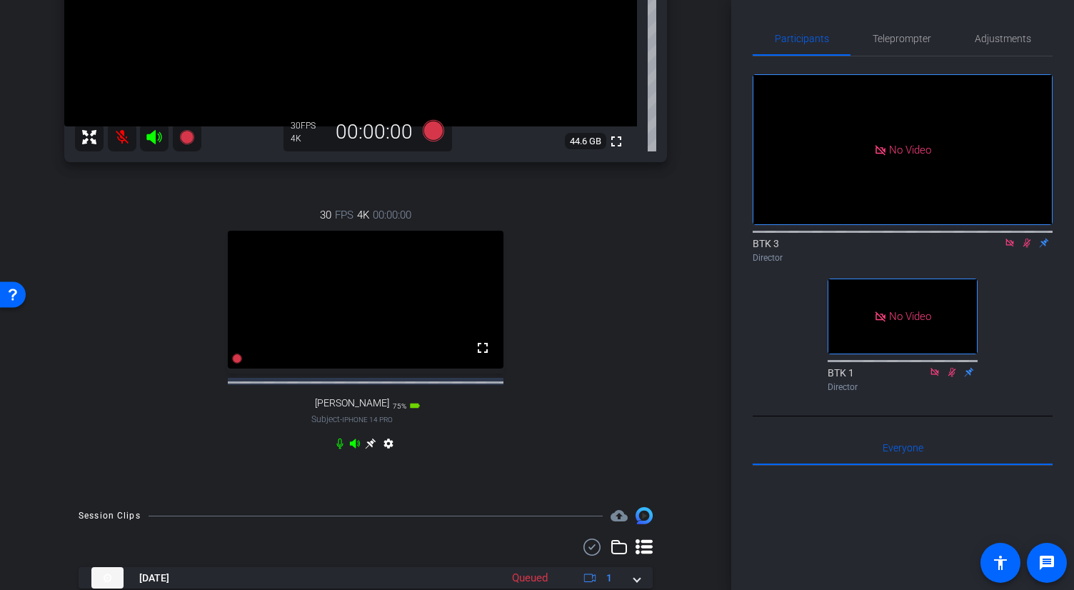
click at [1023, 238] on icon at bounding box center [1026, 243] width 11 height 10
click at [1025, 238] on icon at bounding box center [1027, 242] width 6 height 9
click at [1028, 238] on icon at bounding box center [1026, 243] width 11 height 10
click at [890, 34] on span "Teleprompter" at bounding box center [901, 39] width 59 height 10
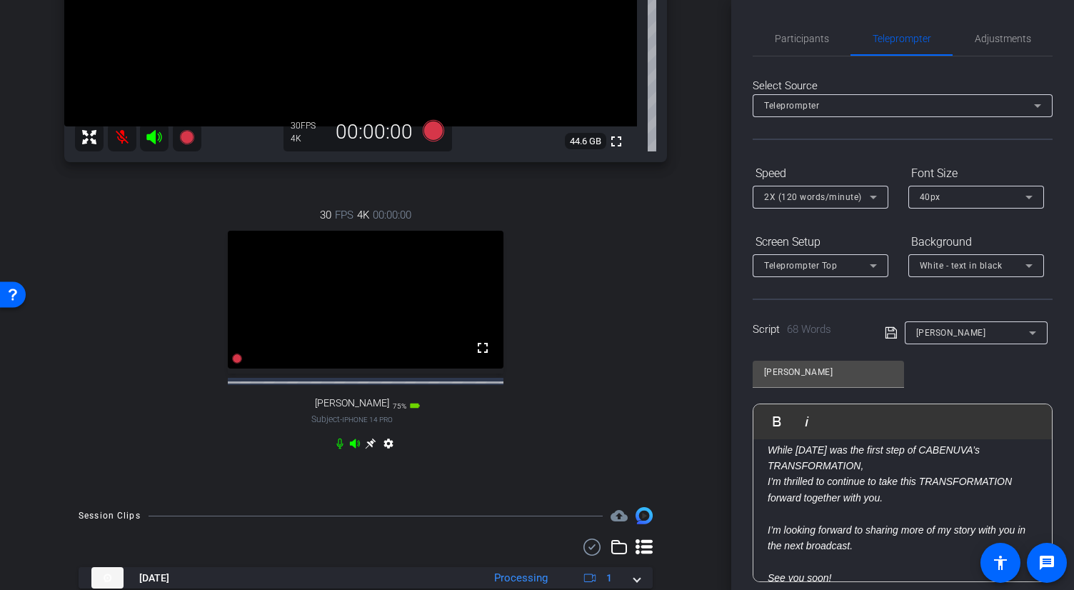
scroll to position [140, 0]
click at [807, 38] on span "Participants" at bounding box center [801, 39] width 54 height 10
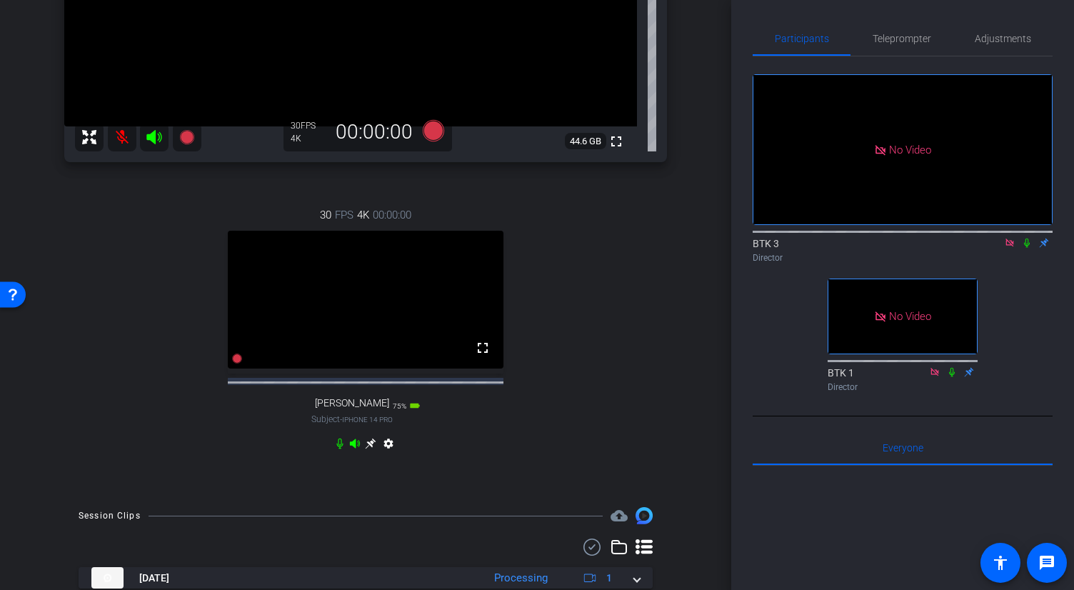
click at [1029, 238] on icon at bounding box center [1026, 243] width 11 height 10
click at [1026, 238] on icon at bounding box center [1026, 243] width 11 height 10
click at [114, 134] on mat-icon at bounding box center [122, 137] width 29 height 29
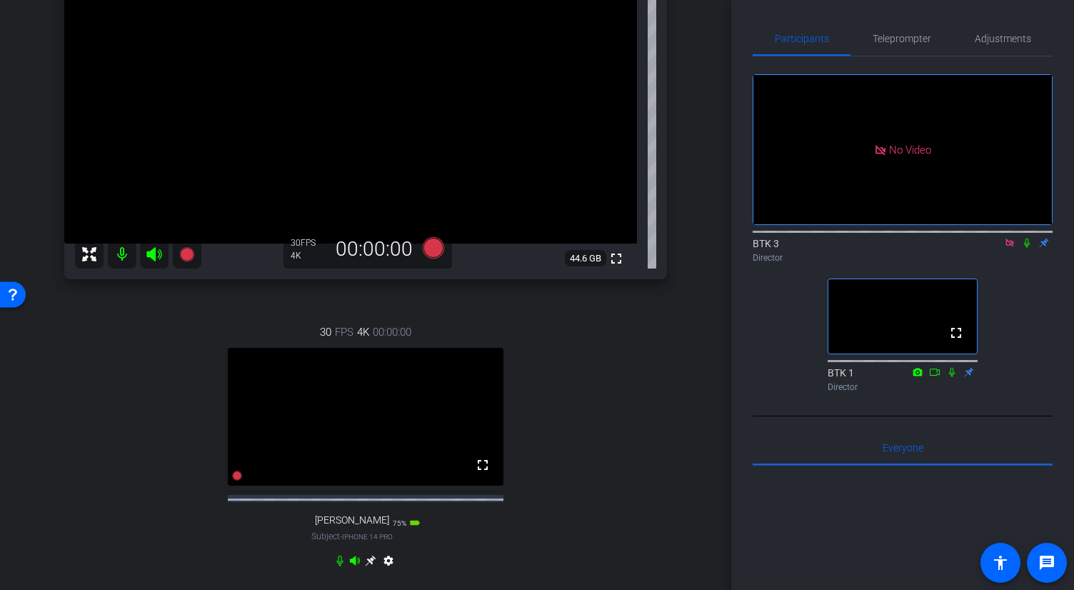
scroll to position [189, 0]
click at [1004, 238] on icon at bounding box center [1009, 243] width 11 height 10
